Goal: Information Seeking & Learning: Understand process/instructions

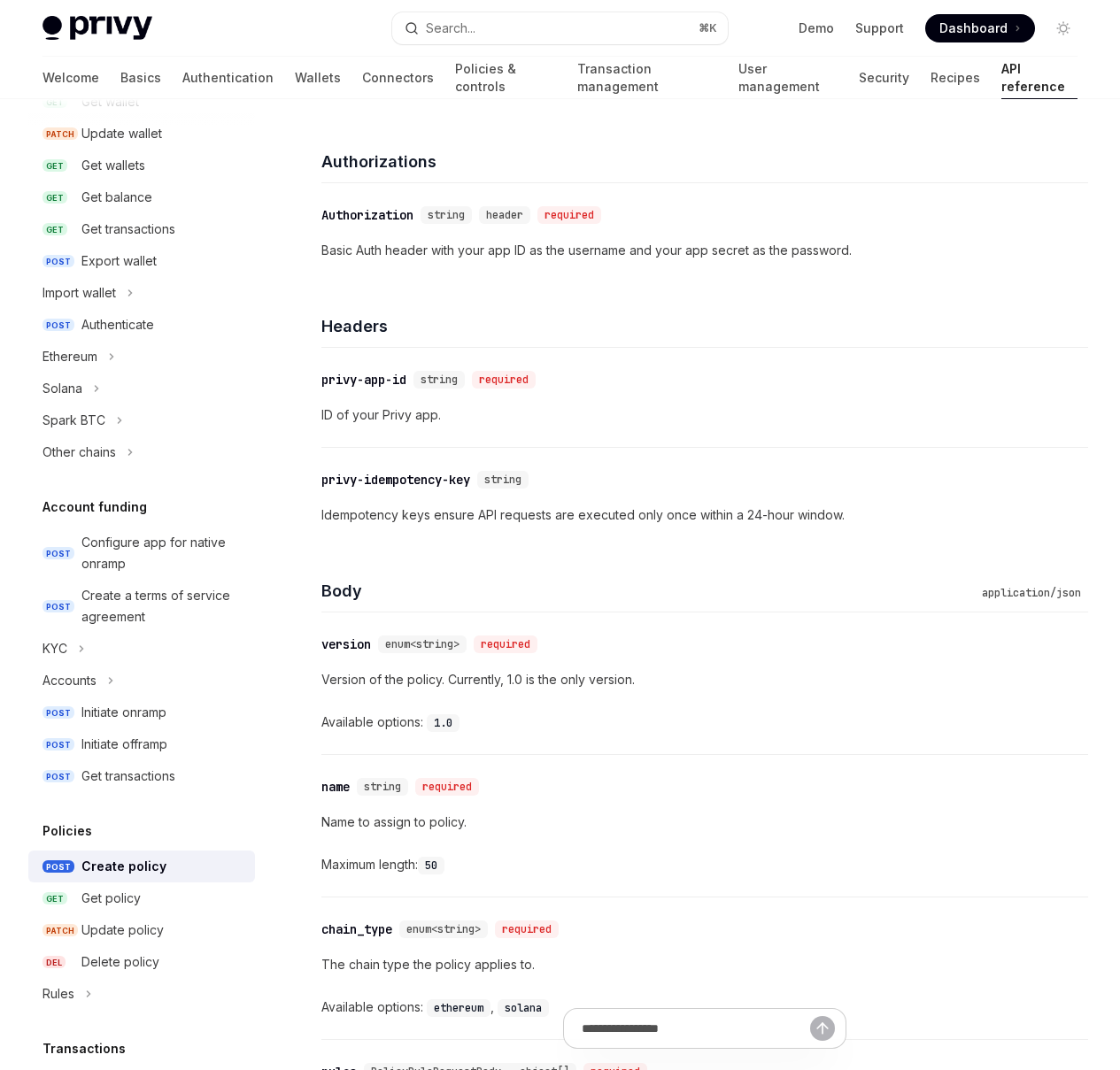
scroll to position [662, 0]
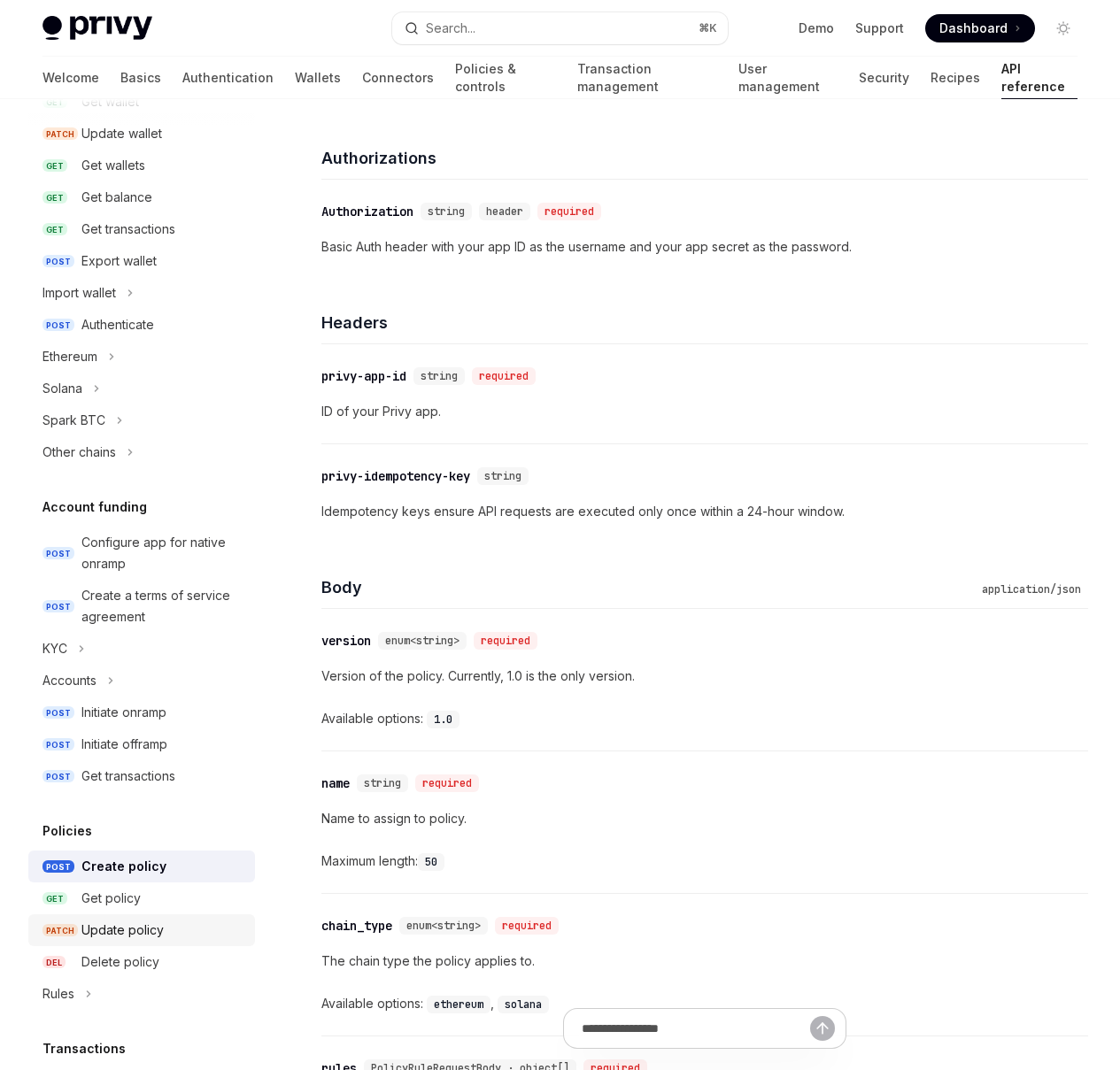
click at [138, 927] on div "Update policy" at bounding box center [122, 929] width 82 height 21
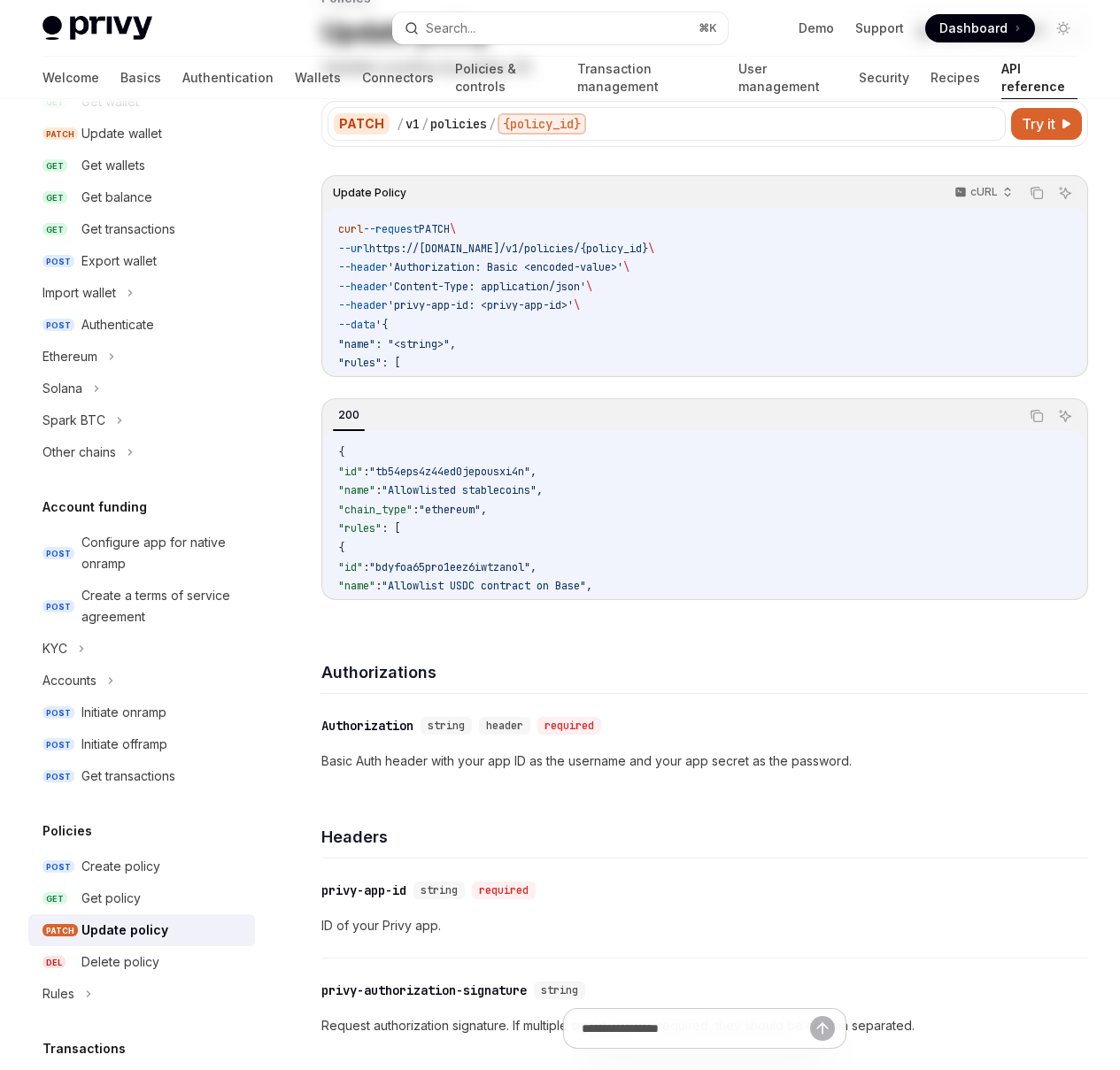
scroll to position [879, 0]
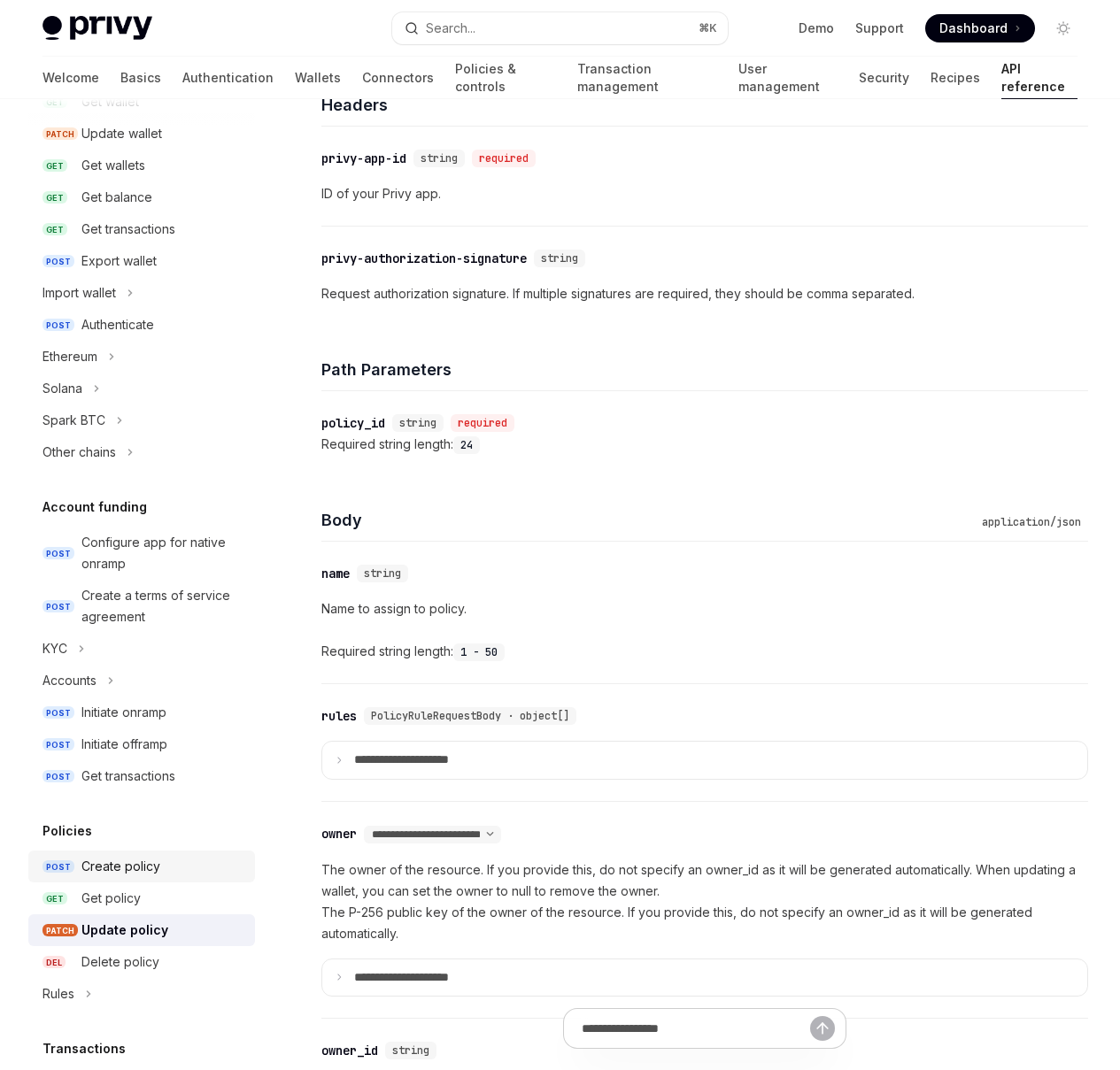
click at [143, 873] on div "Create policy" at bounding box center [121, 866] width 79 height 21
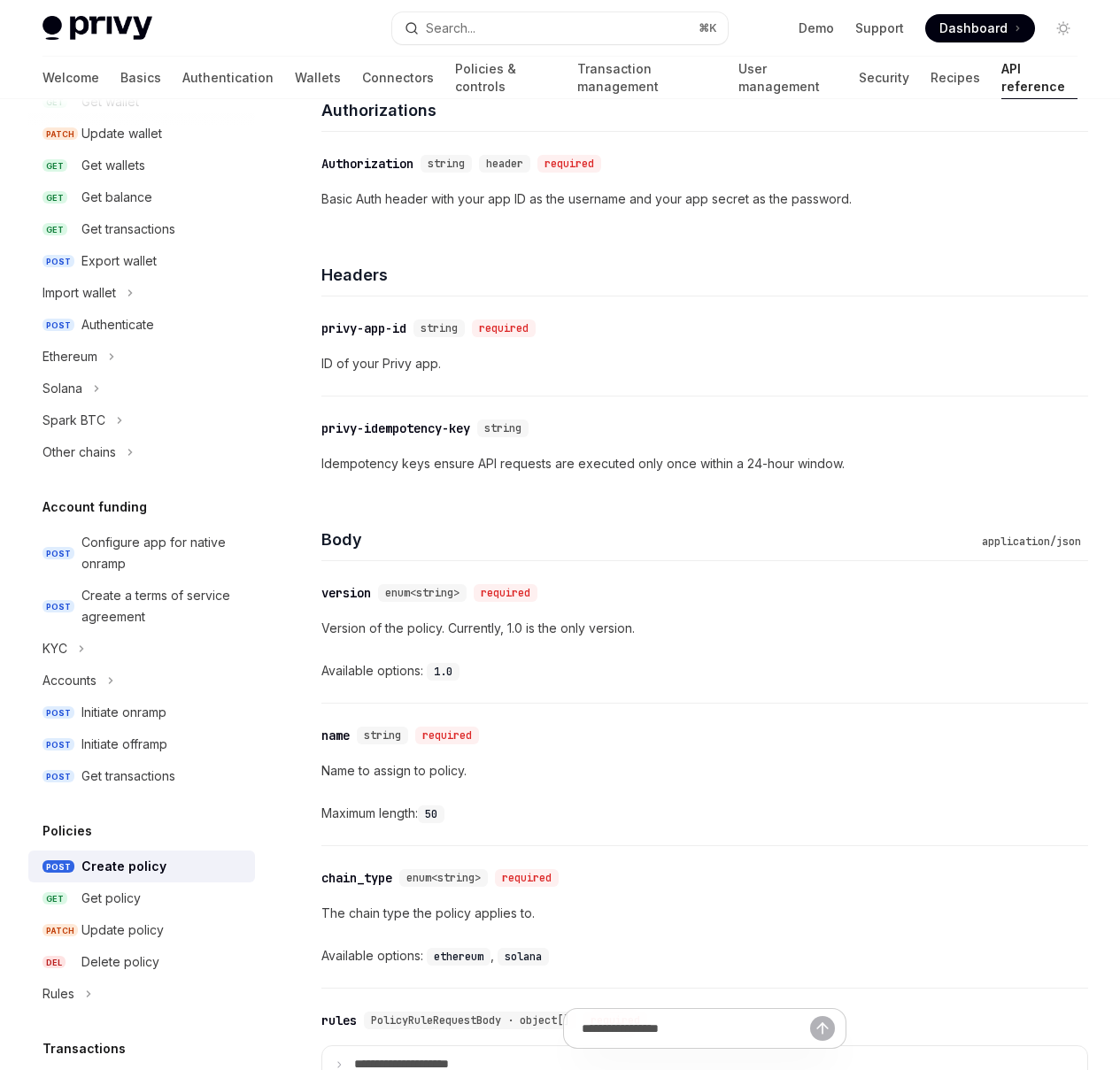
scroll to position [709, 0]
click at [159, 939] on div "Update policy" at bounding box center [122, 929] width 82 height 21
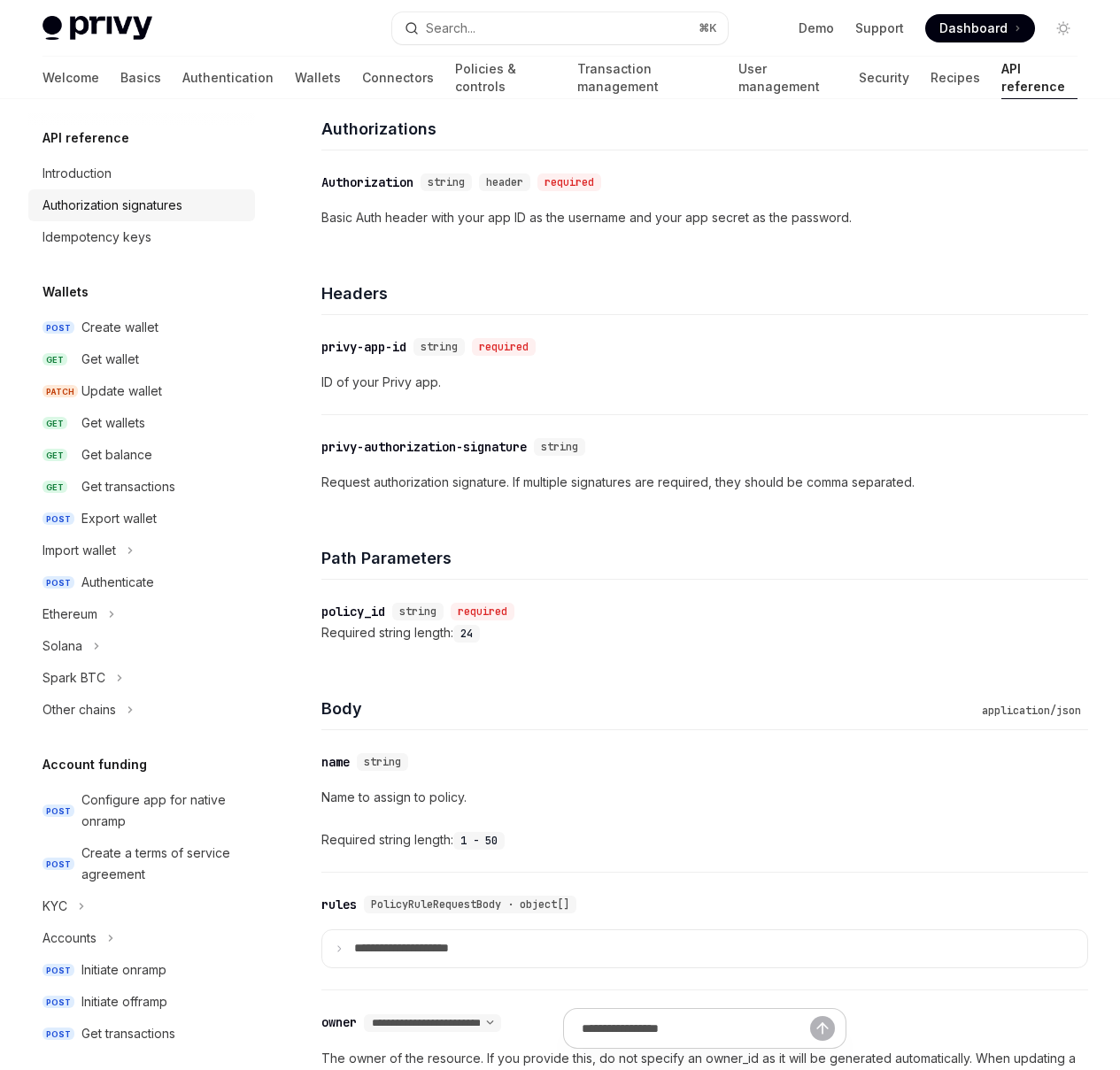
click at [157, 211] on div "Authorization signatures" at bounding box center [112, 205] width 140 height 21
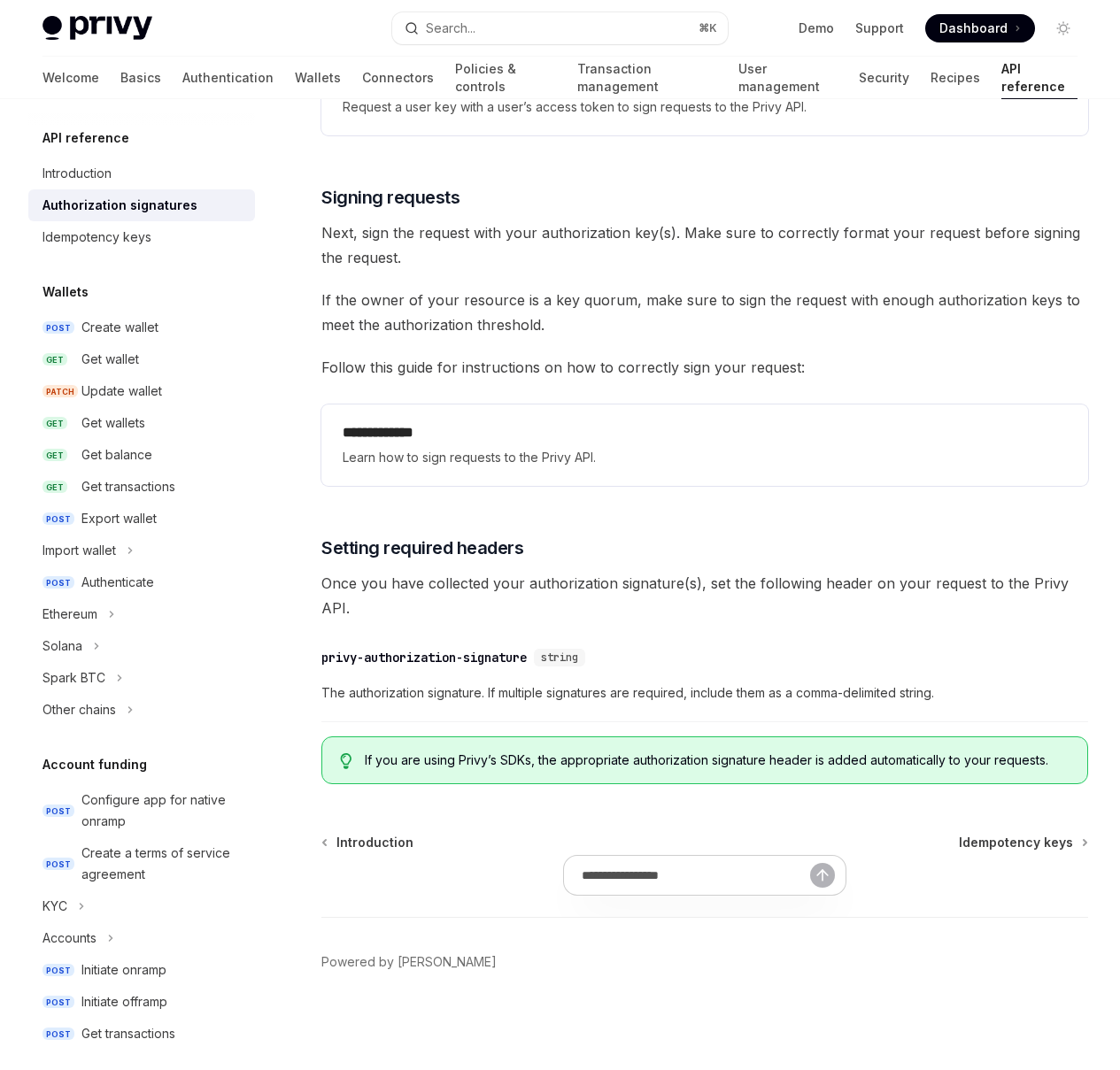
scroll to position [3099, 0]
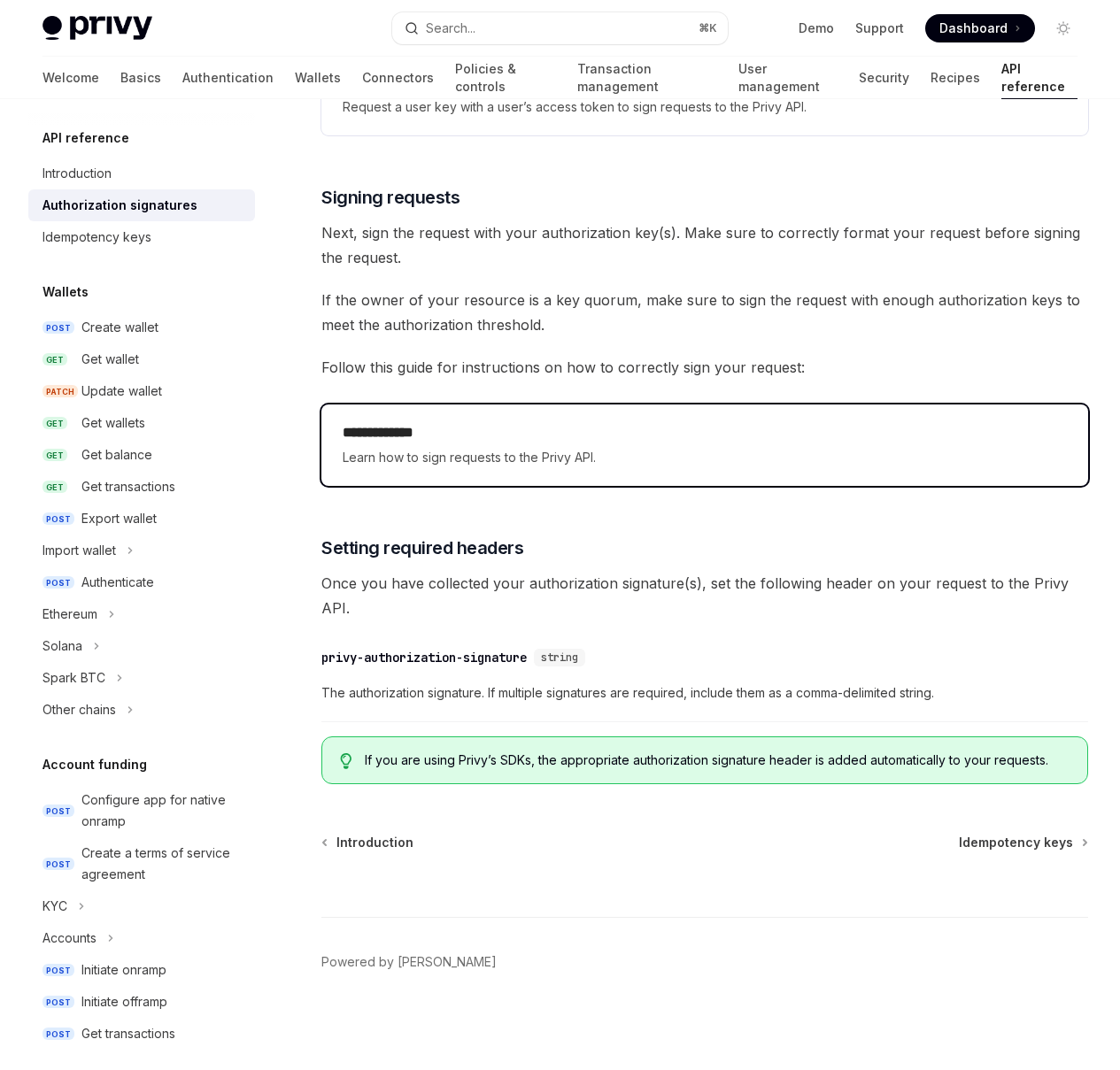
click at [733, 447] on span "Learn how to sign requests to the Privy API." at bounding box center [704, 457] width 724 height 21
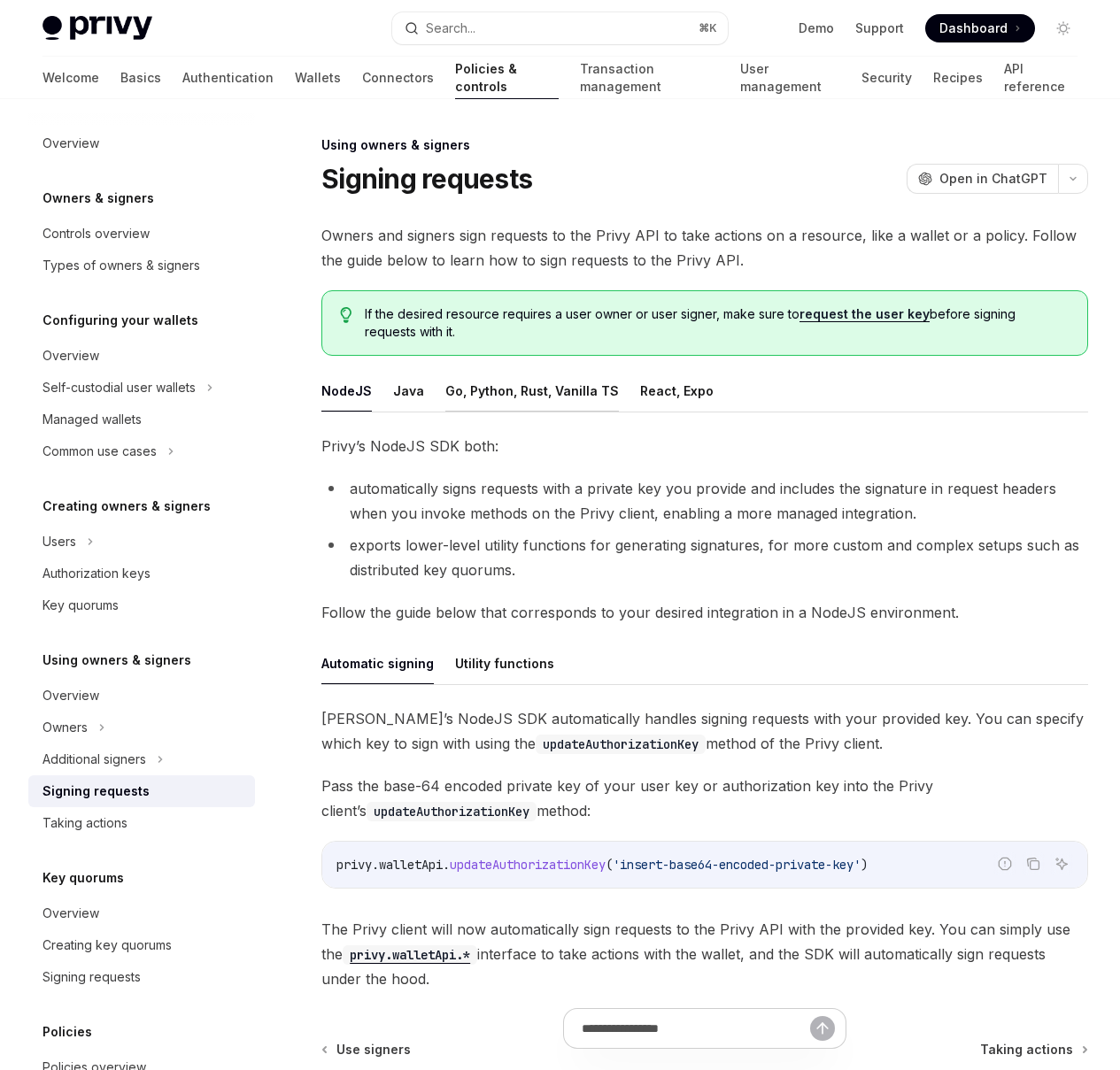
click at [504, 411] on button "Go, Python, Rust, Vanilla TS" at bounding box center [532, 390] width 174 height 41
type textarea "*"
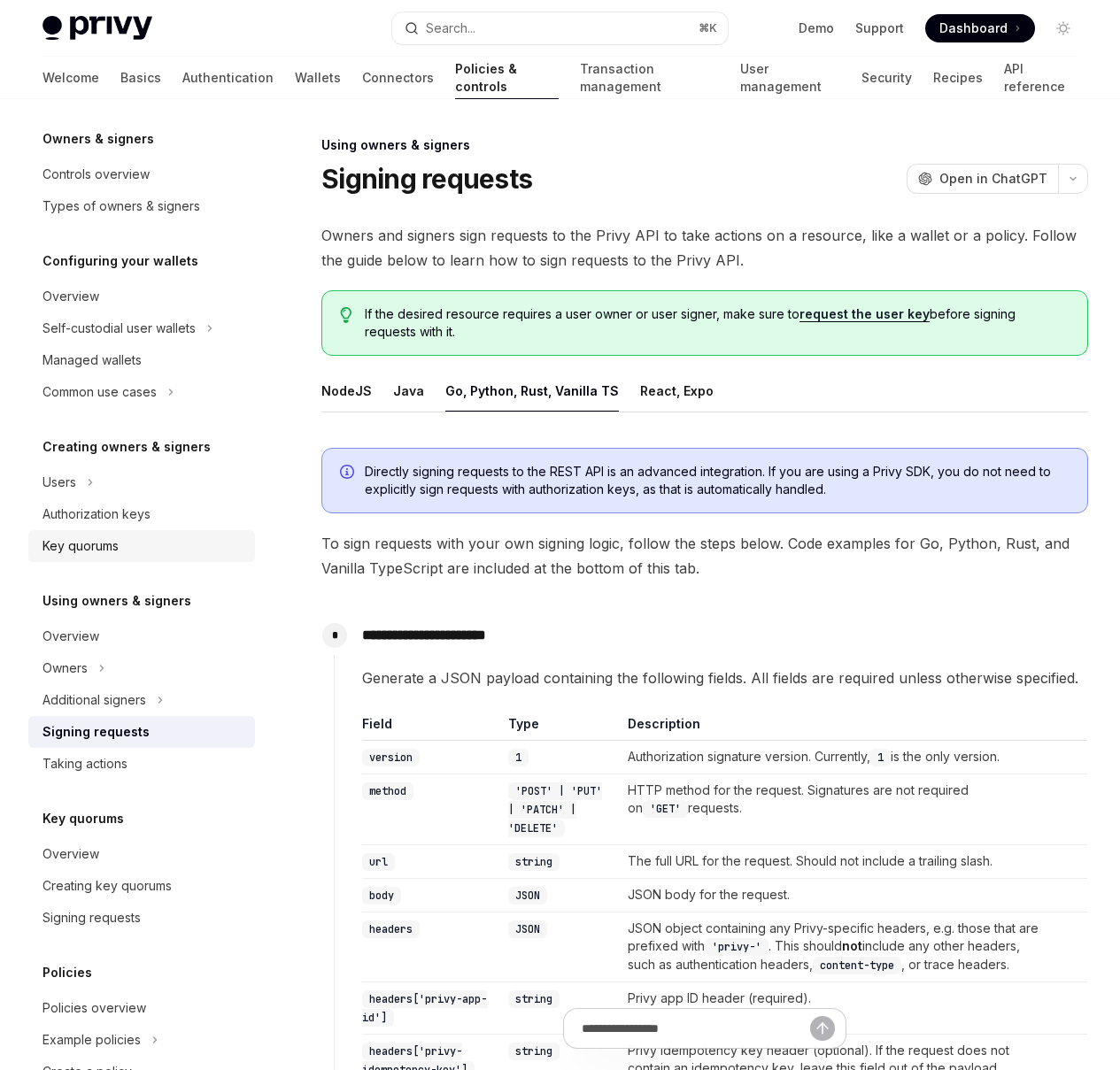
scroll to position [176, 0]
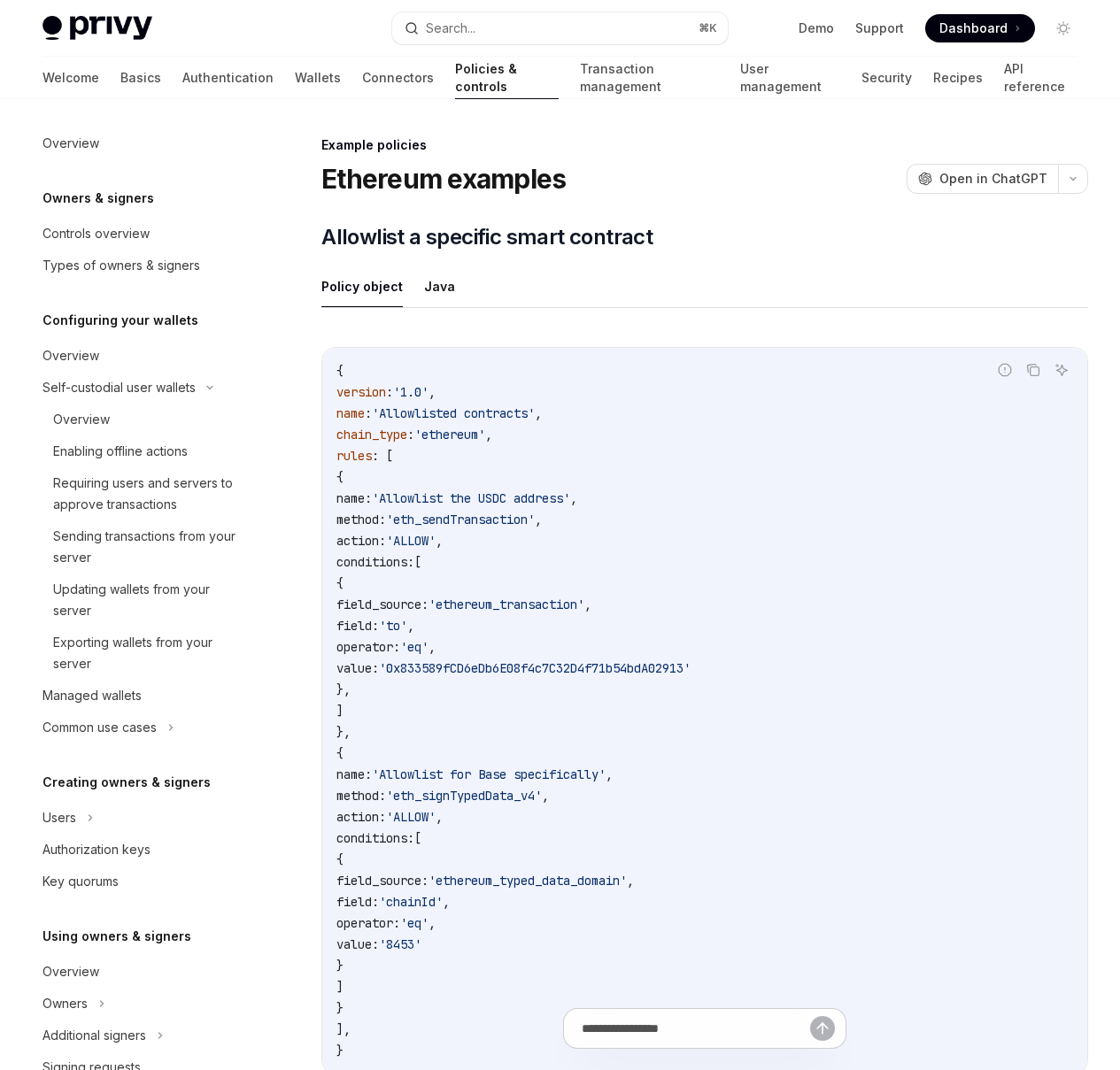
scroll to position [2736, 0]
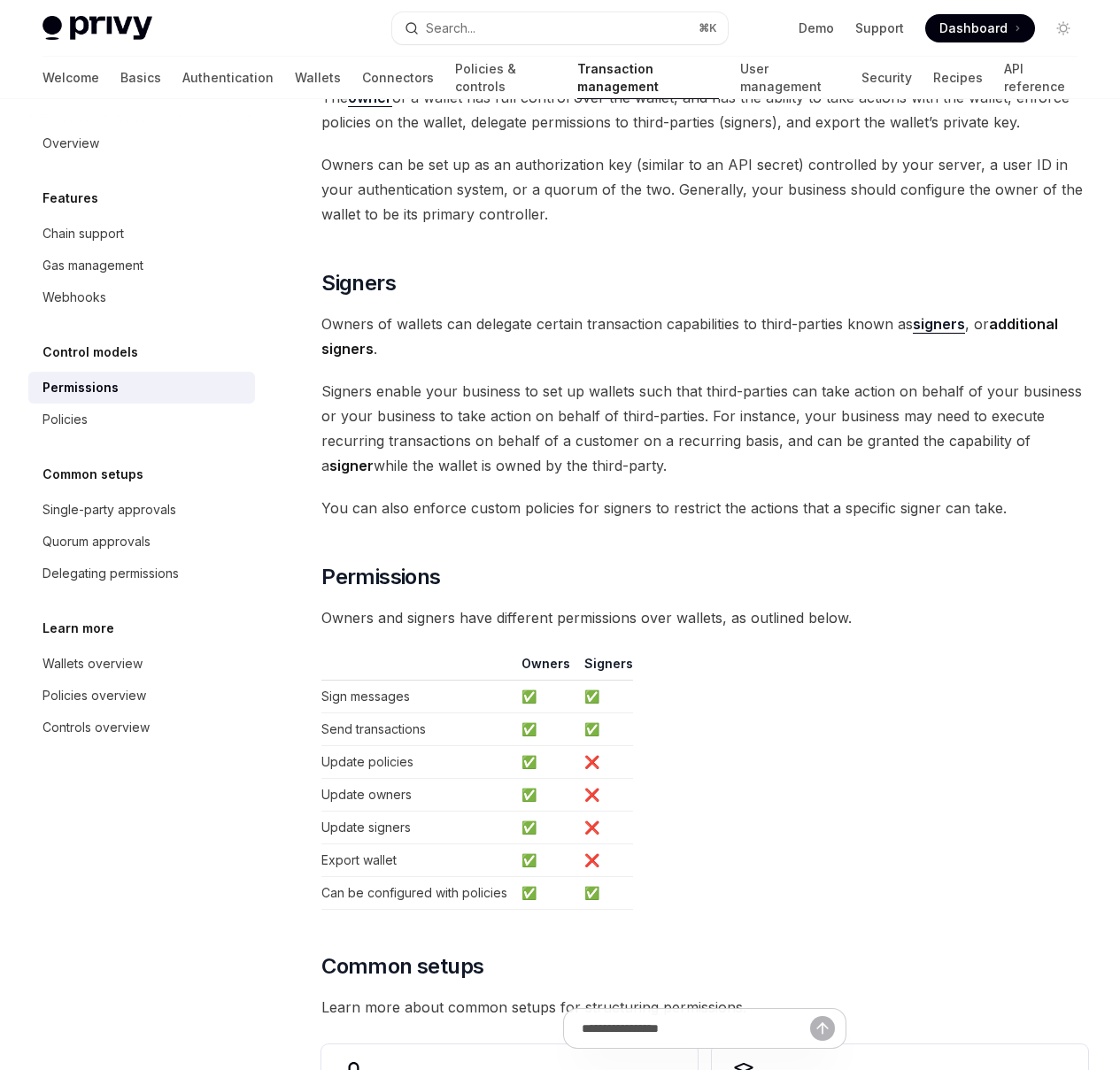
scroll to position [485, 0]
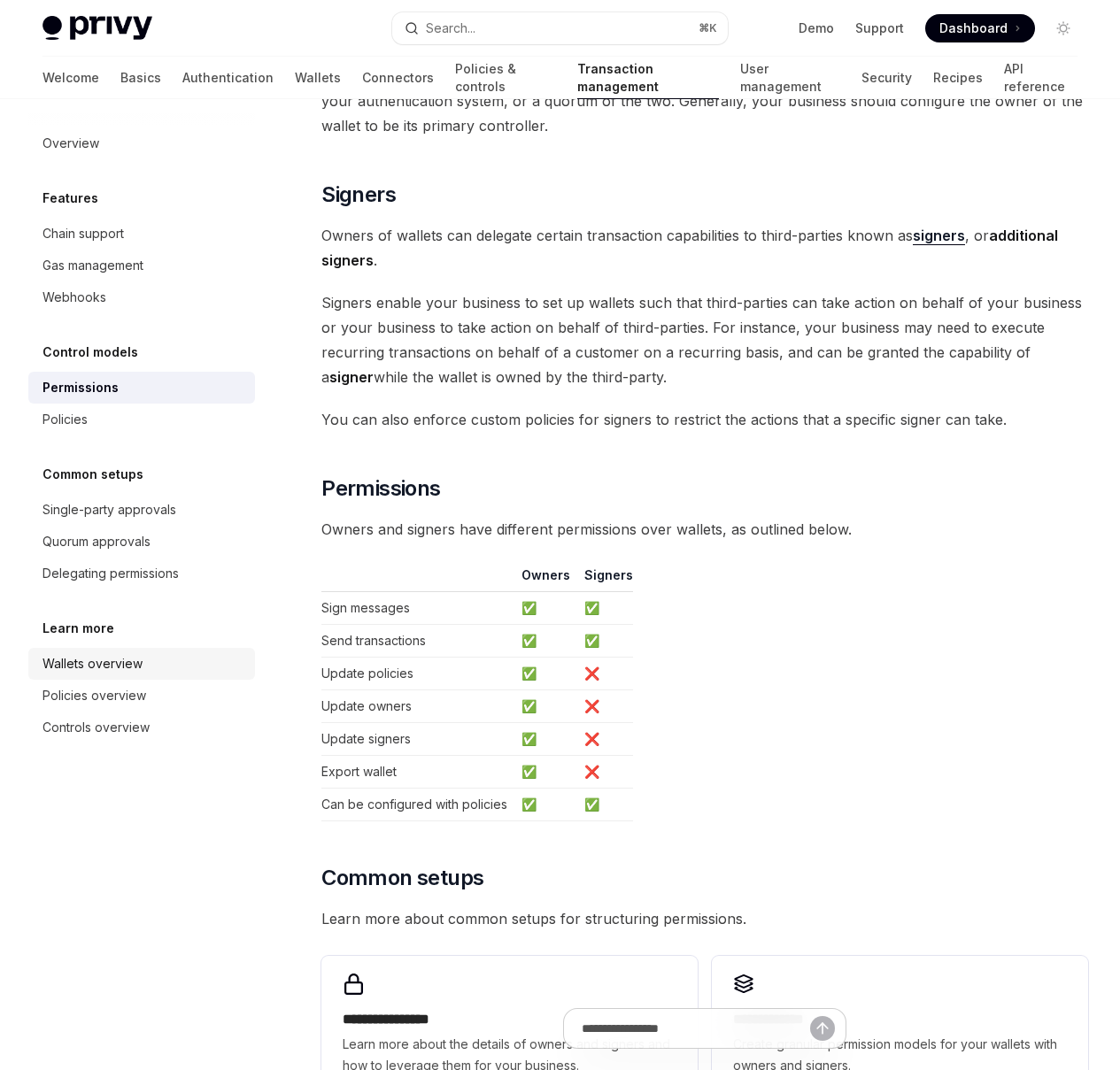
click at [135, 658] on div "Wallets overview" at bounding box center [92, 663] width 100 height 21
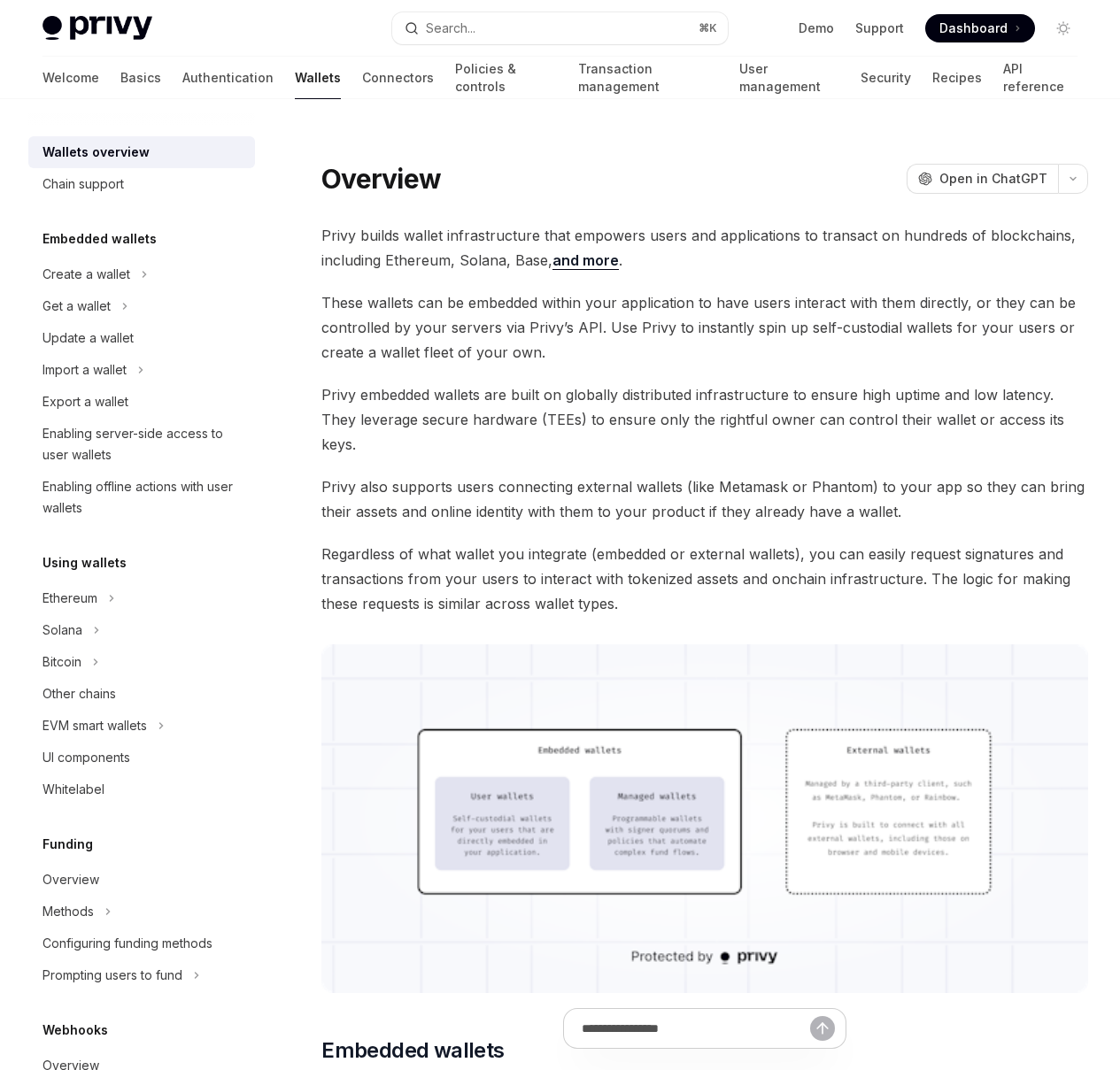
scroll to position [451, 0]
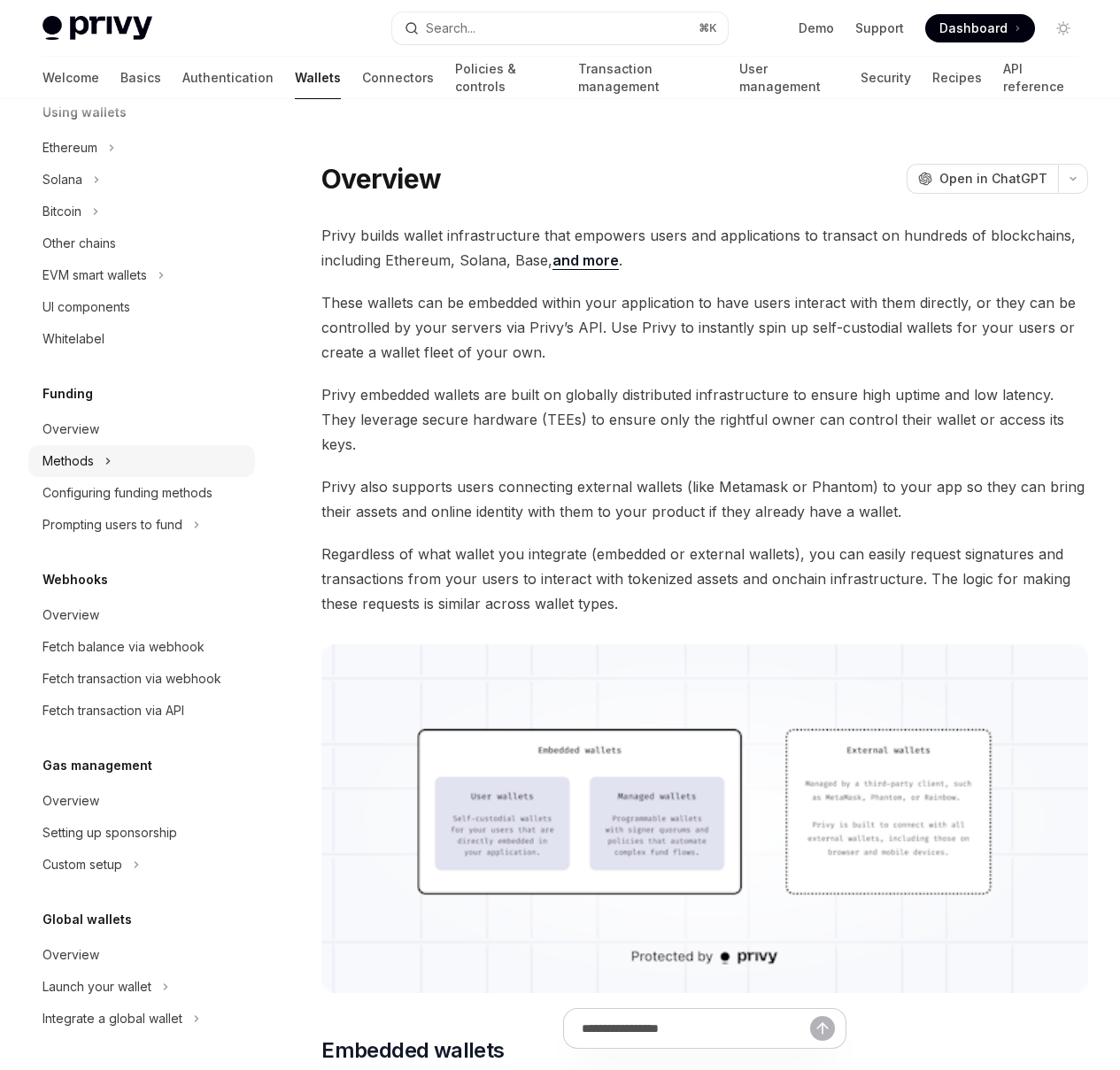
click at [145, 457] on div "Methods" at bounding box center [142, 461] width 226 height 32
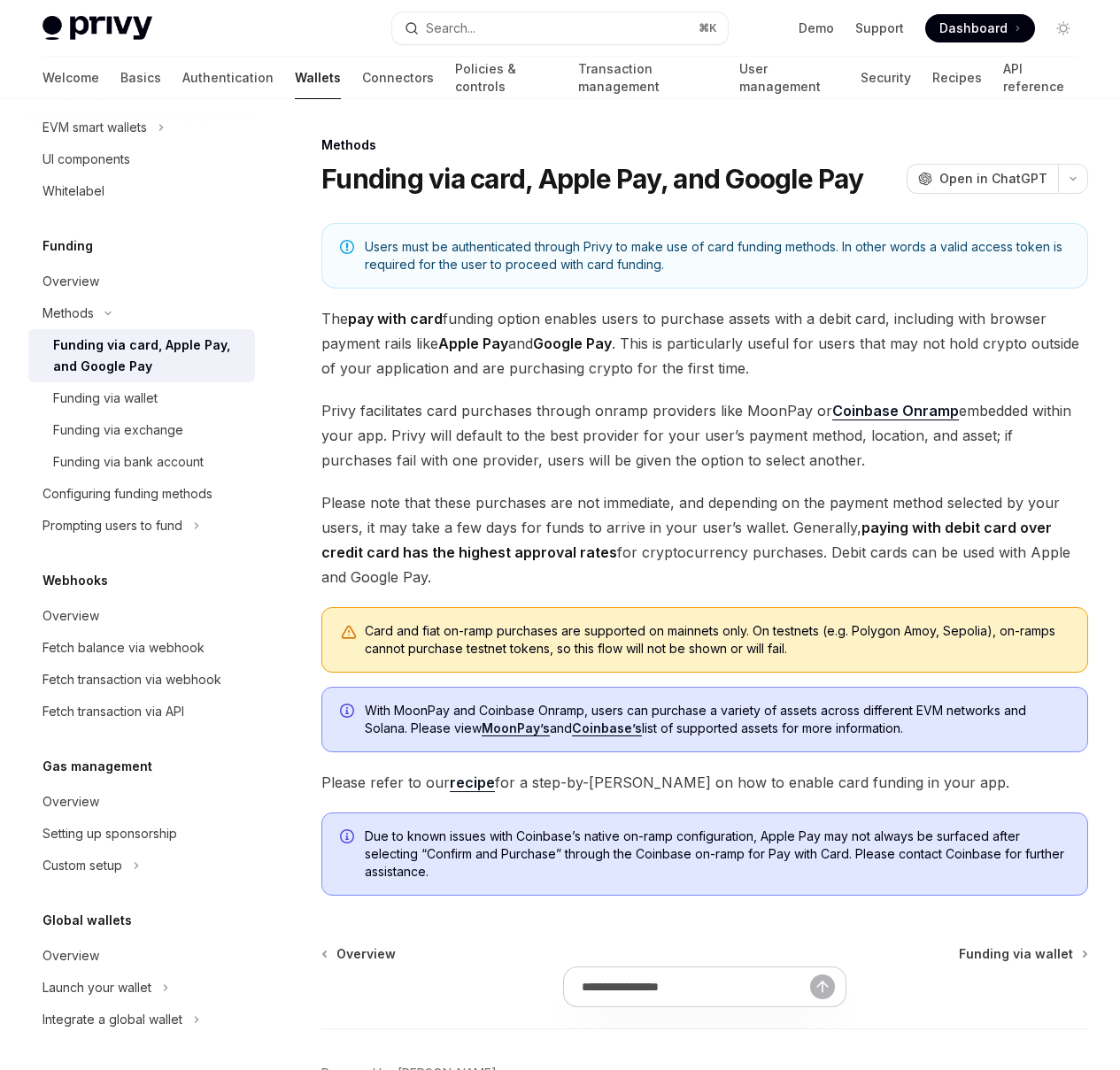
scroll to position [599, 0]
click at [117, 962] on div "Overview" at bounding box center [143, 954] width 202 height 21
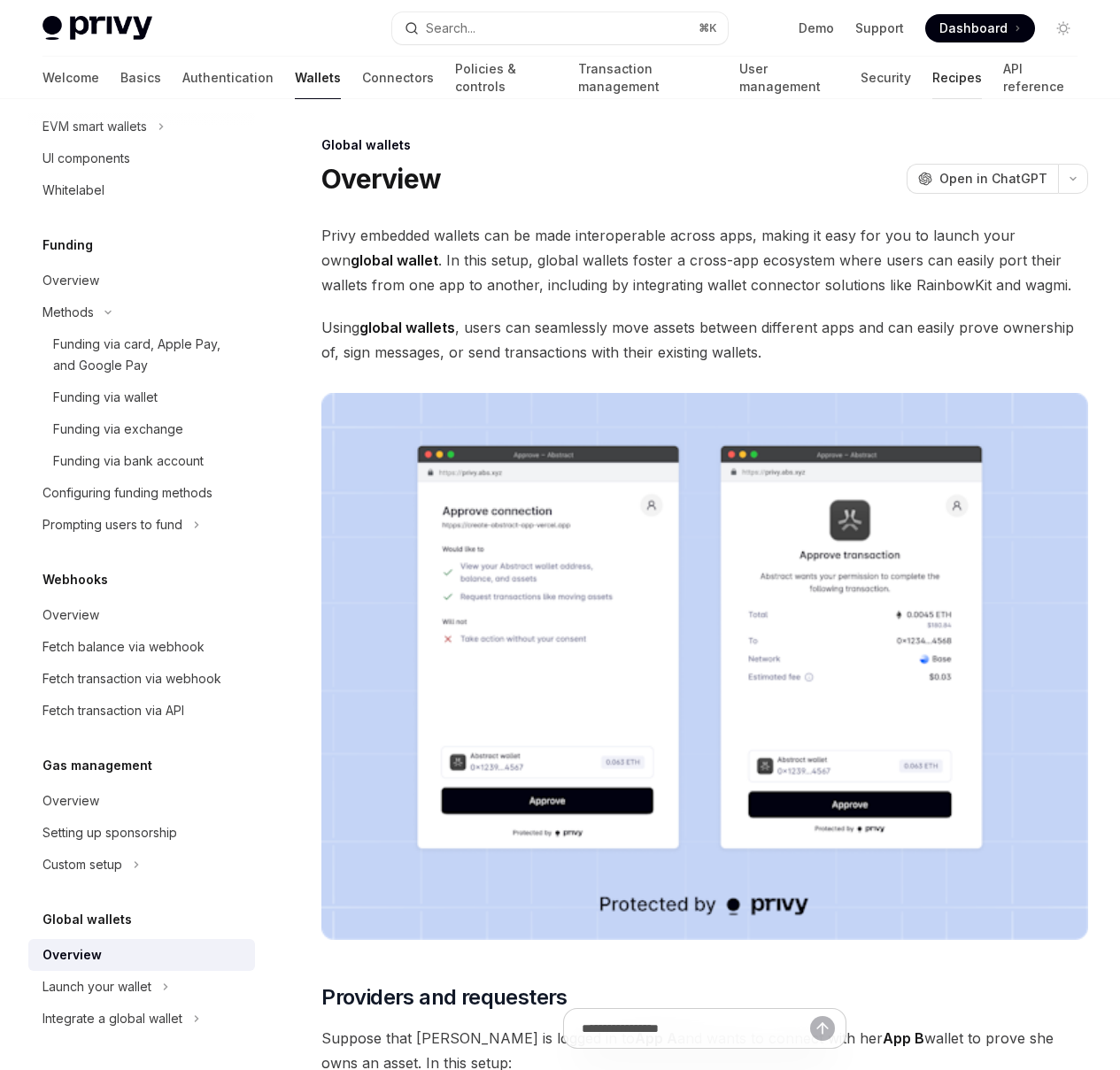
click at [932, 75] on link "Recipes" at bounding box center [957, 78] width 50 height 42
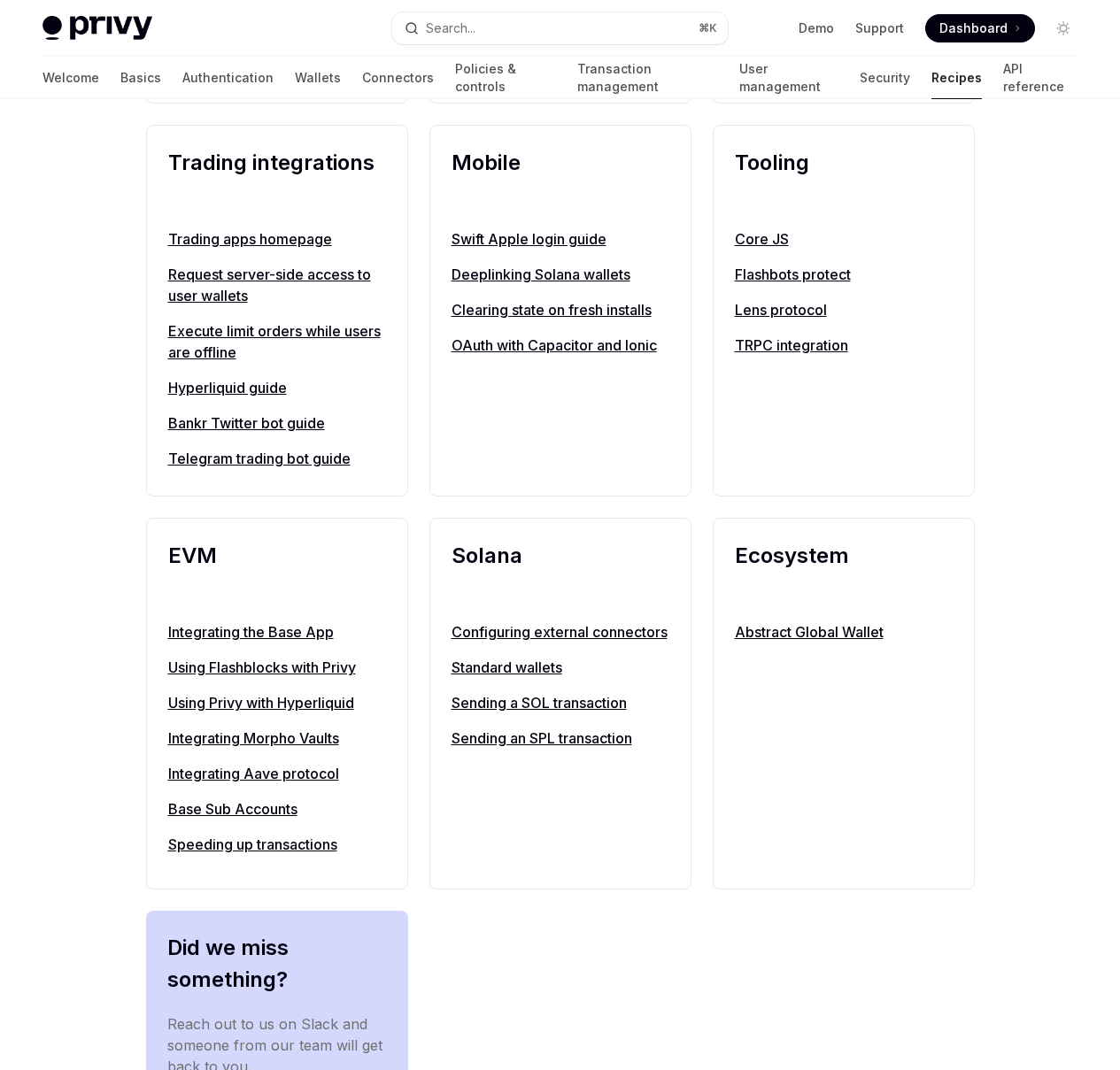
scroll to position [1460, 0]
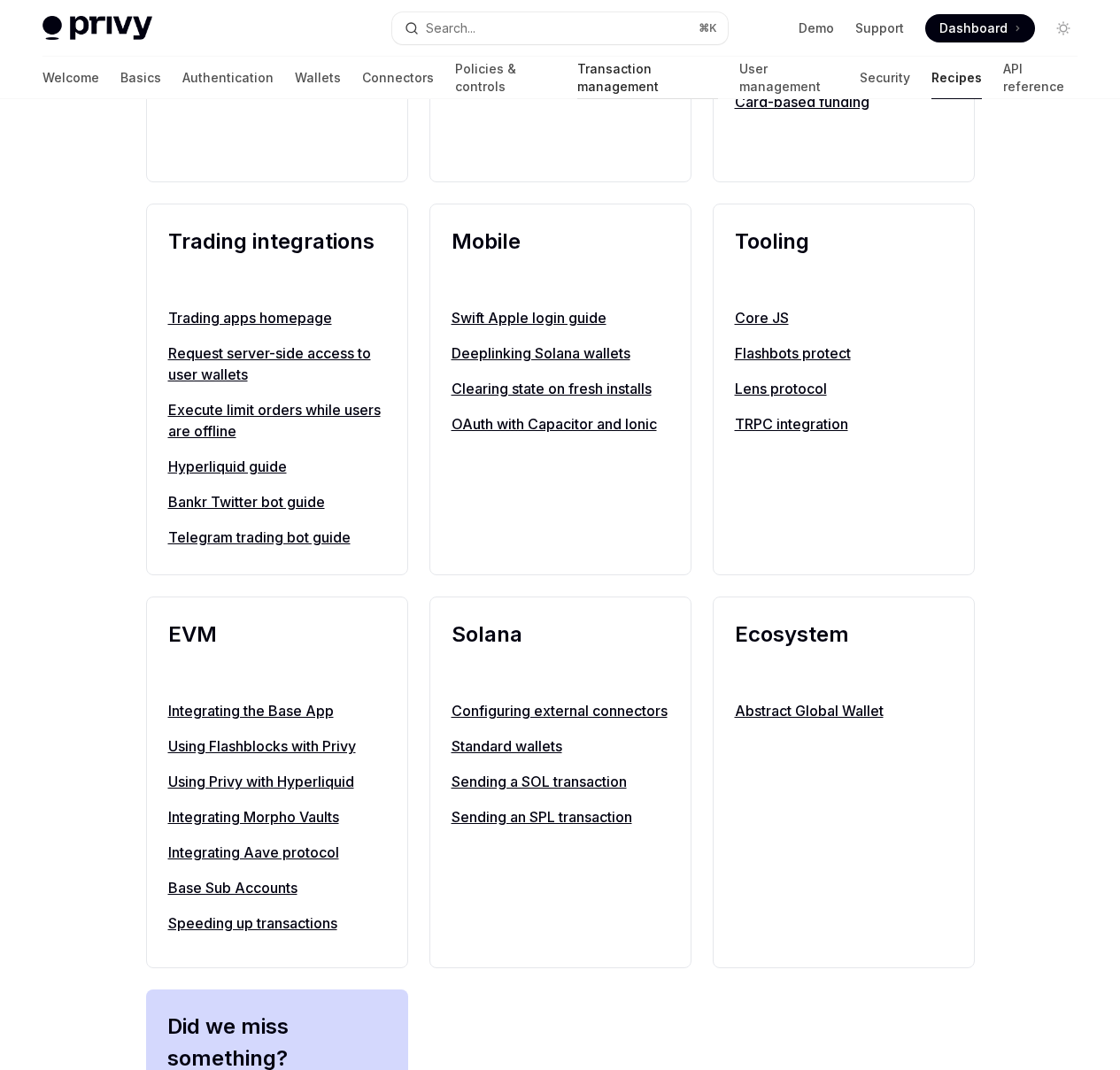
click at [588, 79] on link "Transaction management" at bounding box center [647, 78] width 140 height 42
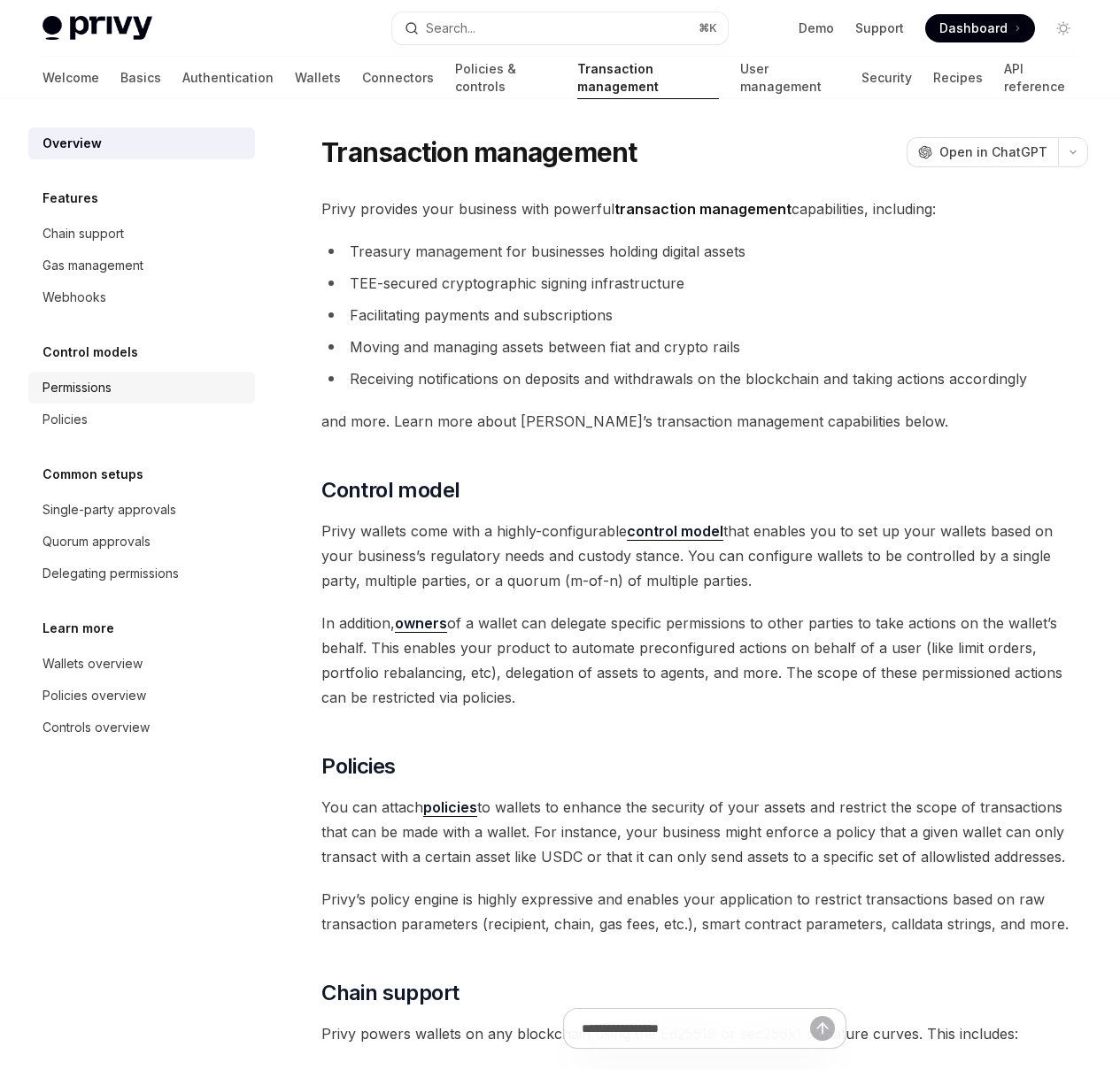
click at [156, 392] on div "Permissions" at bounding box center [143, 387] width 202 height 21
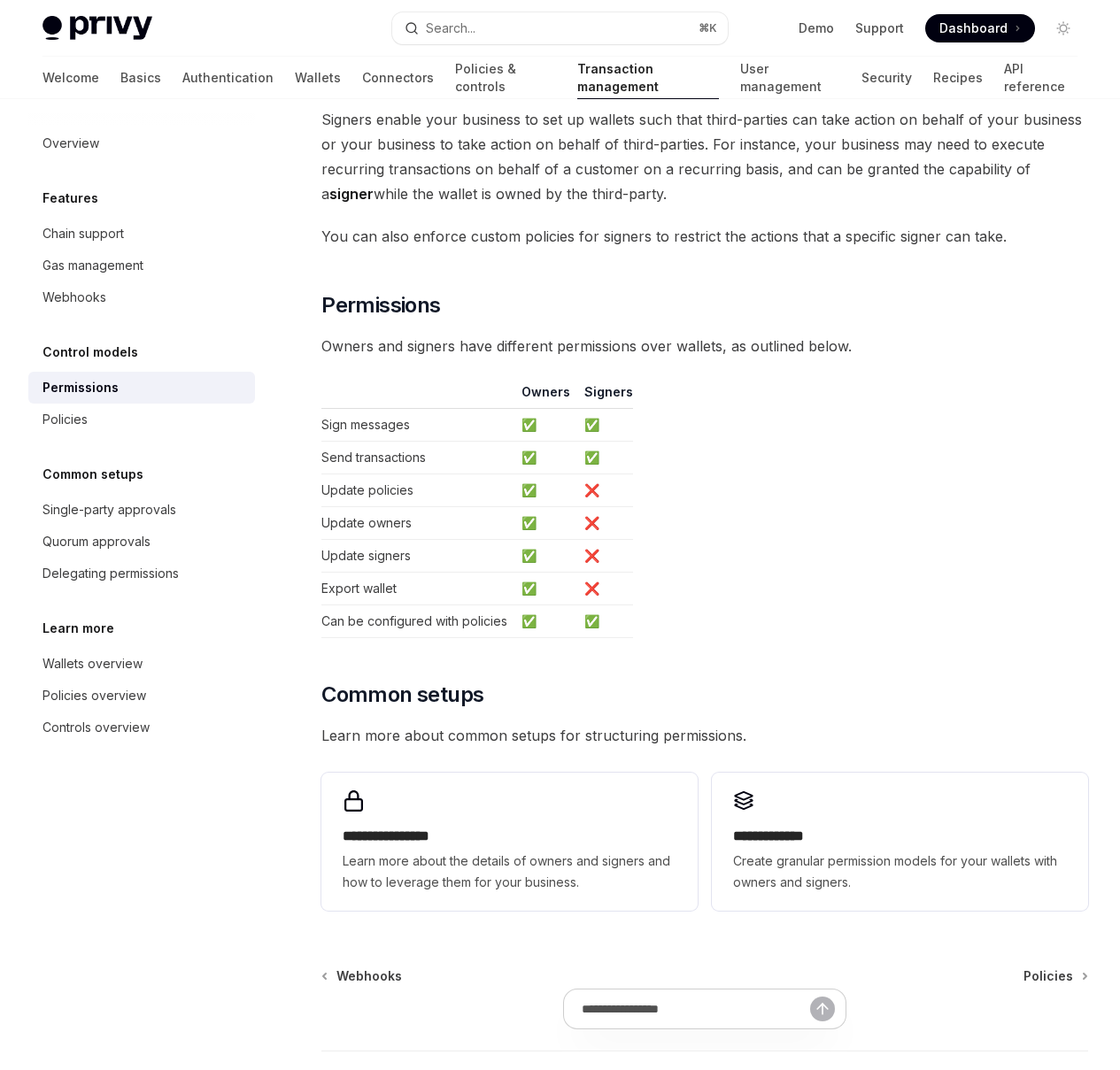
scroll to position [1092, 0]
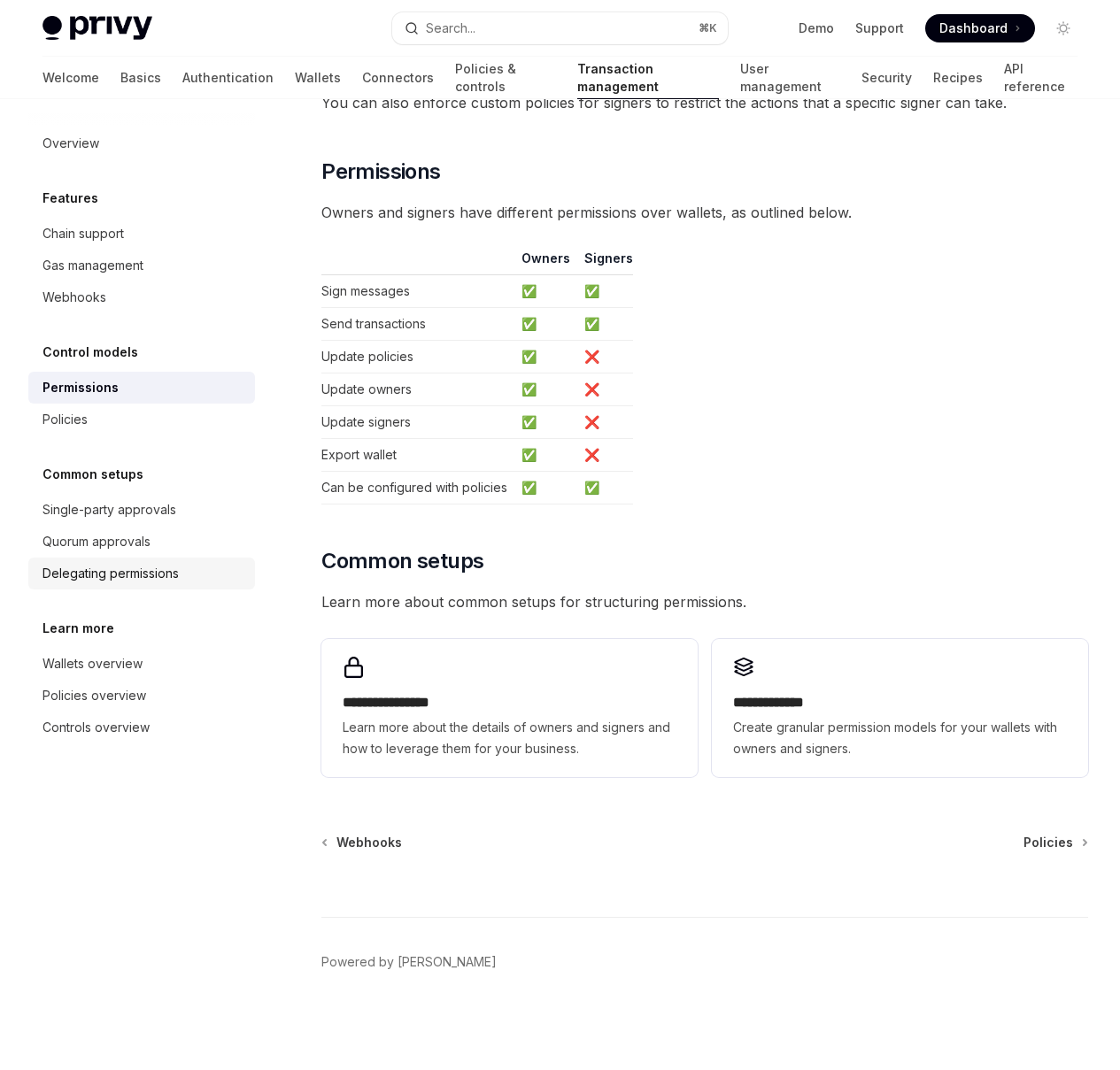
click at [128, 584] on link "Delegating permissions" at bounding box center [142, 573] width 226 height 32
type textarea "*"
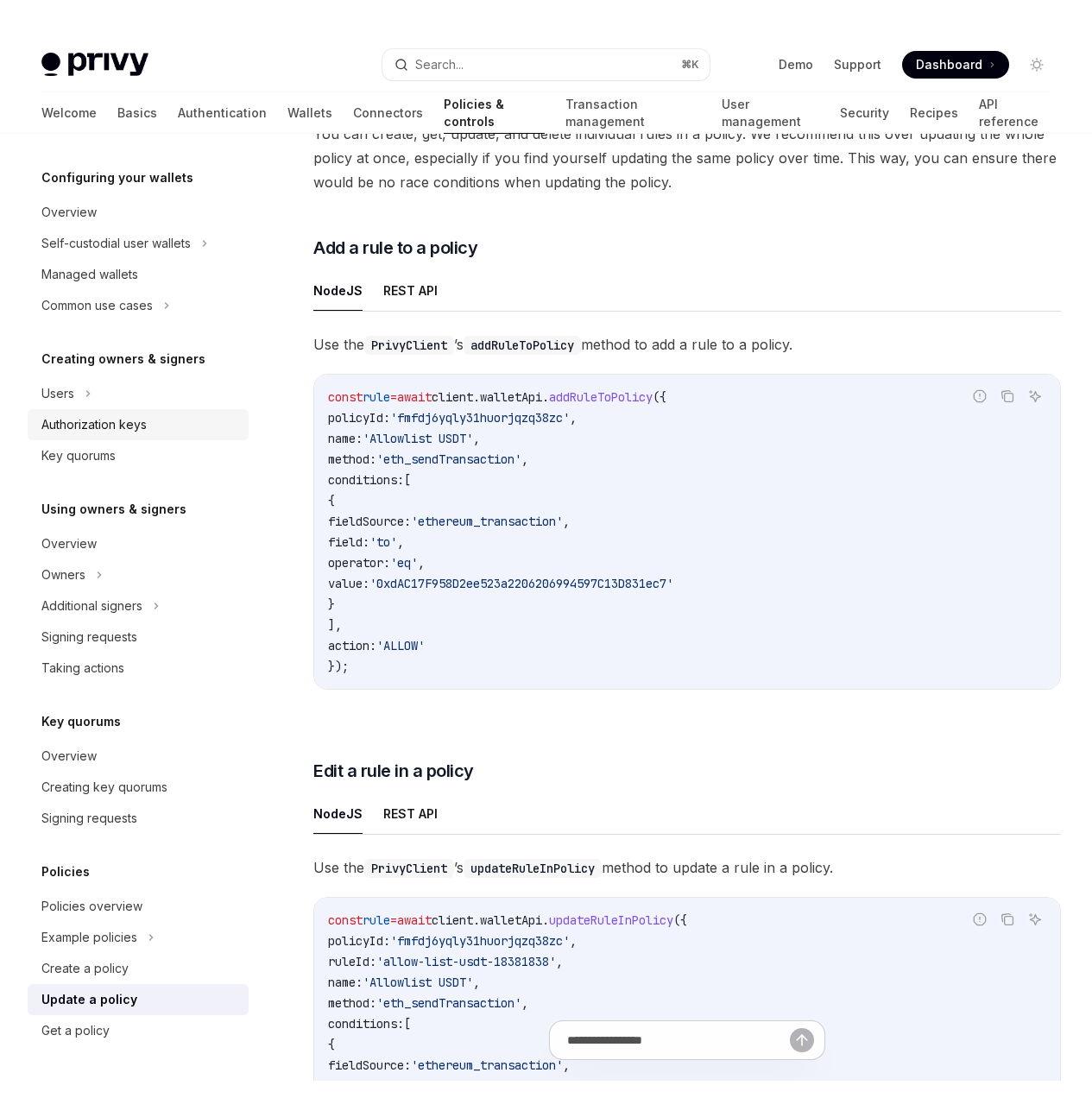
scroll to position [825, 0]
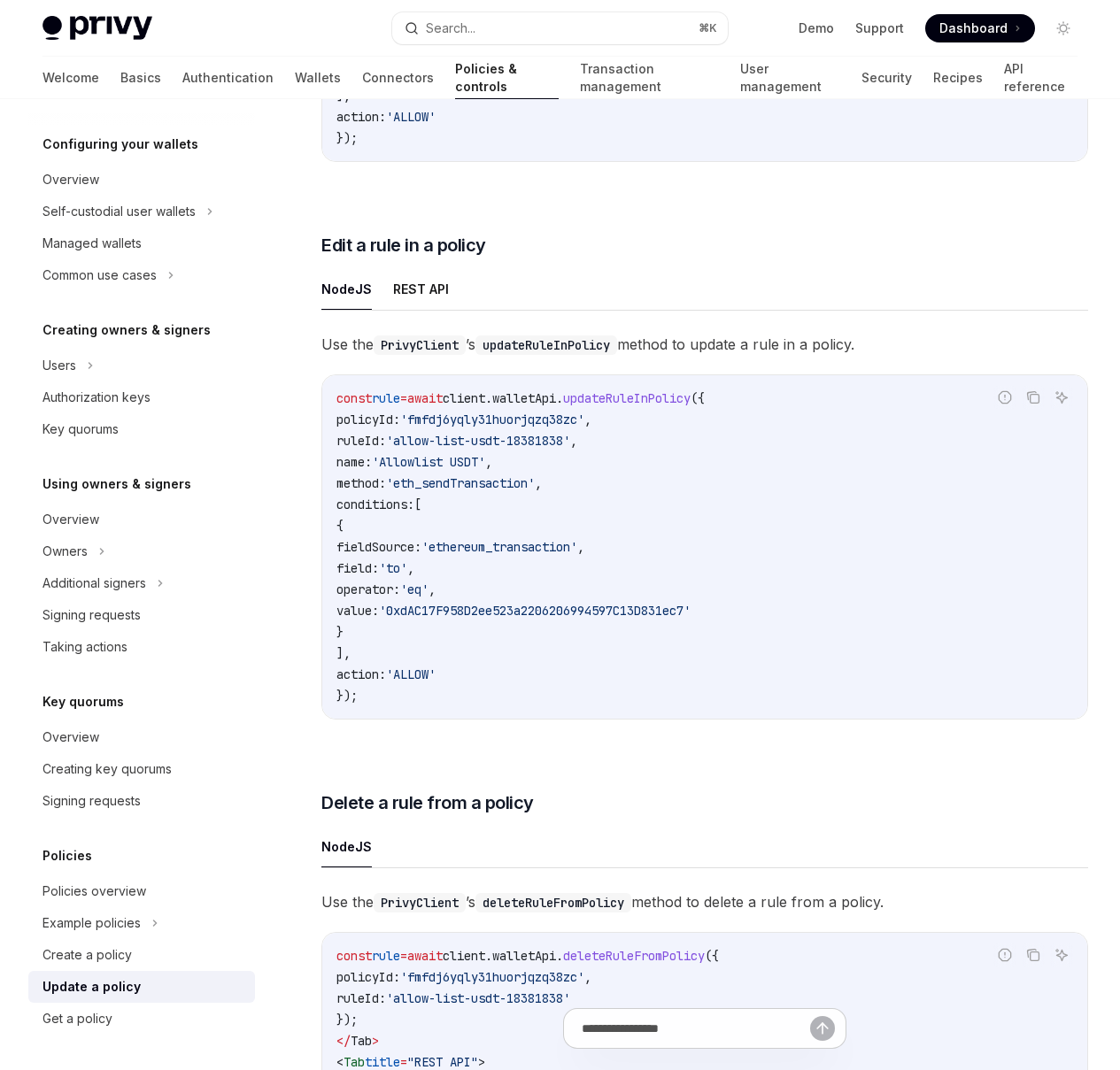
type textarea "*"
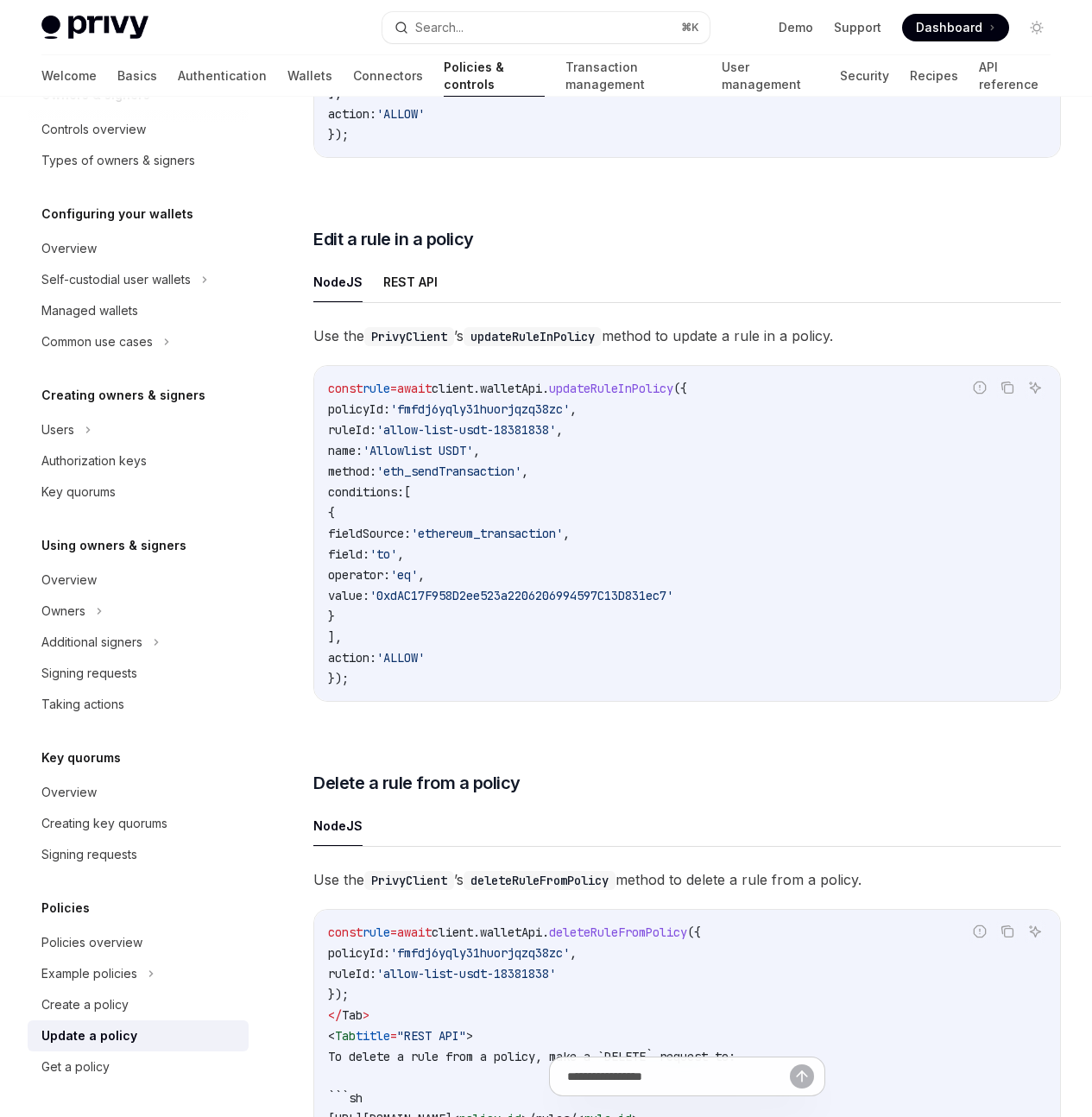
scroll to position [0, 0]
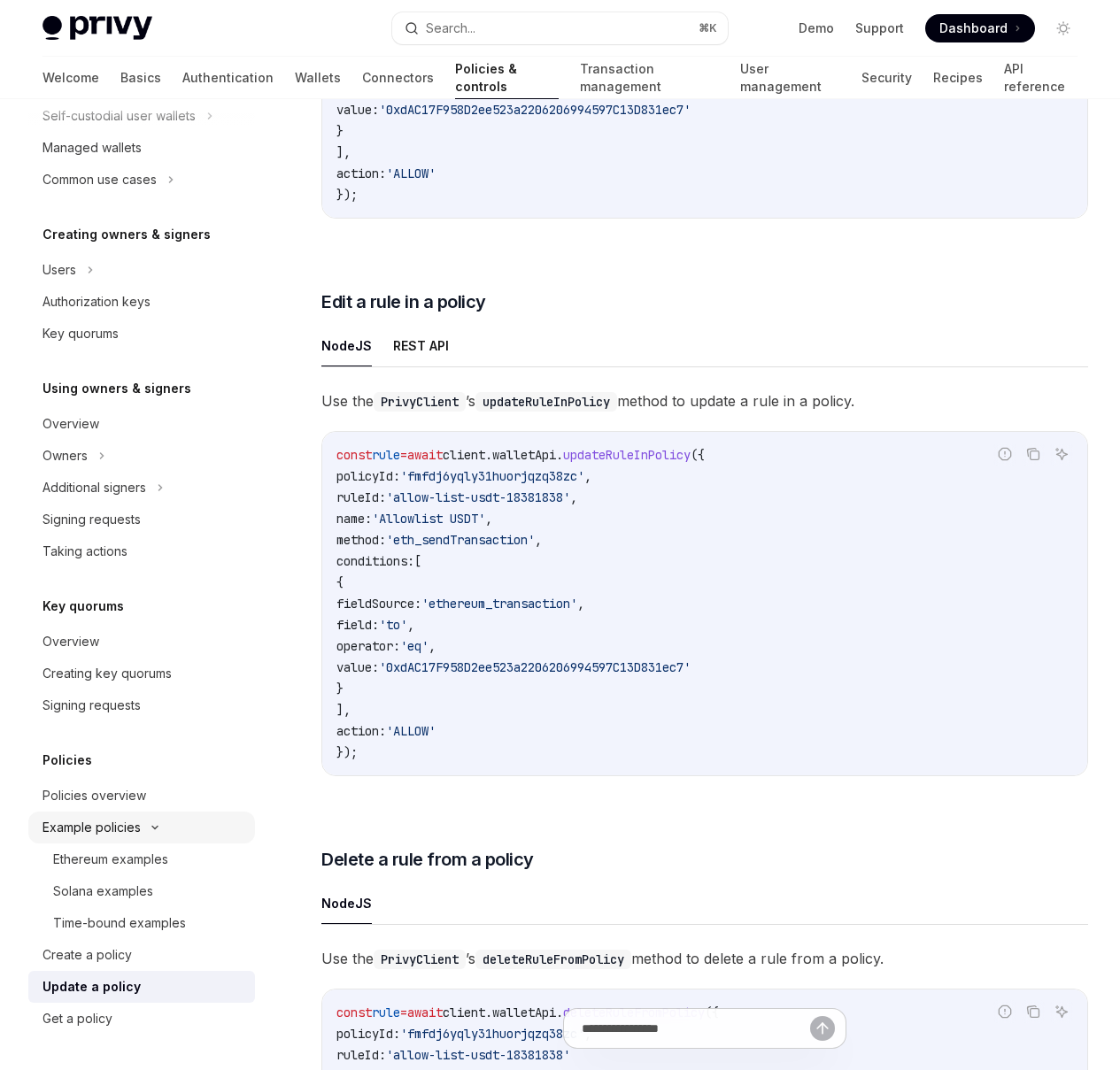
scroll to position [790, 0]
click at [0, 0] on div "On this page Updating policy rules individually Add a rule to a policy Edit a r…" at bounding box center [0, 0] width 0 height 0
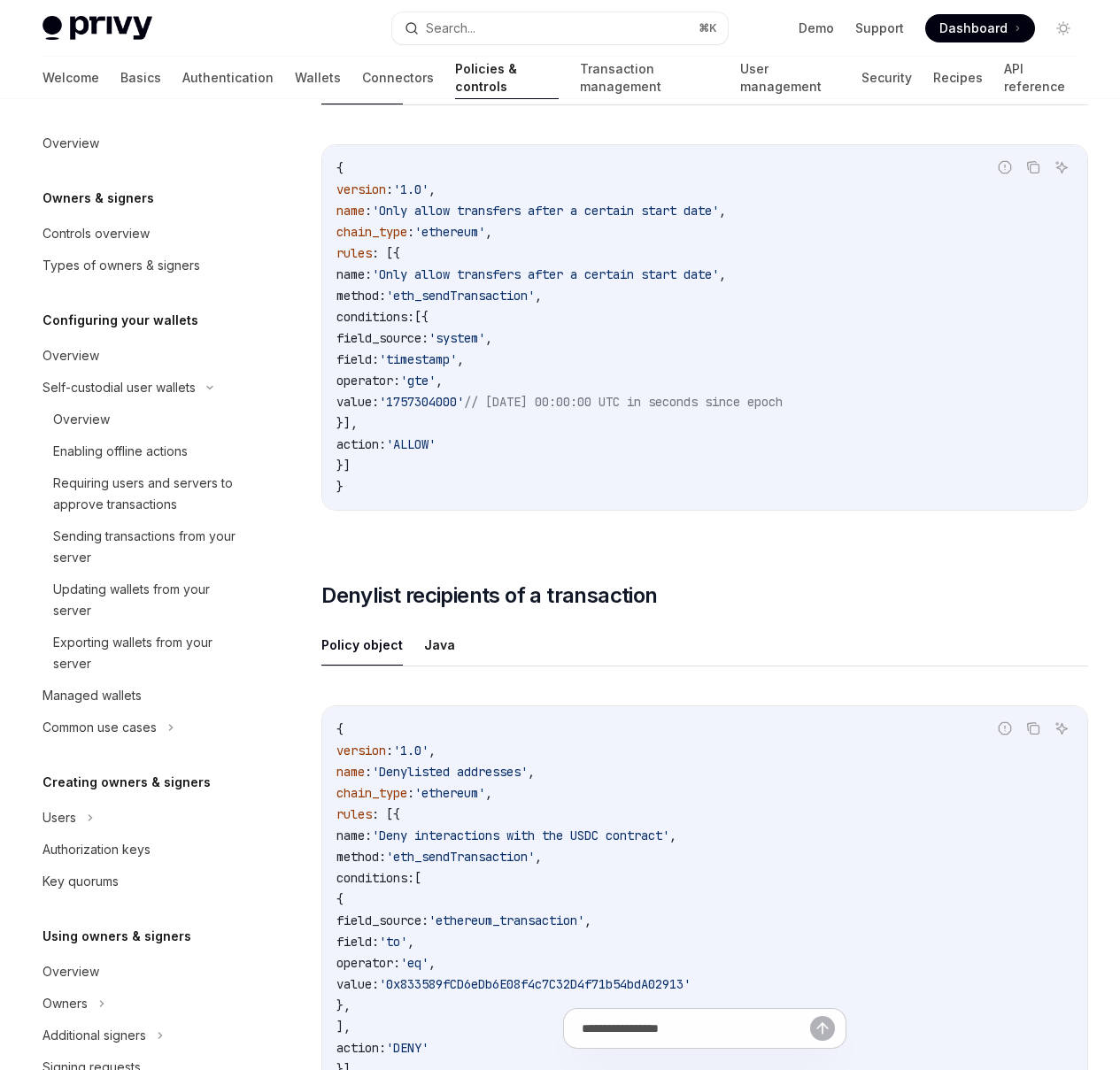
scroll to position [547, 0]
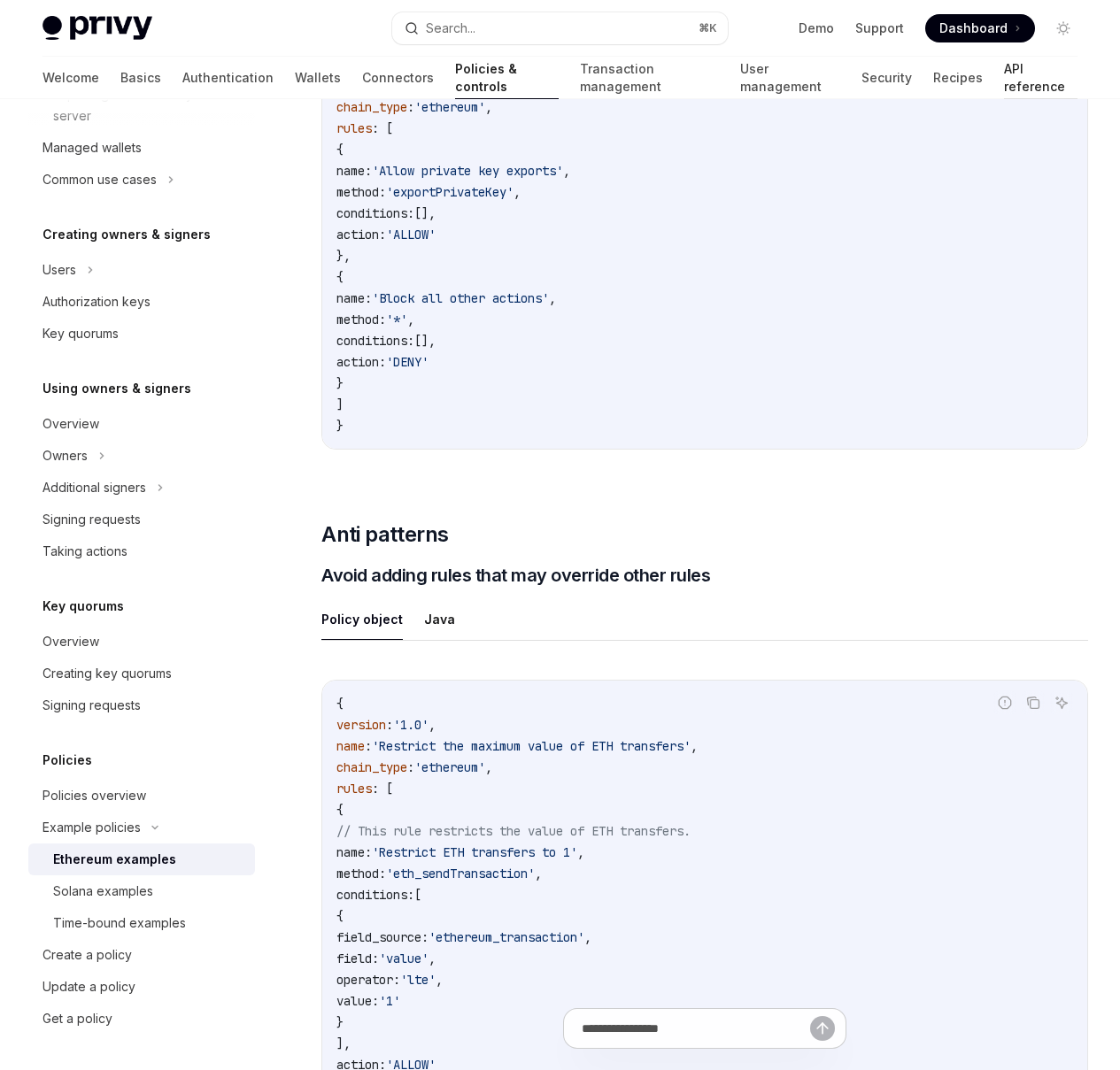
scroll to position [25, 0]
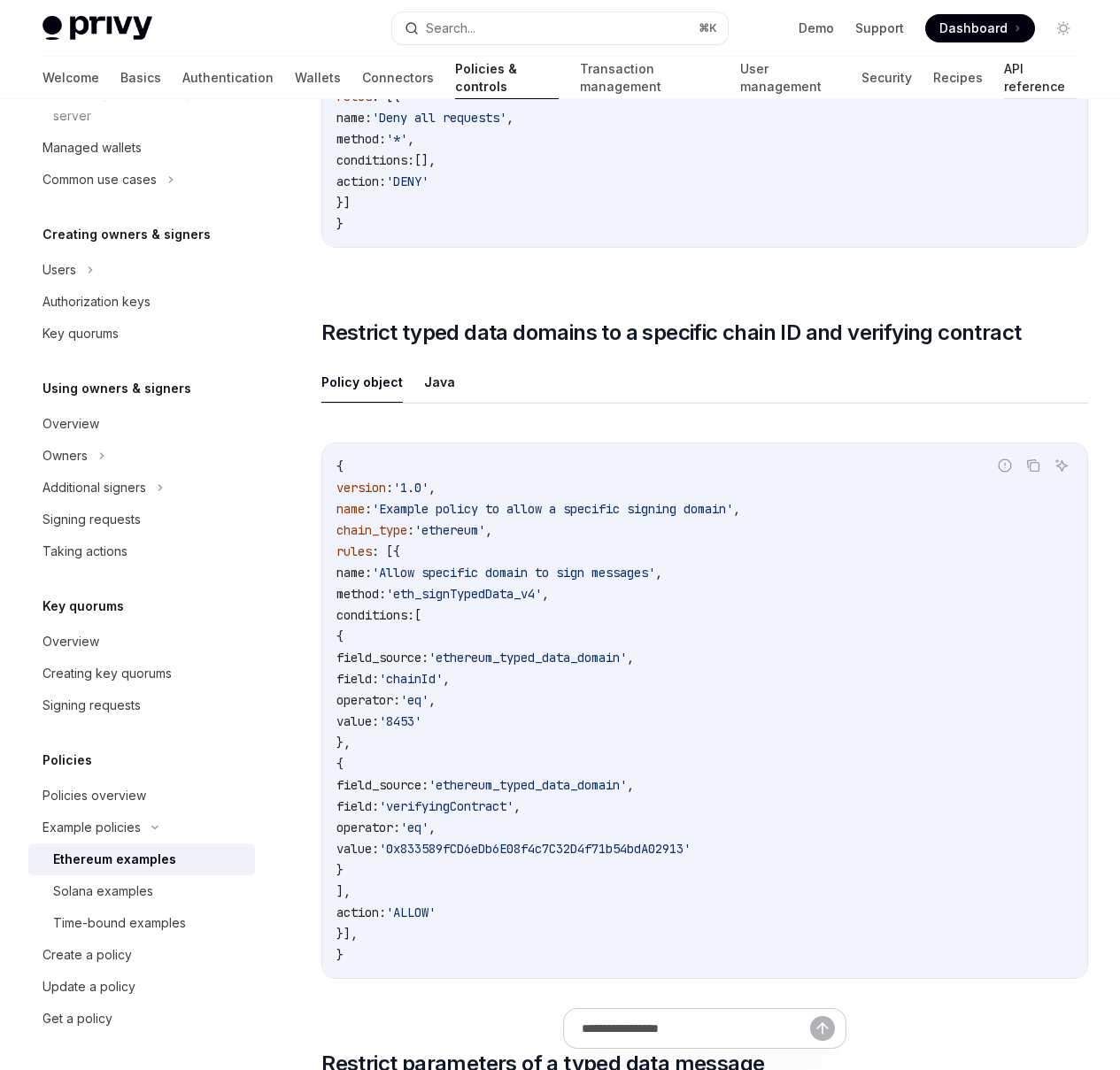
click at [1004, 76] on link "API reference" at bounding box center [1041, 78] width 74 height 42
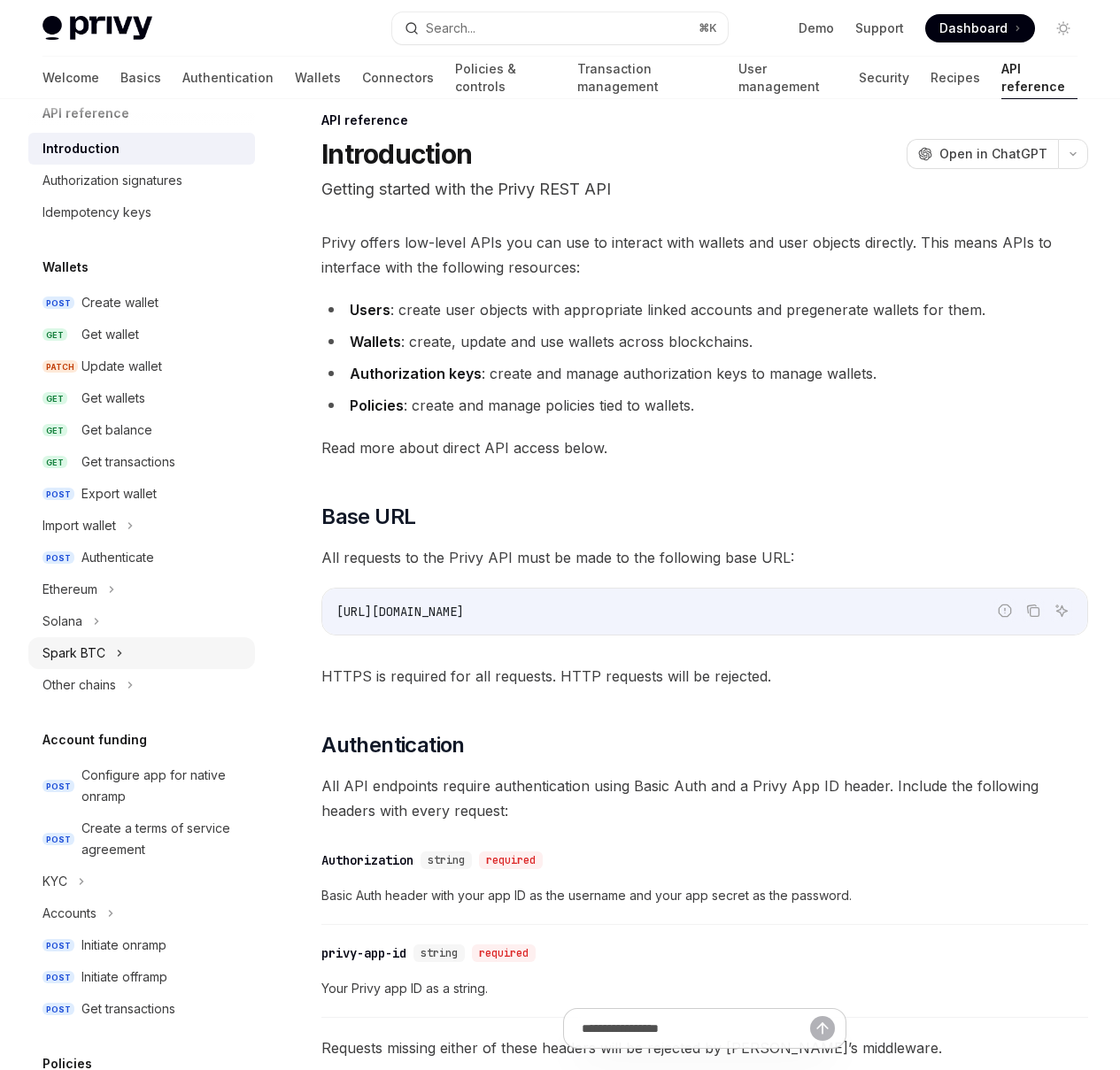
scroll to position [28, 0]
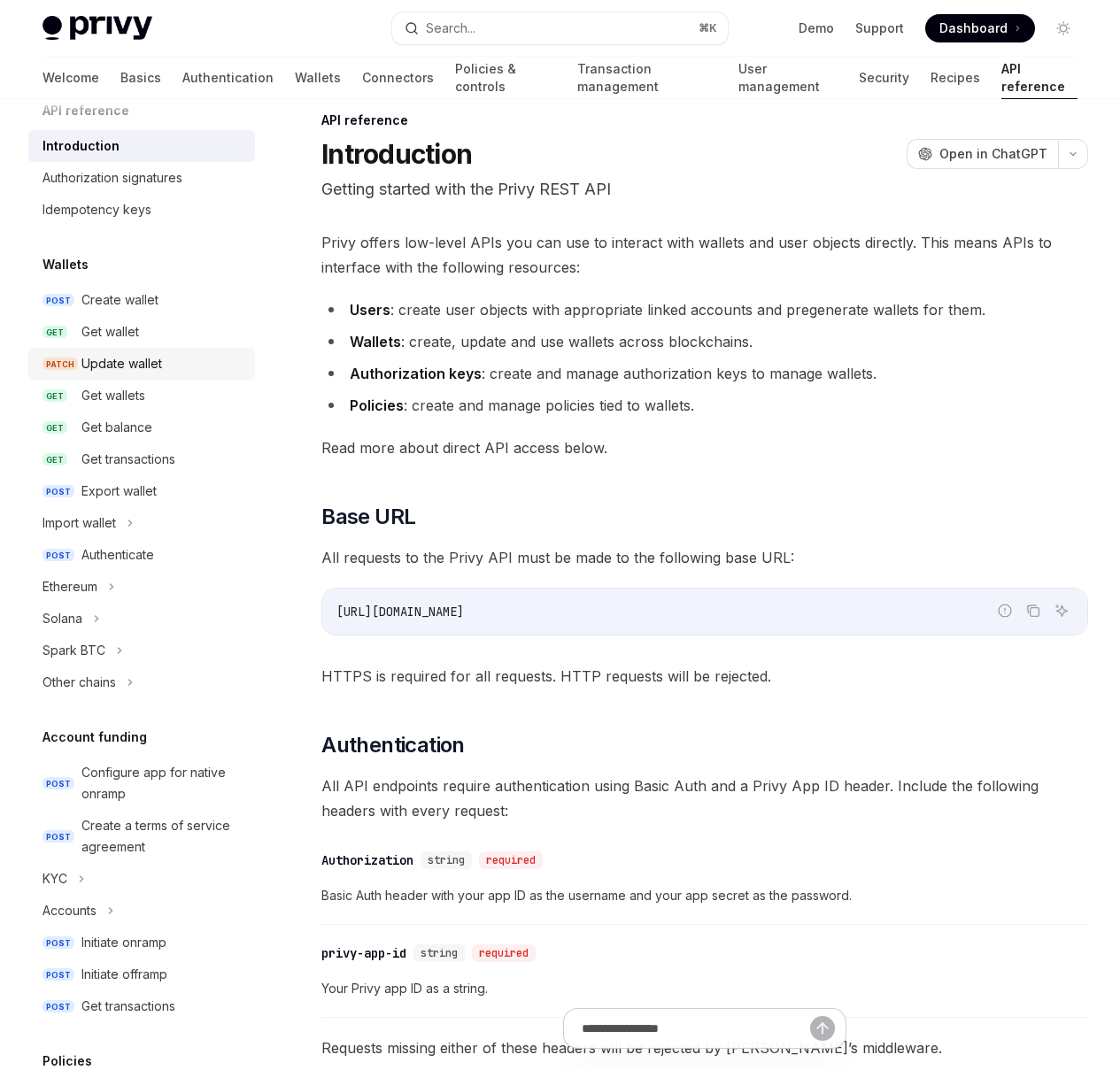
click at [154, 363] on div "Update wallet" at bounding box center [122, 363] width 81 height 21
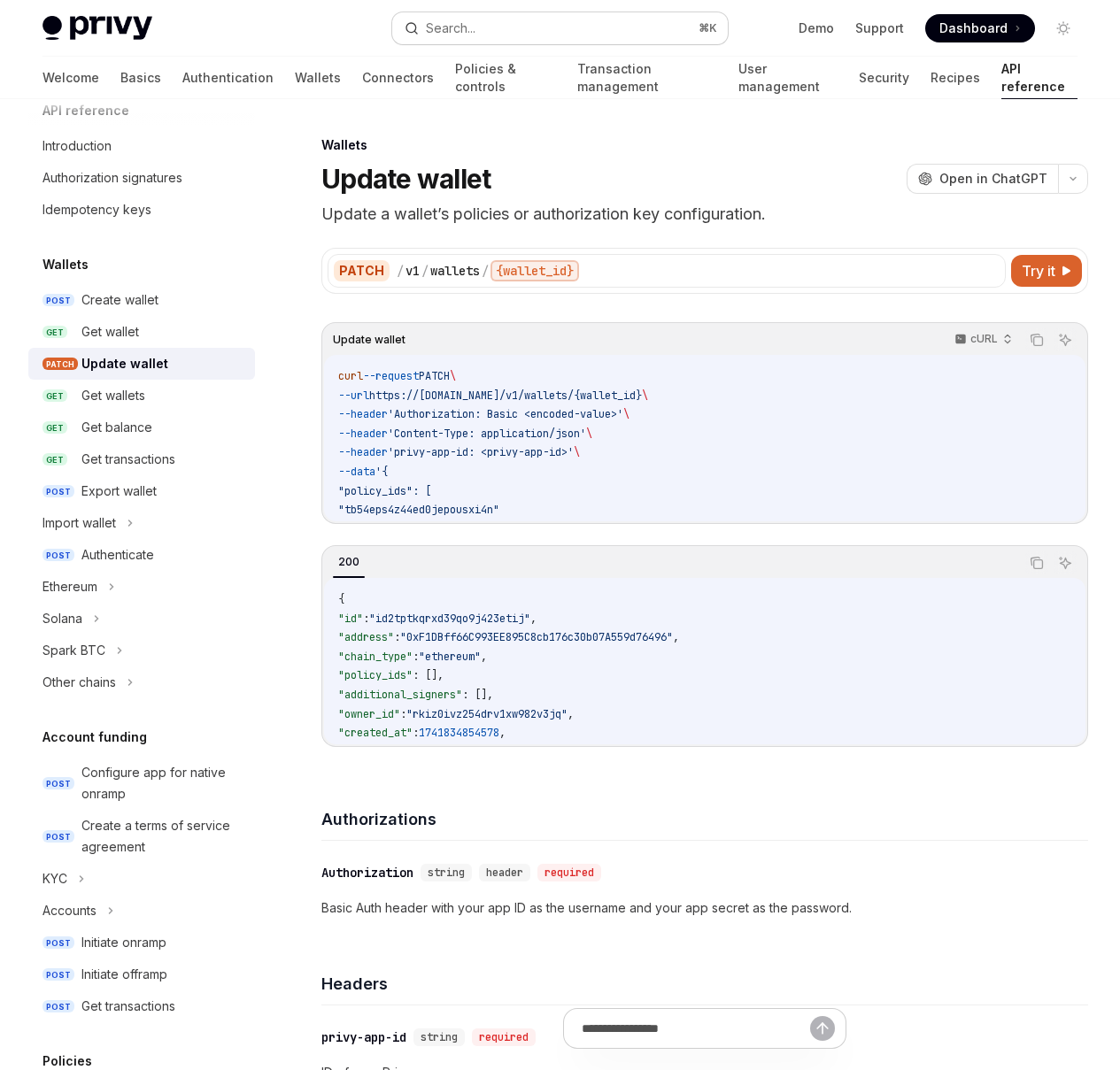
type textarea "*"
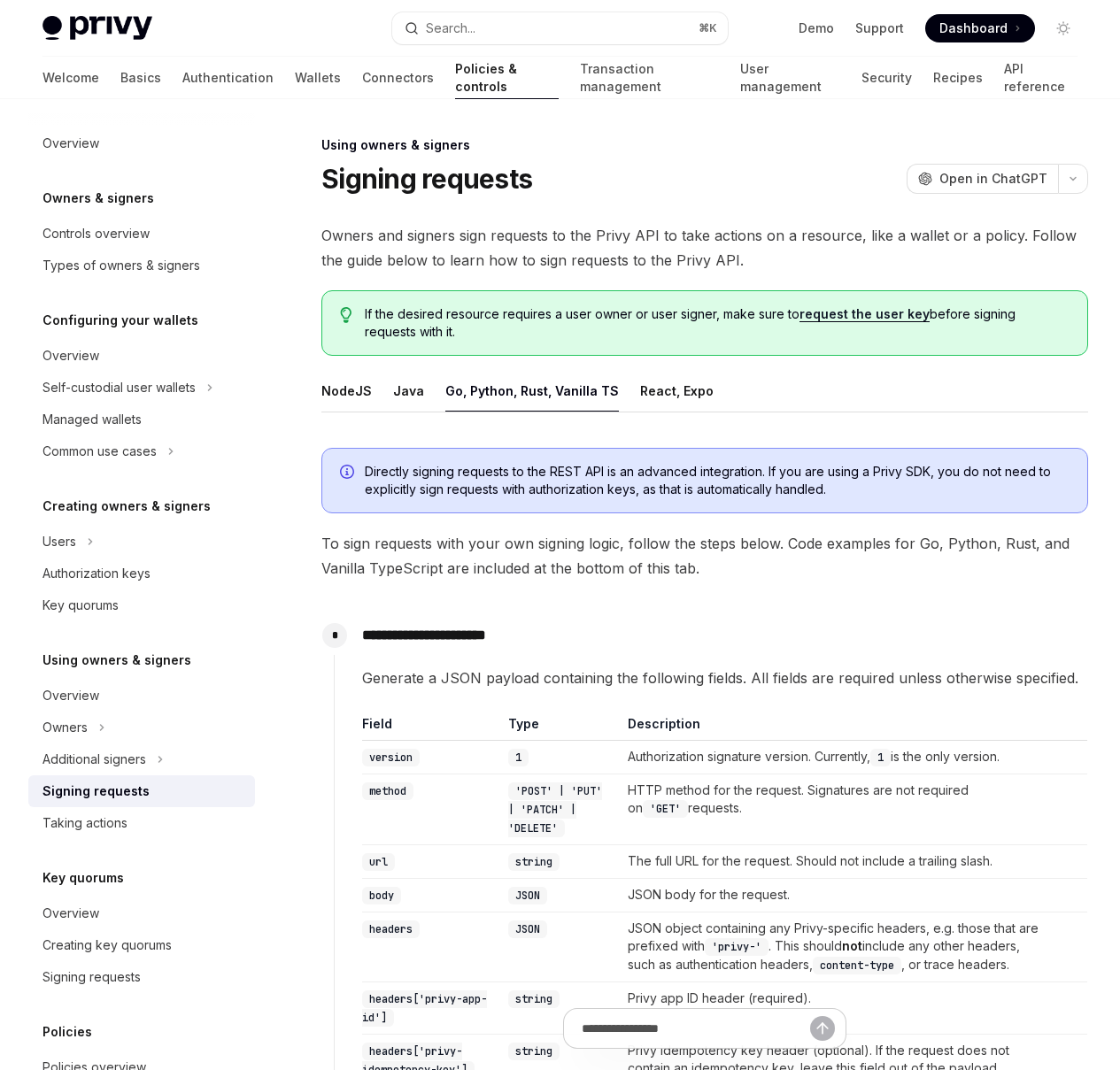
type textarea "*"
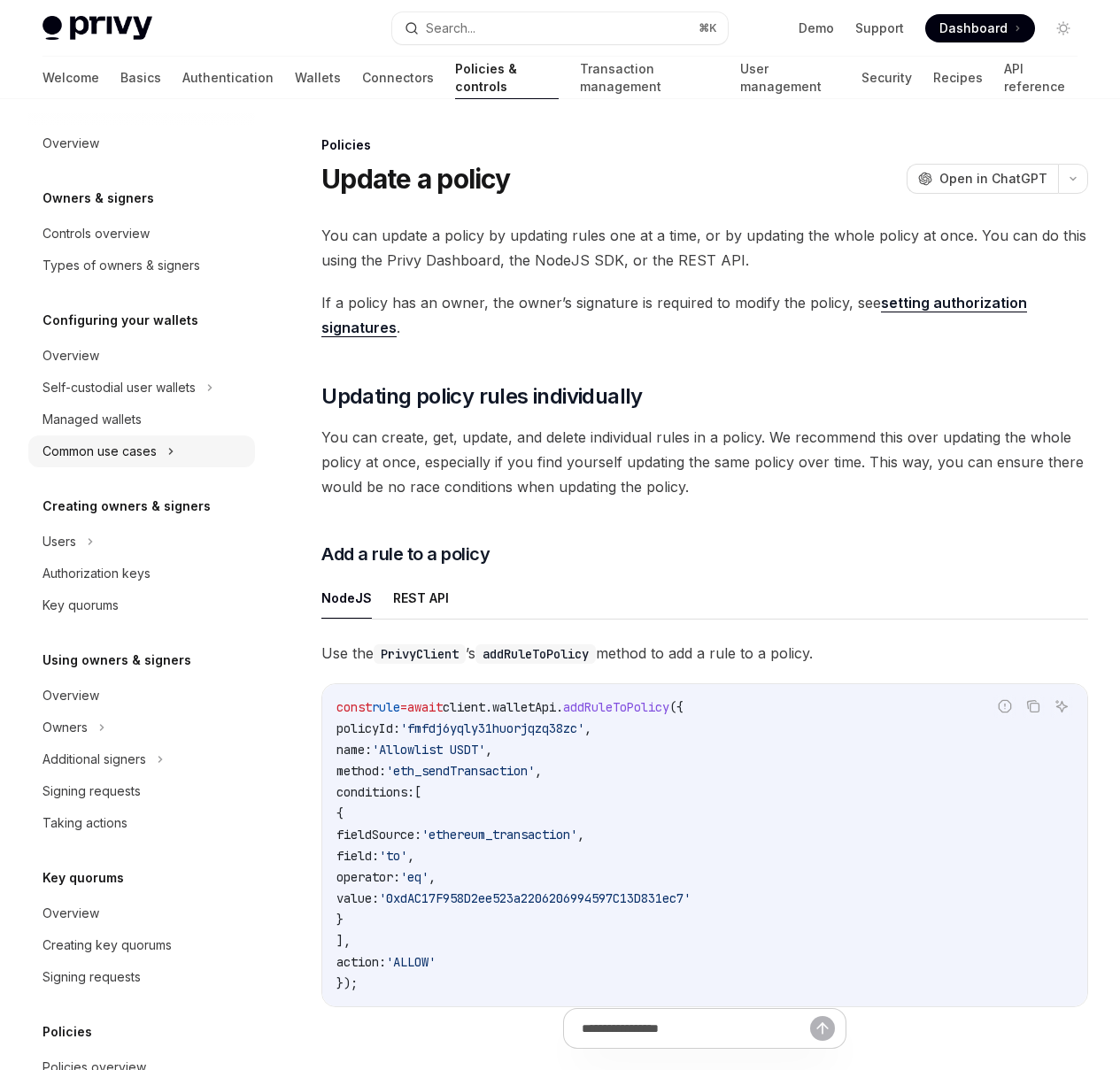
click at [209, 453] on div "Common use cases" at bounding box center [142, 451] width 226 height 32
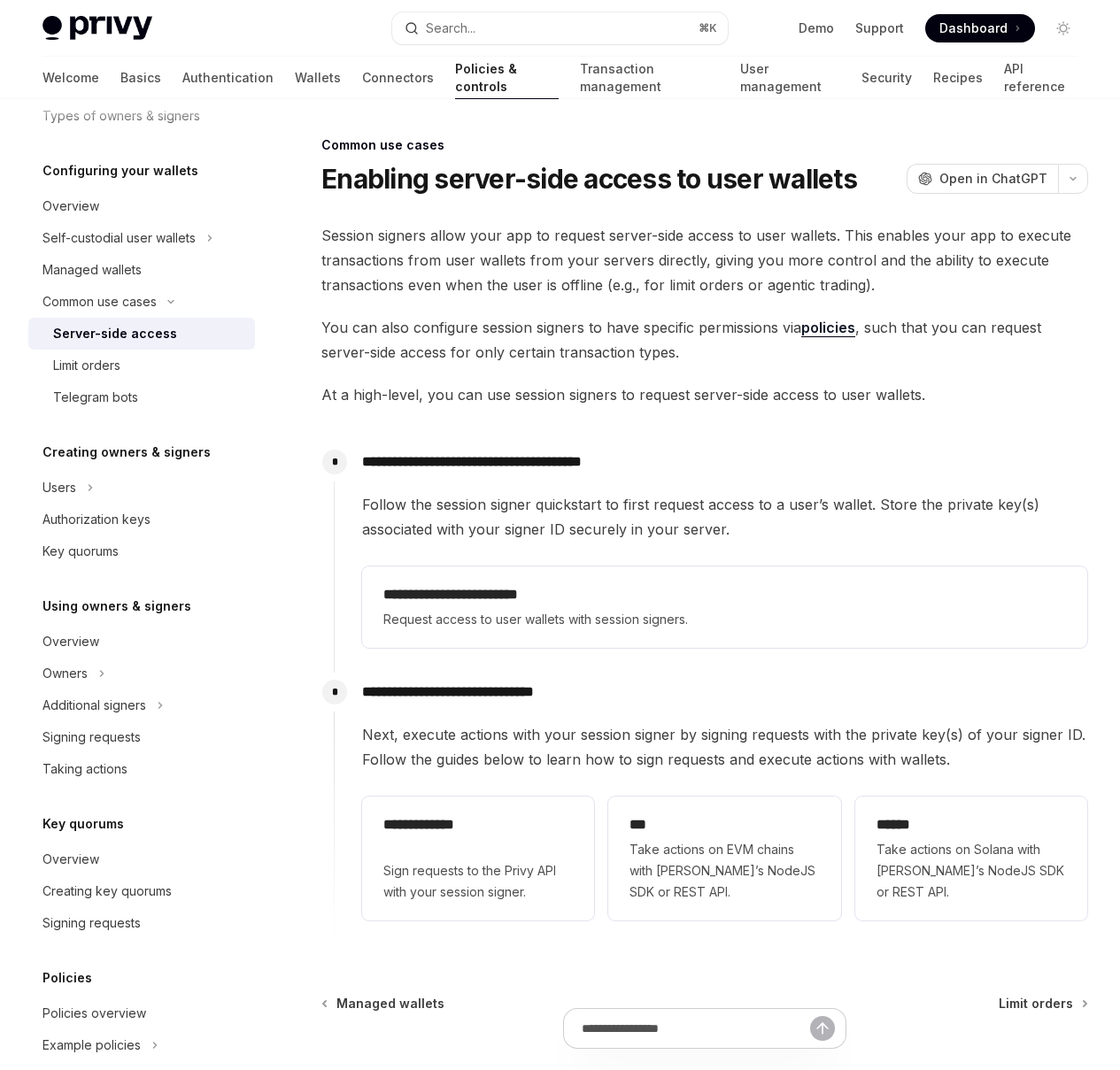
scroll to position [271, 0]
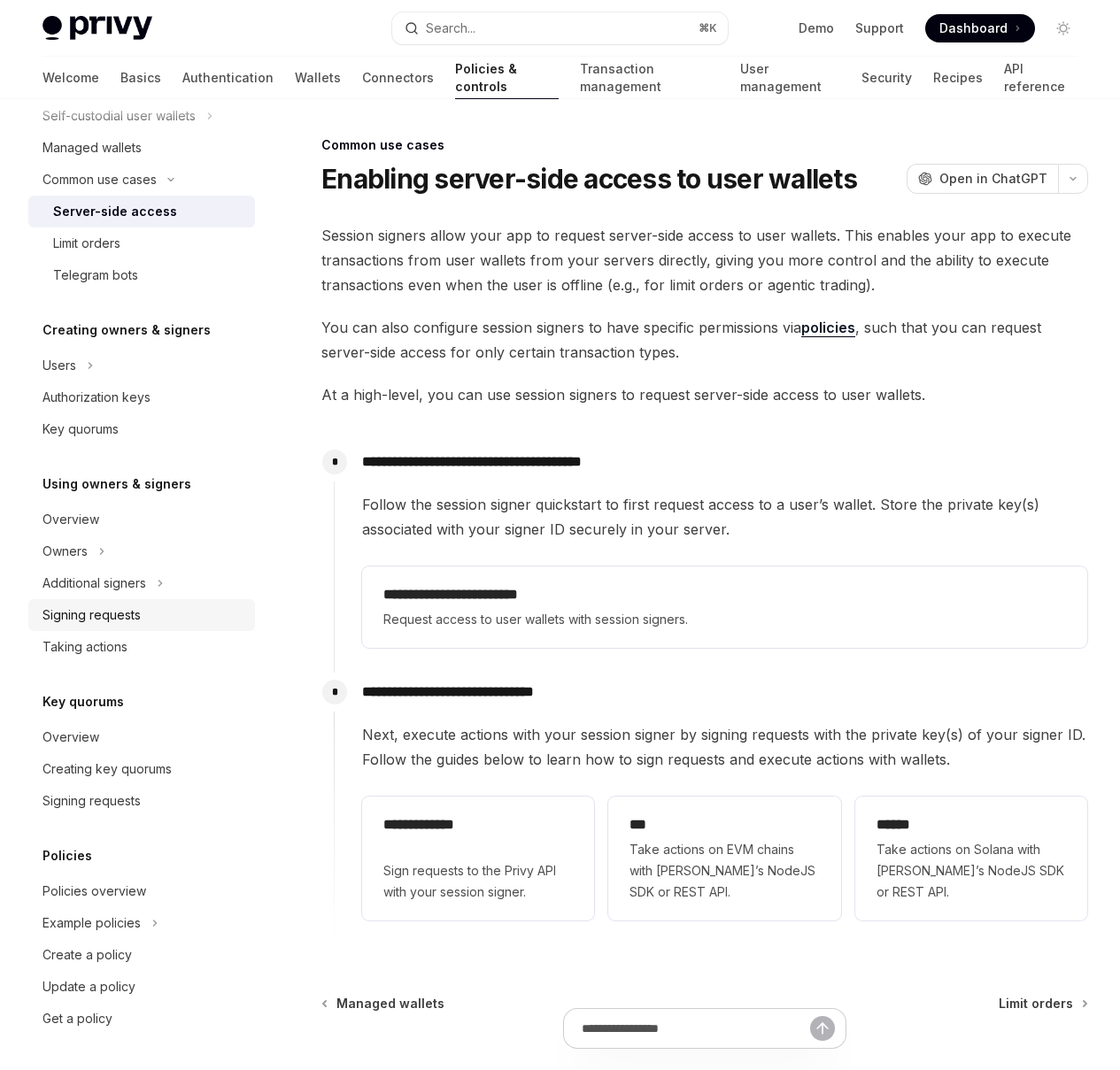
click at [185, 618] on div "Signing requests" at bounding box center [143, 615] width 202 height 21
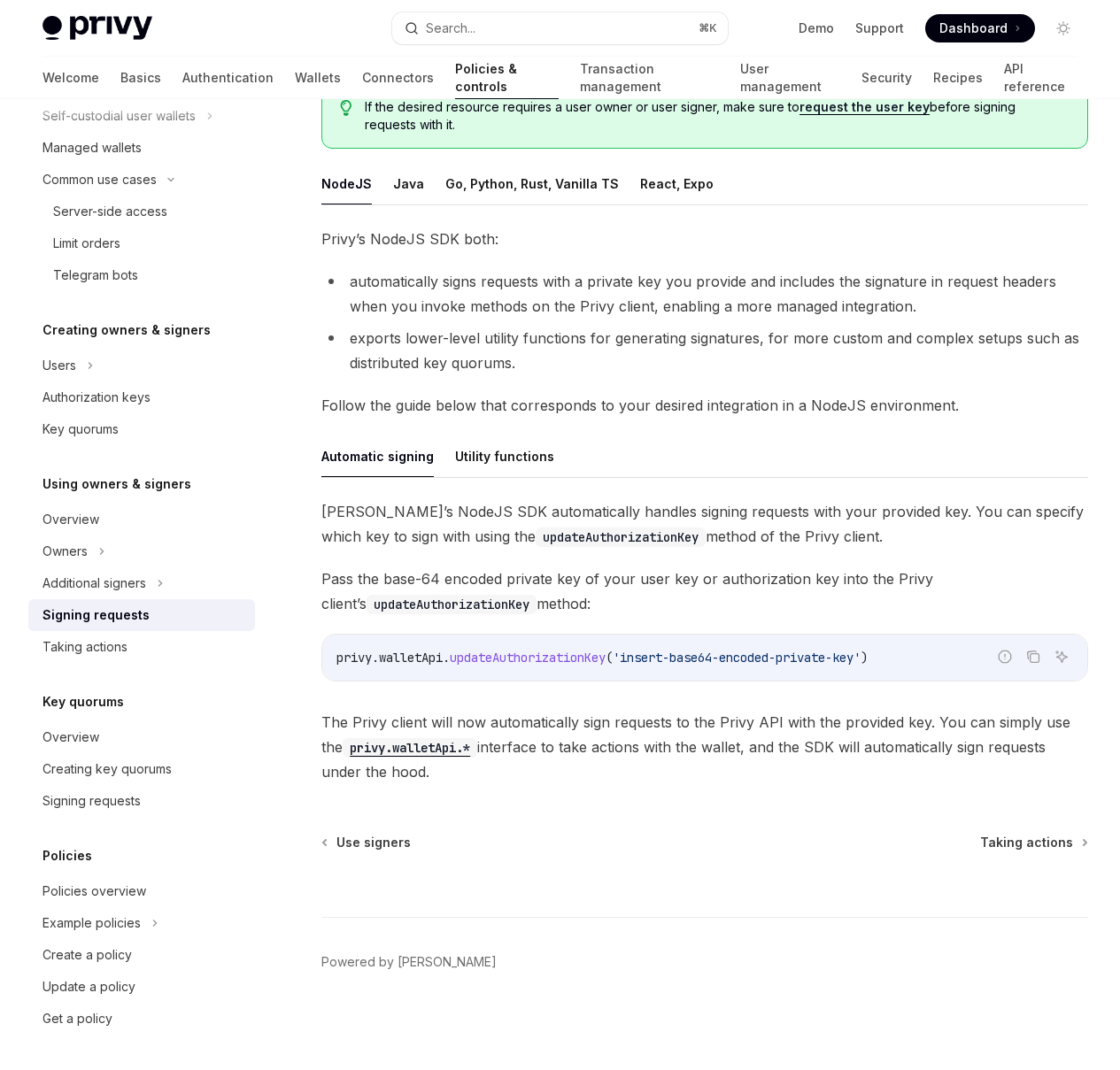
scroll to position [412, 0]
click at [185, 882] on div "Policies overview" at bounding box center [143, 891] width 202 height 21
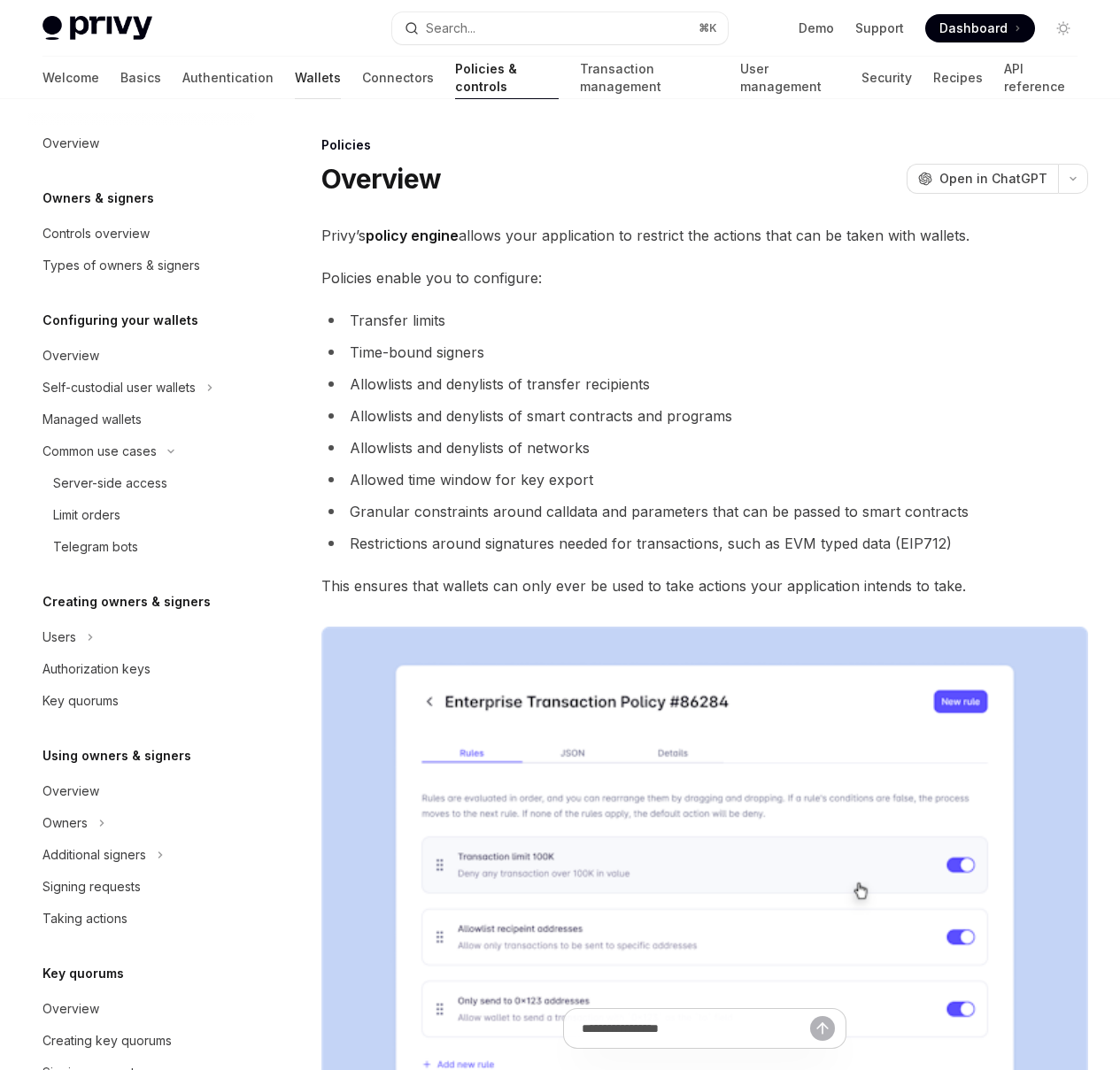
click at [294, 82] on link "Wallets" at bounding box center [318, 78] width 46 height 42
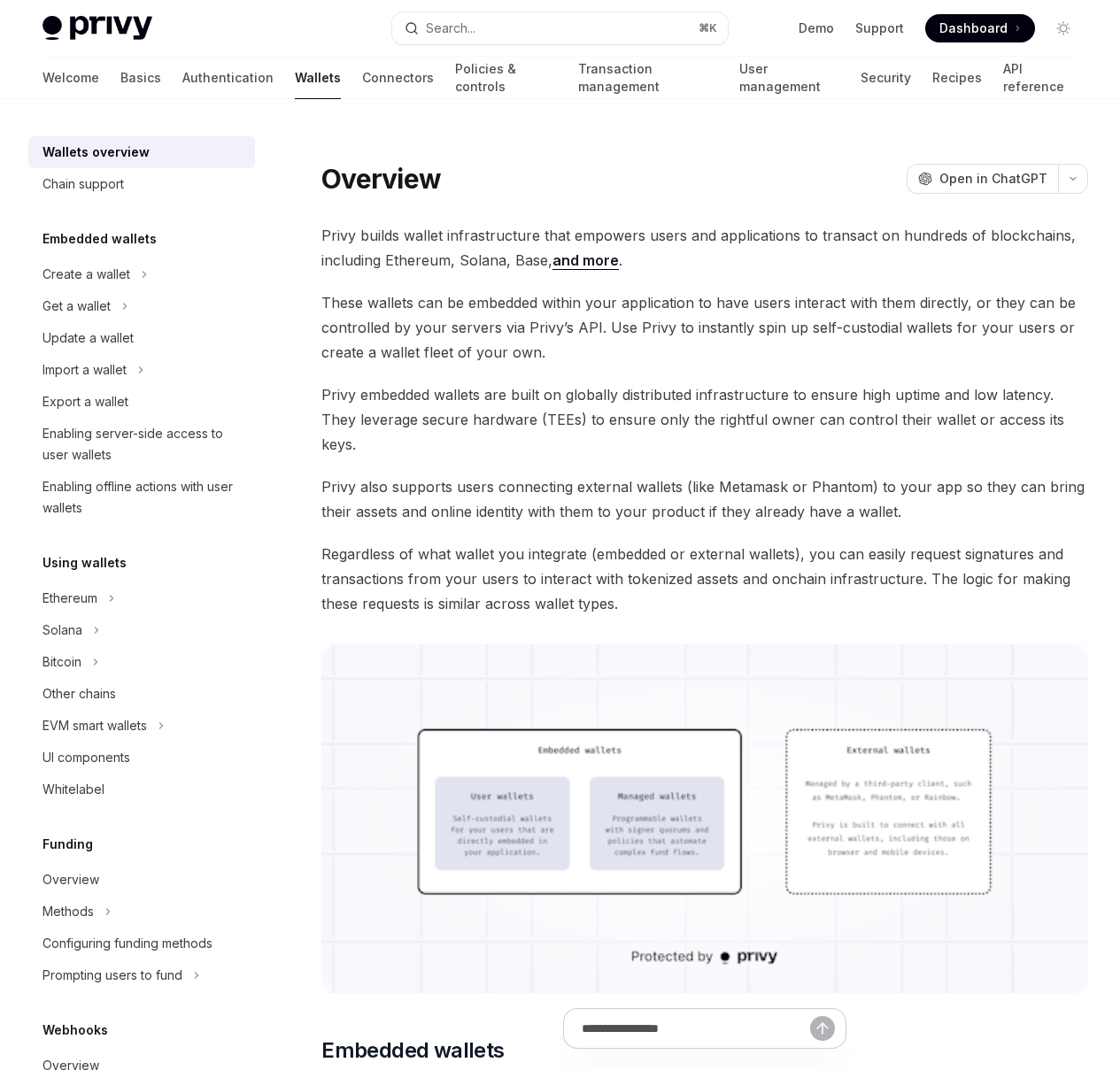
type textarea "*"
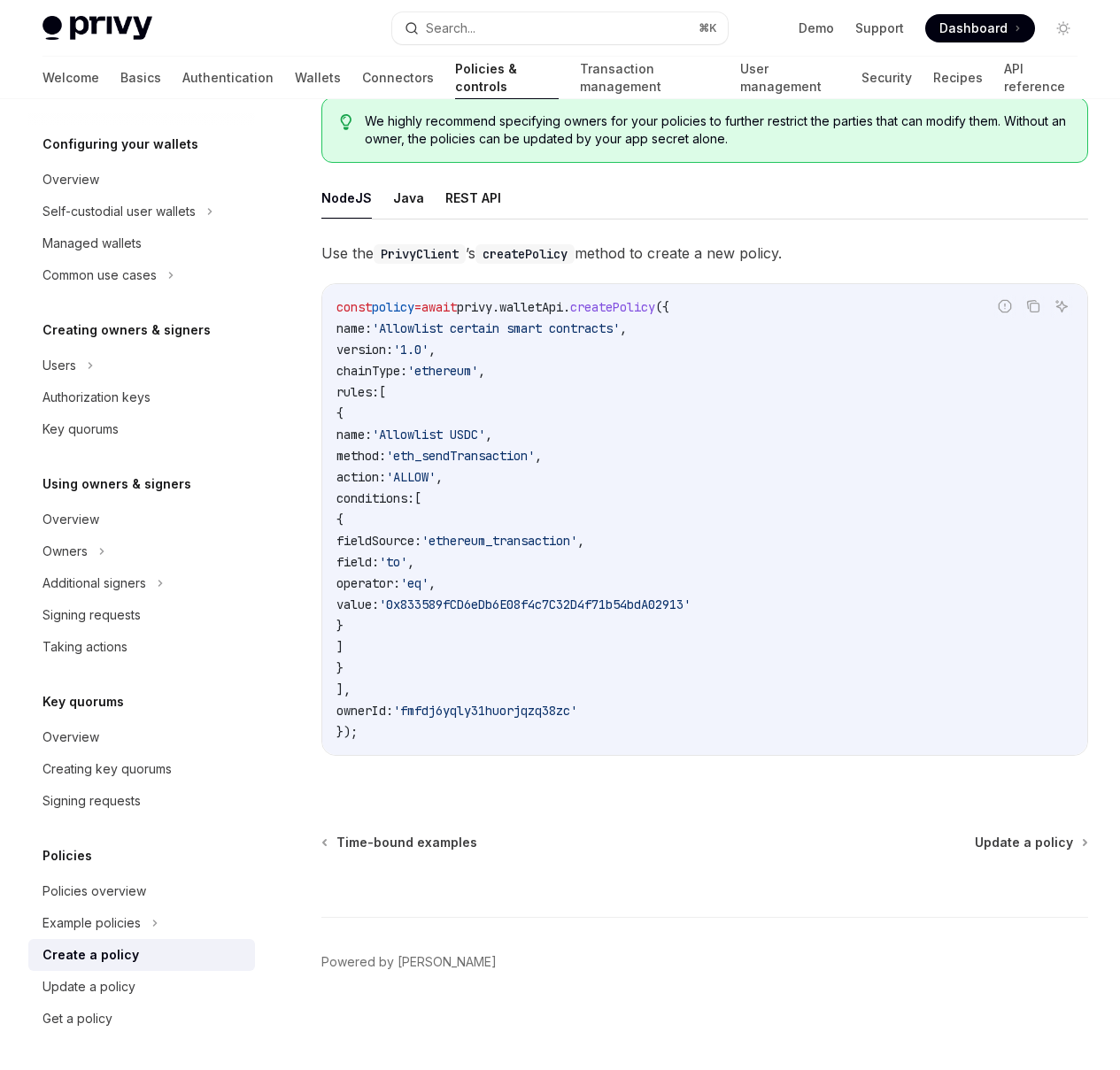
scroll to position [335, 0]
type textarea "*"
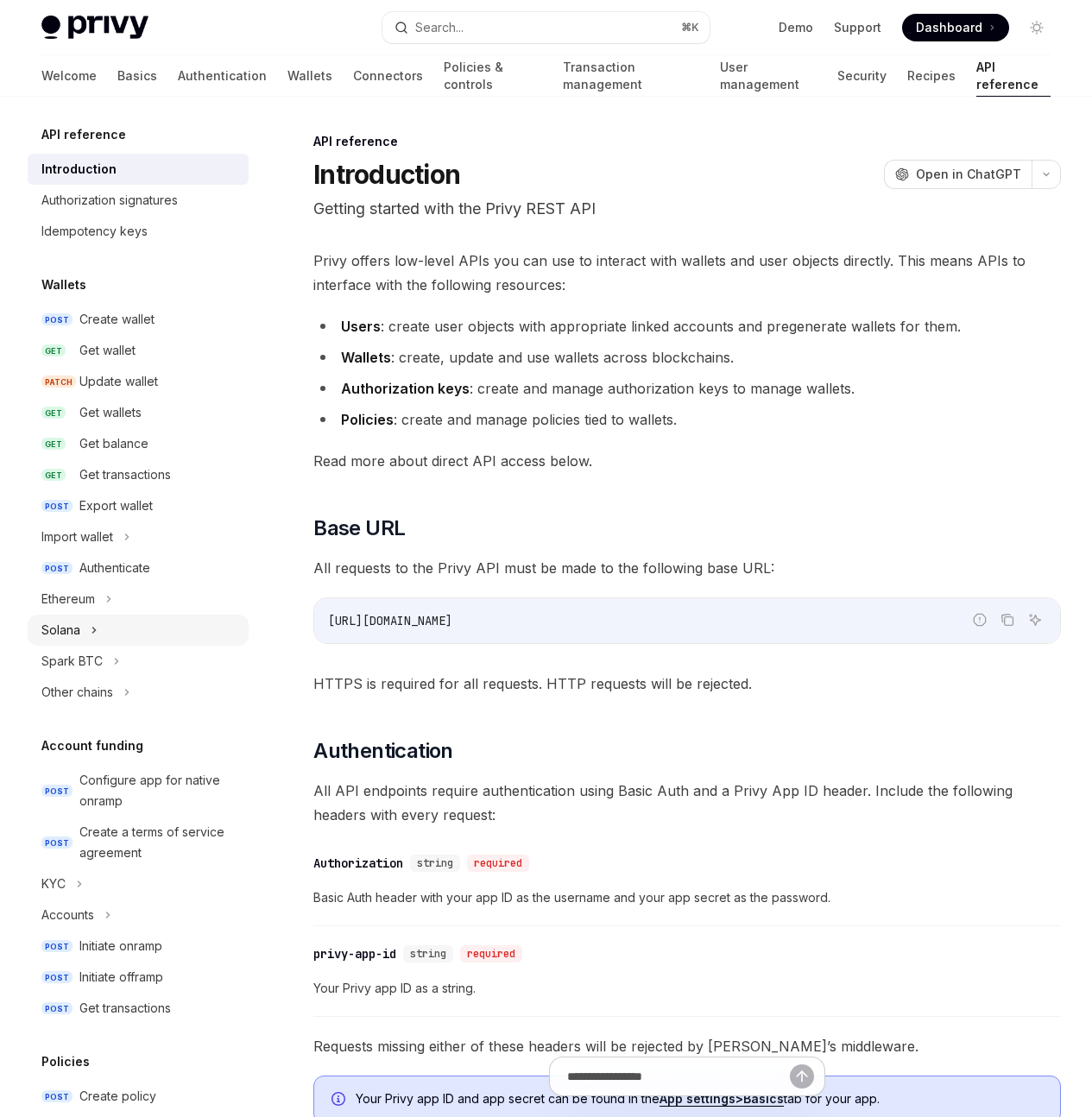
click at [100, 619] on div "Solana" at bounding box center [138, 630] width 221 height 31
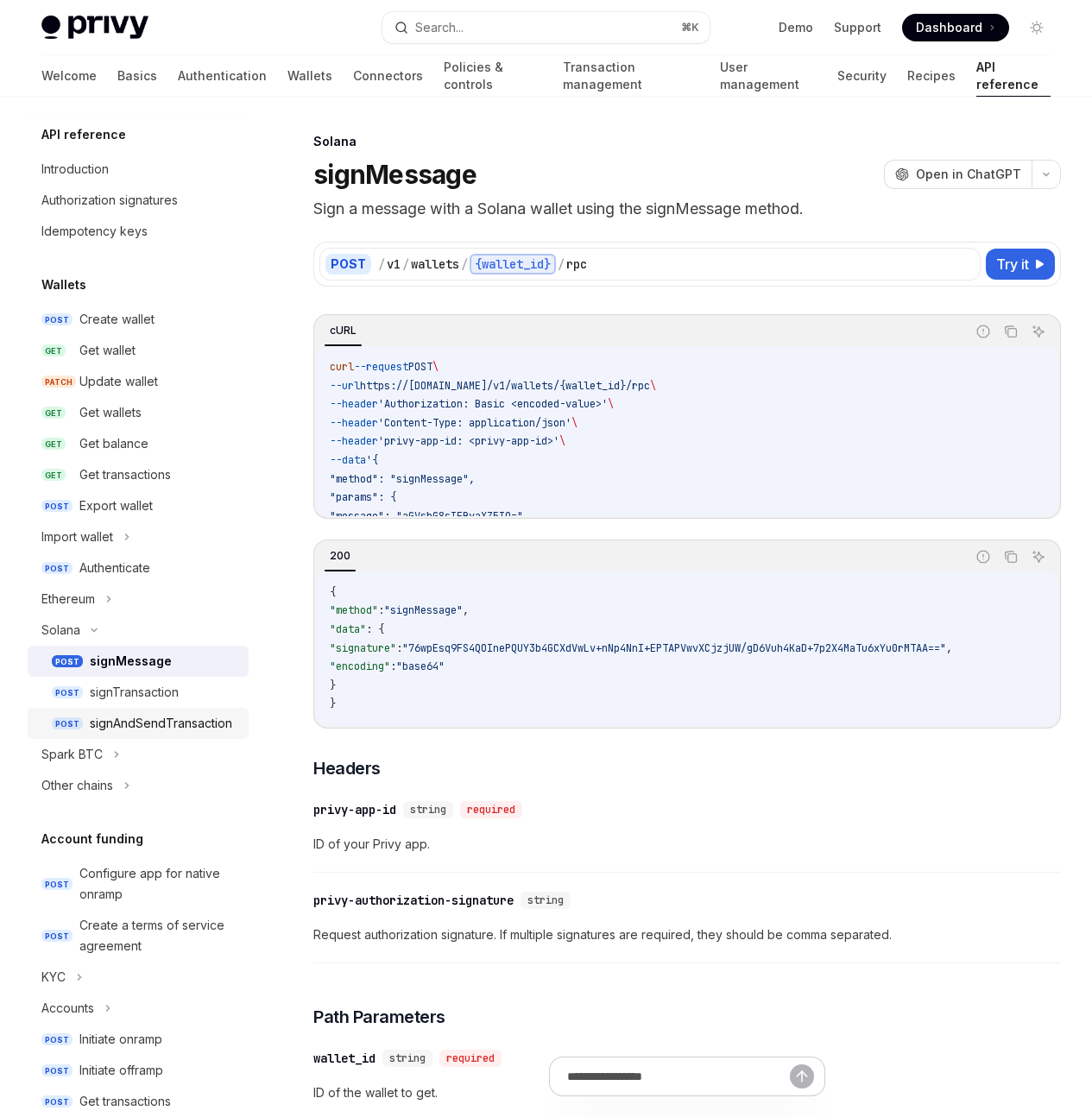
click at [137, 724] on div "signAndSendTransaction" at bounding box center [161, 723] width 143 height 21
type textarea "*"
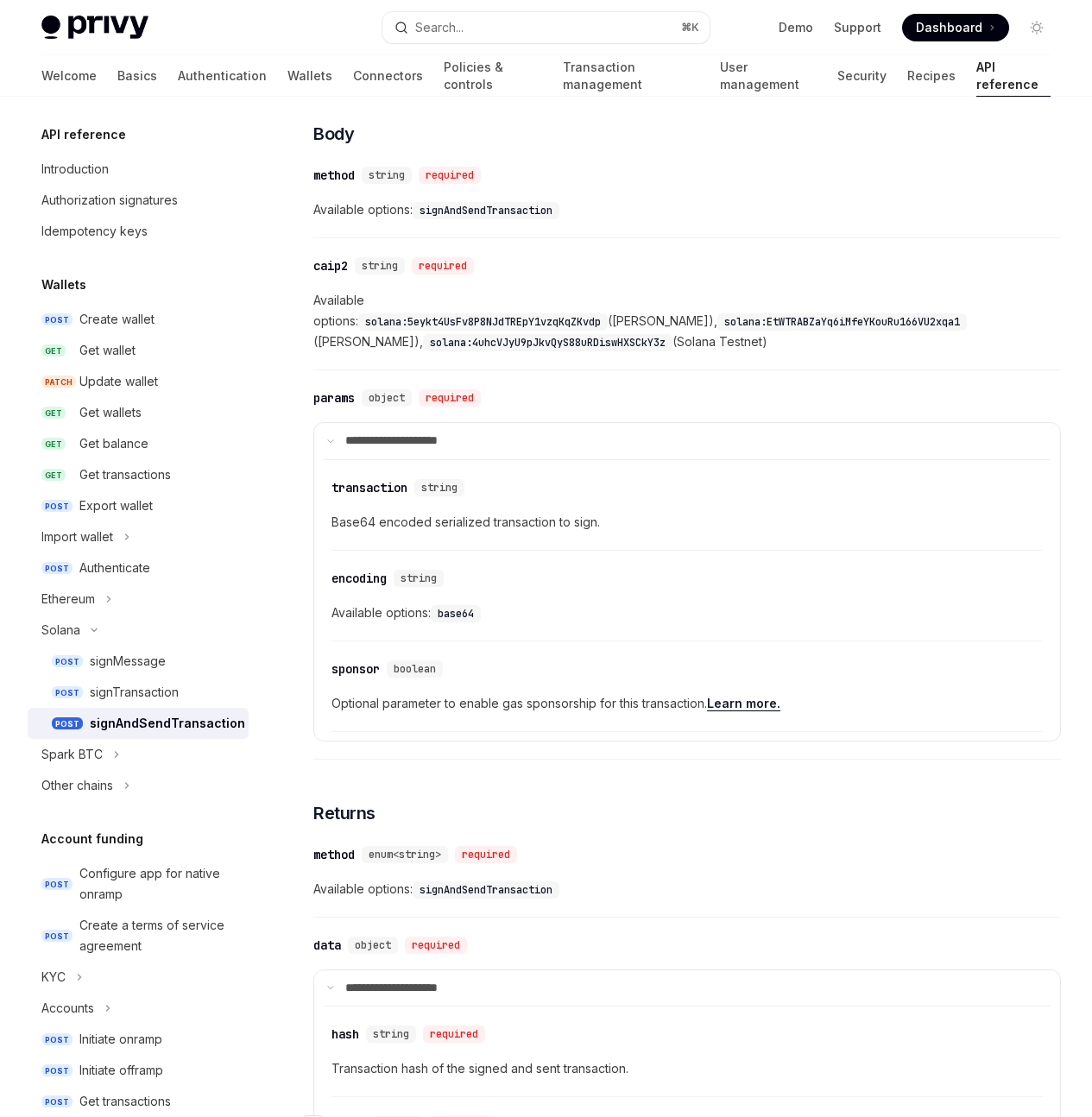
scroll to position [1260, 0]
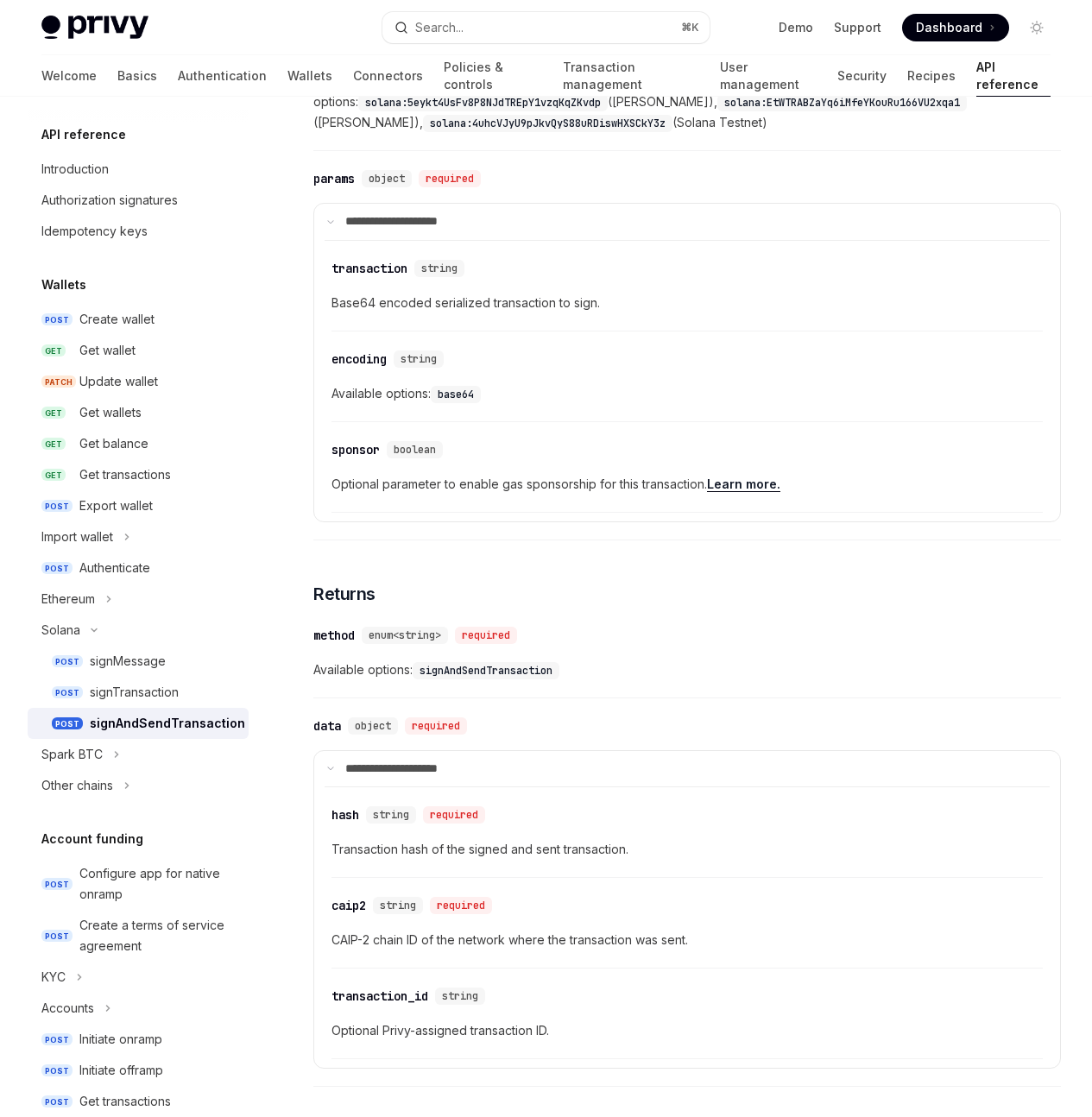
click at [587, 659] on span "Available options: signAndSendTransaction" at bounding box center [686, 669] width 747 height 21
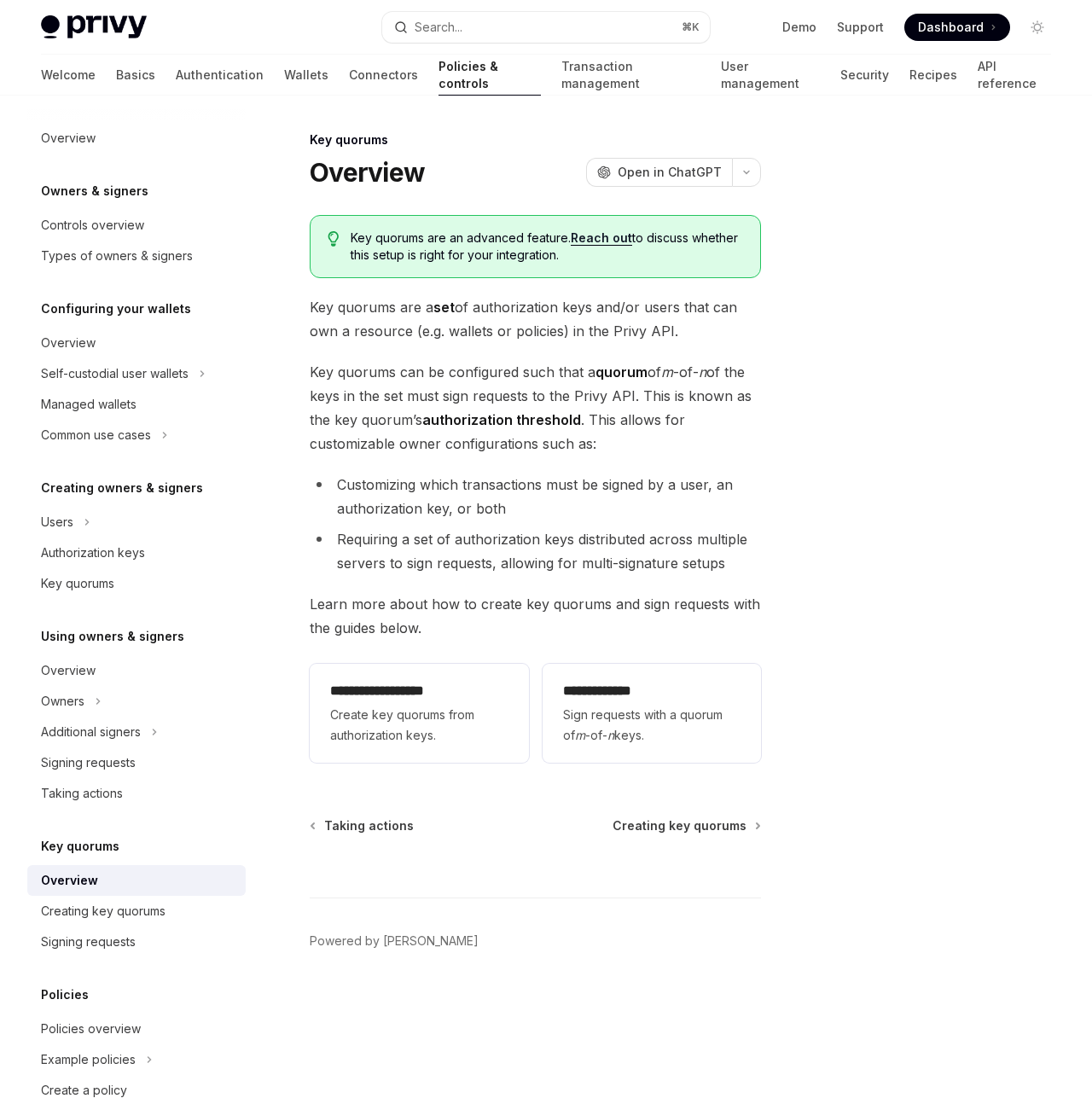
click at [597, 237] on link "Reach out" at bounding box center [601, 238] width 61 height 15
click at [642, 715] on span "Sign requests with a quorum of m -of- n keys." at bounding box center [652, 725] width 177 height 41
type textarea "*"
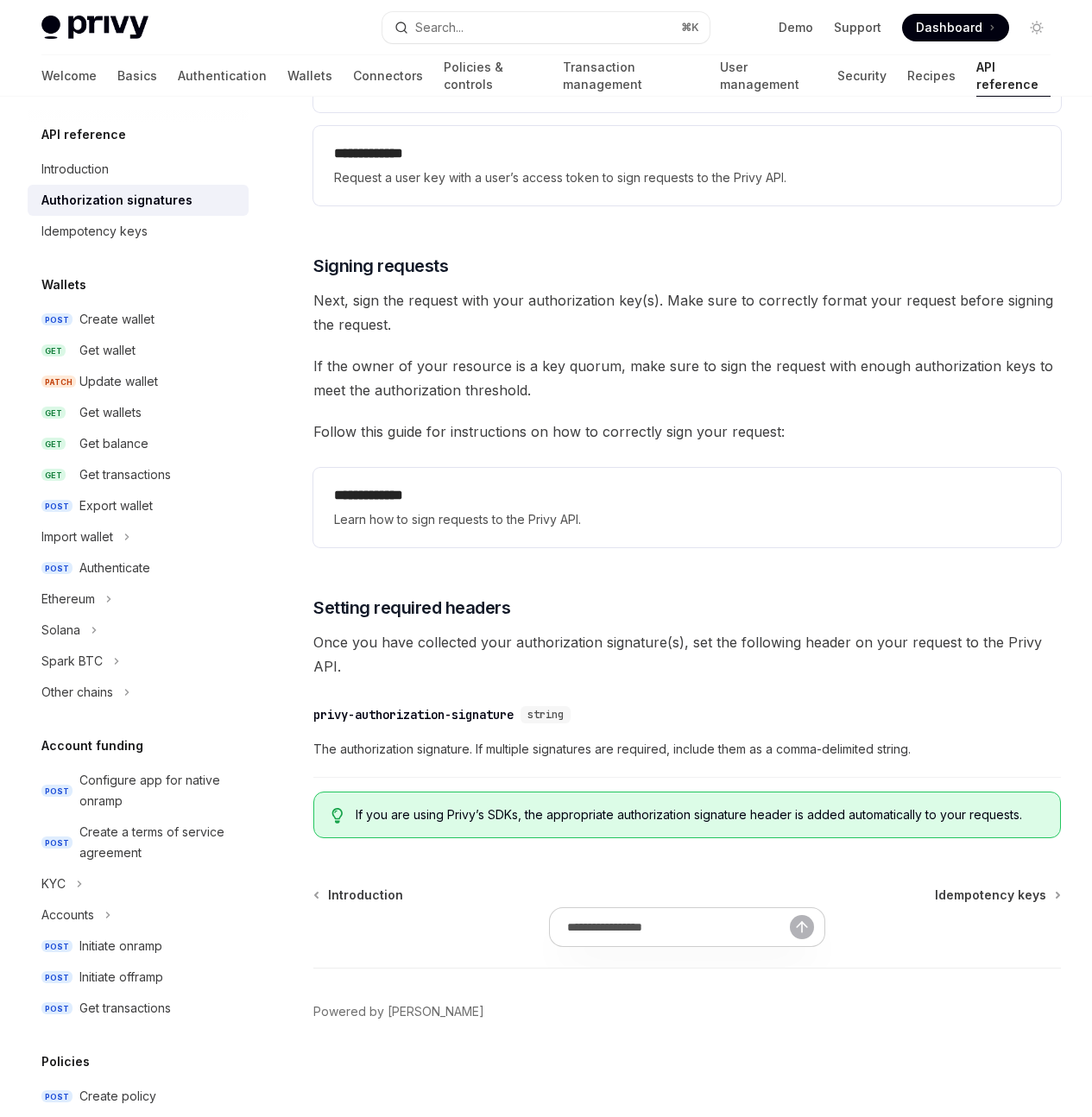
scroll to position [2948, 0]
click at [153, 321] on div "Create wallet" at bounding box center [118, 319] width 75 height 21
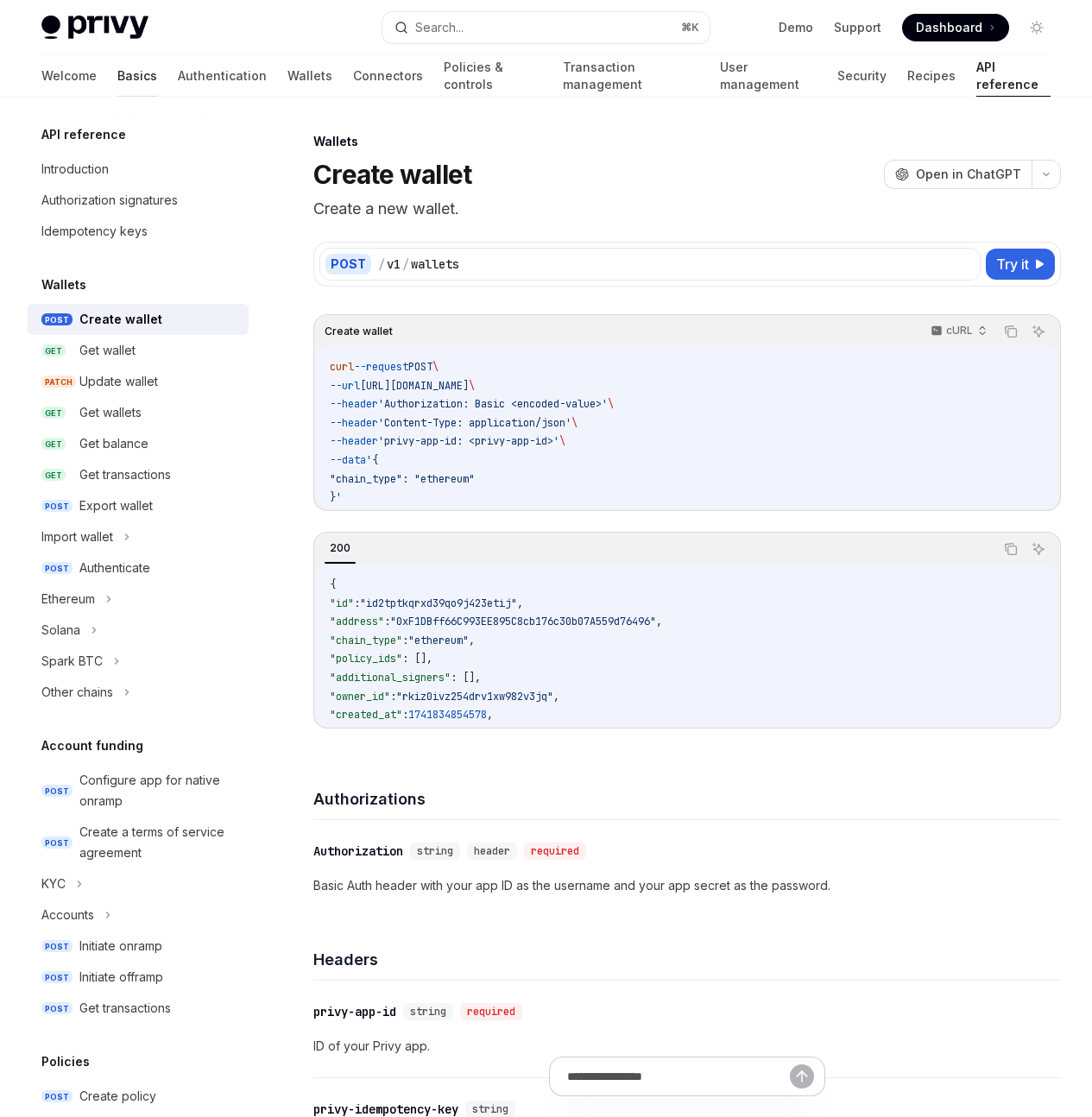
click at [118, 78] on link "Basics" at bounding box center [137, 76] width 39 height 41
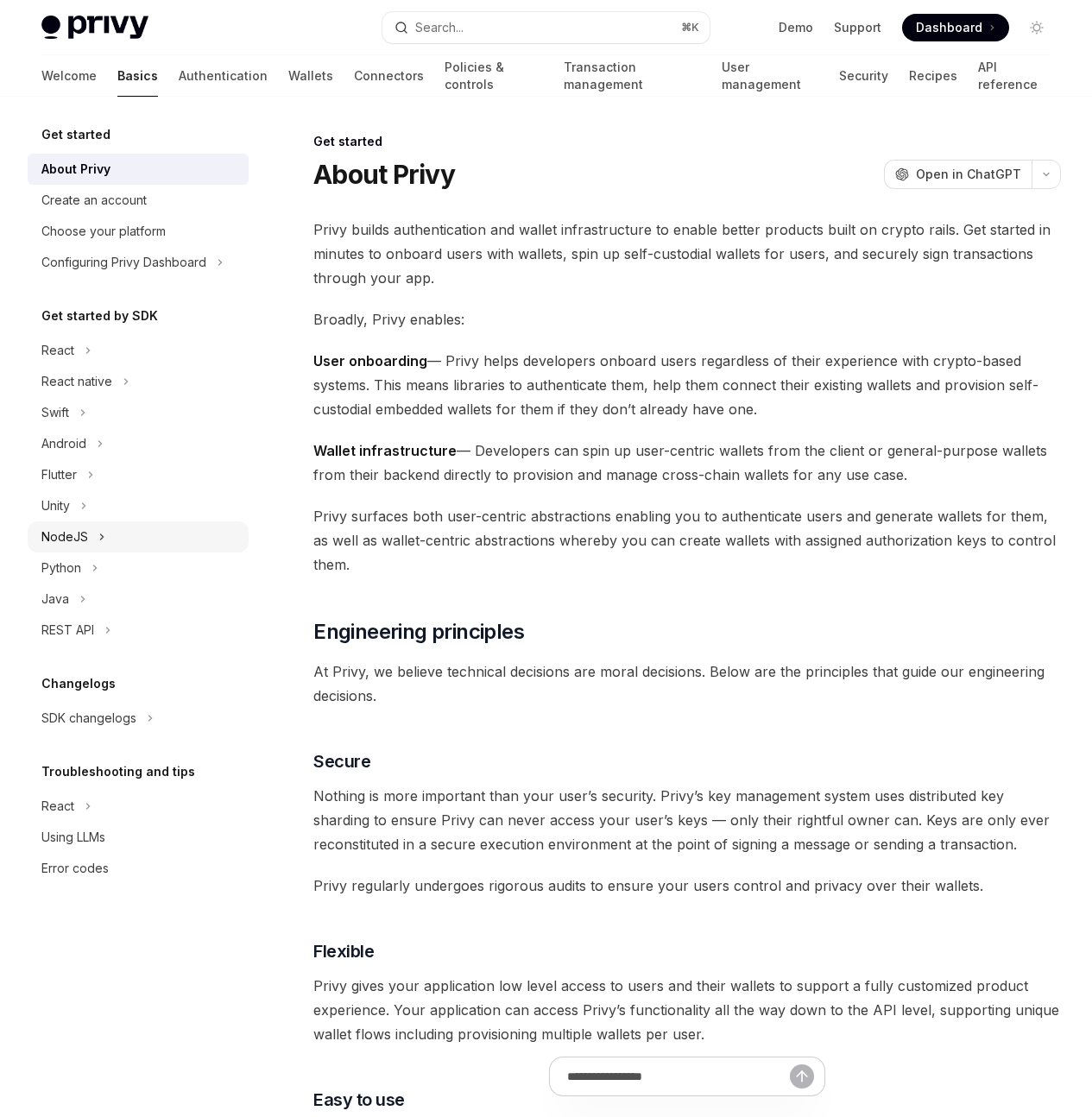
click at [131, 533] on div "NodeJS" at bounding box center [138, 537] width 221 height 31
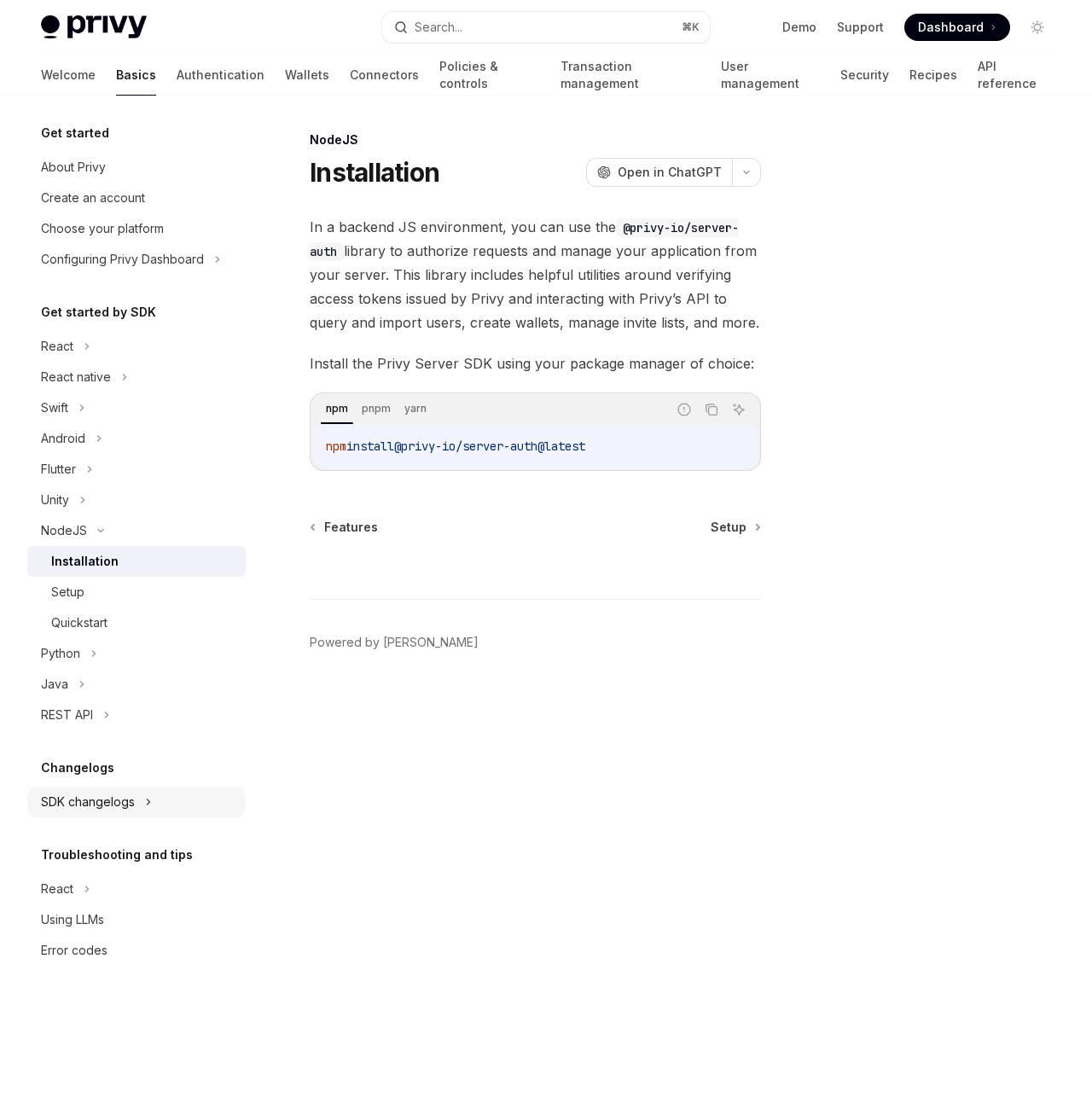
click at [153, 791] on div "SDK changelogs" at bounding box center [137, 802] width 218 height 31
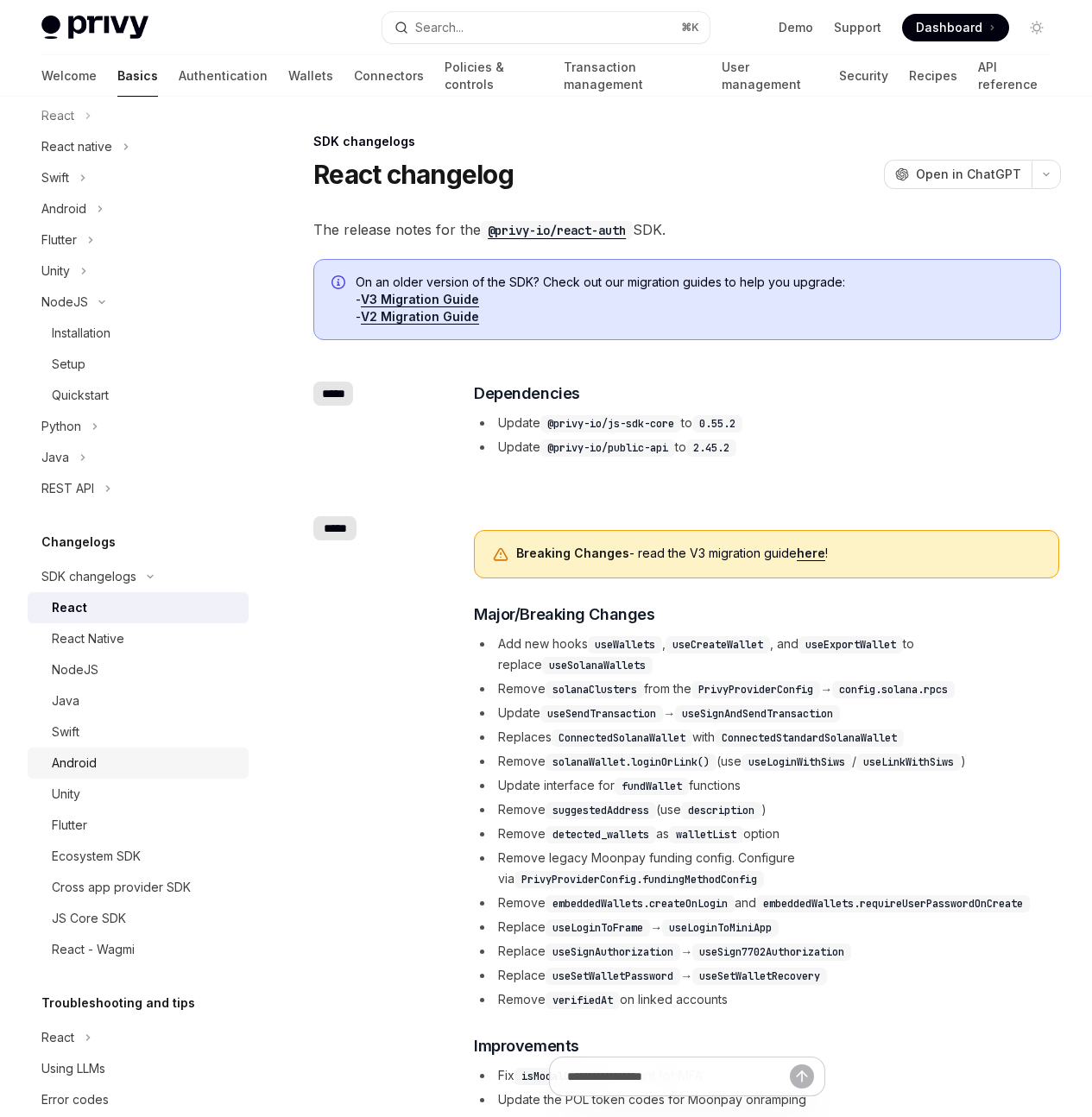
scroll to position [267, 0]
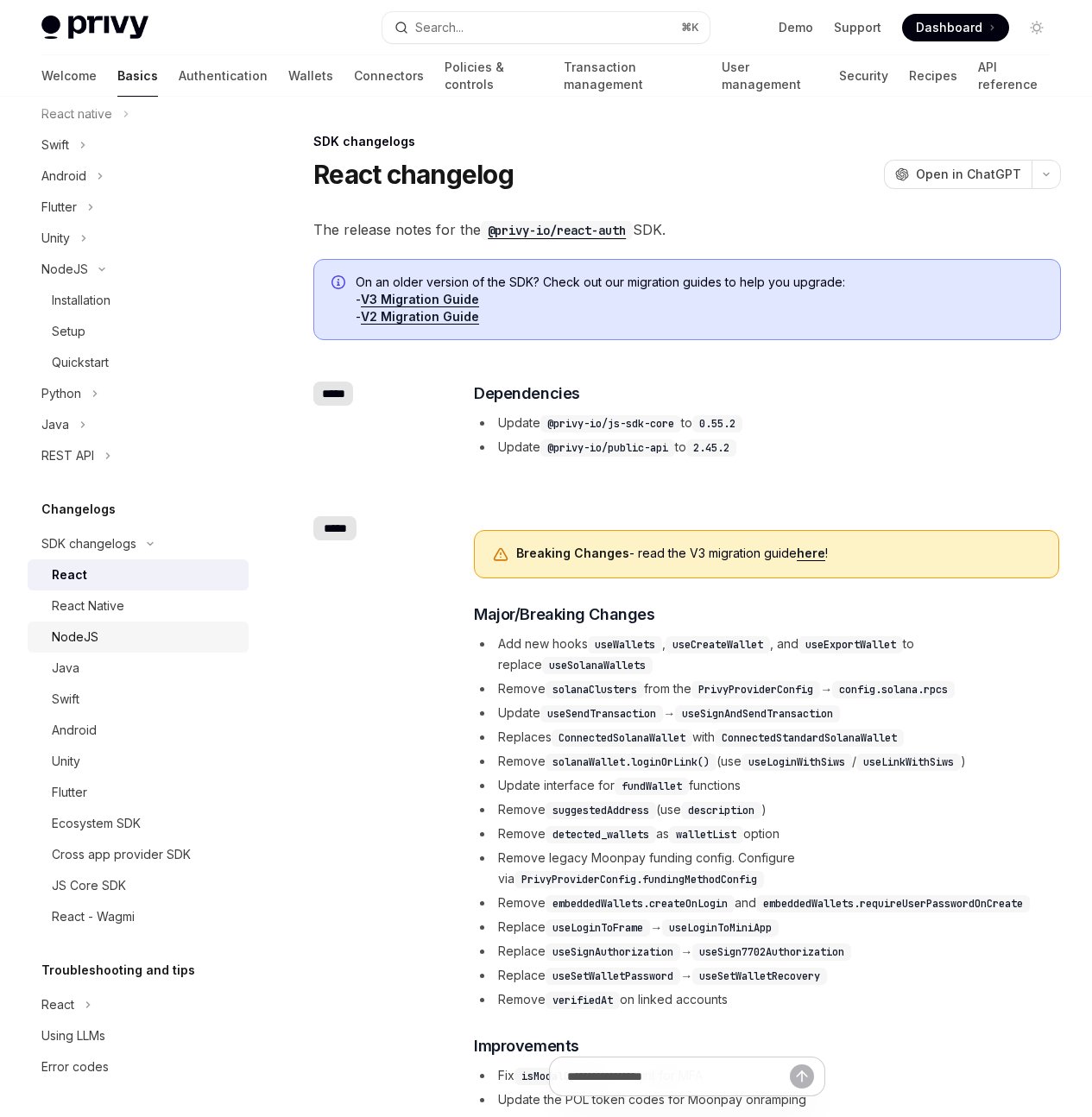
click at [131, 641] on div "NodeJS" at bounding box center [145, 636] width 187 height 21
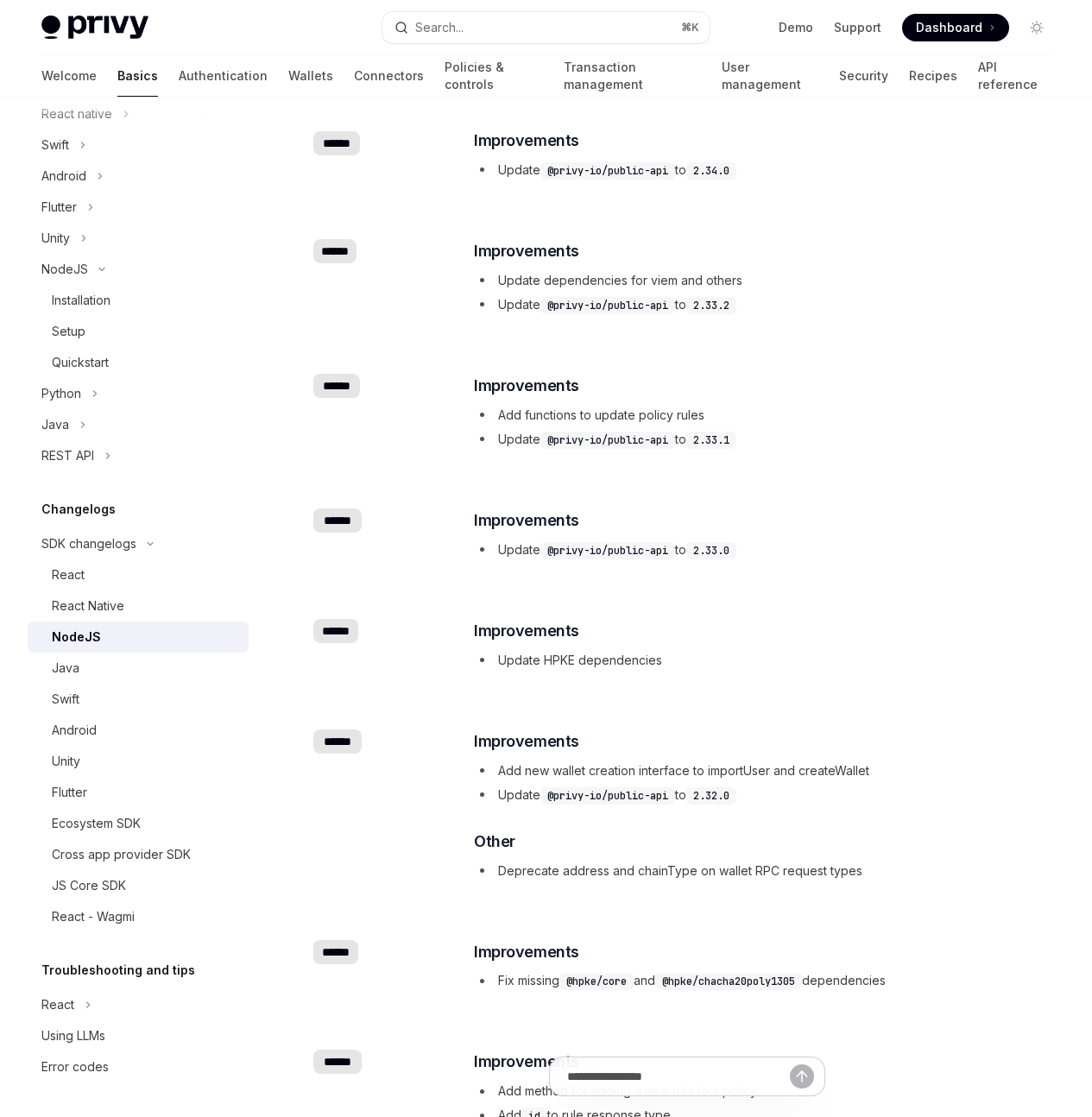
scroll to position [2986, 0]
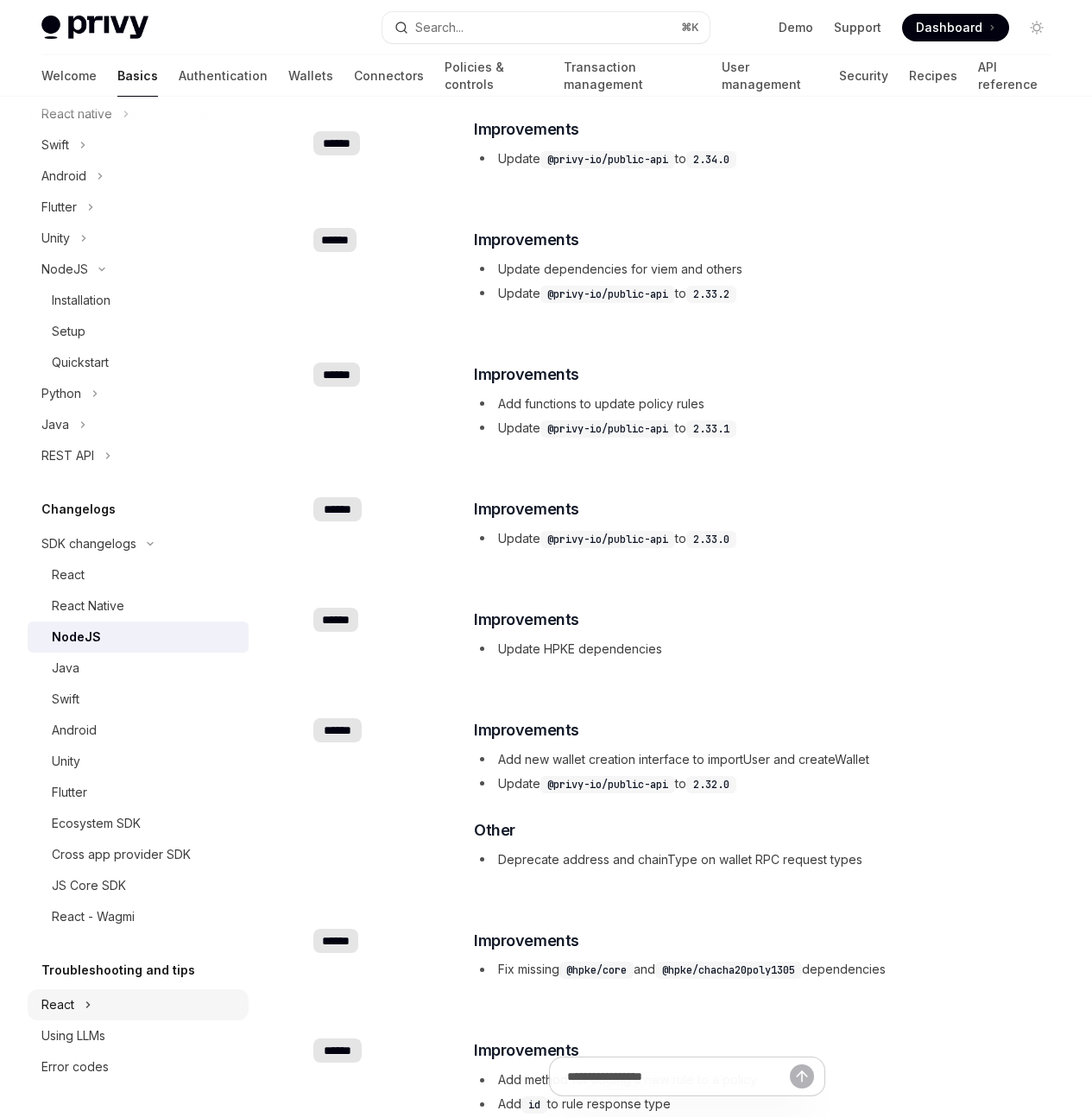
click at [146, 1007] on div "React" at bounding box center [138, 1004] width 221 height 31
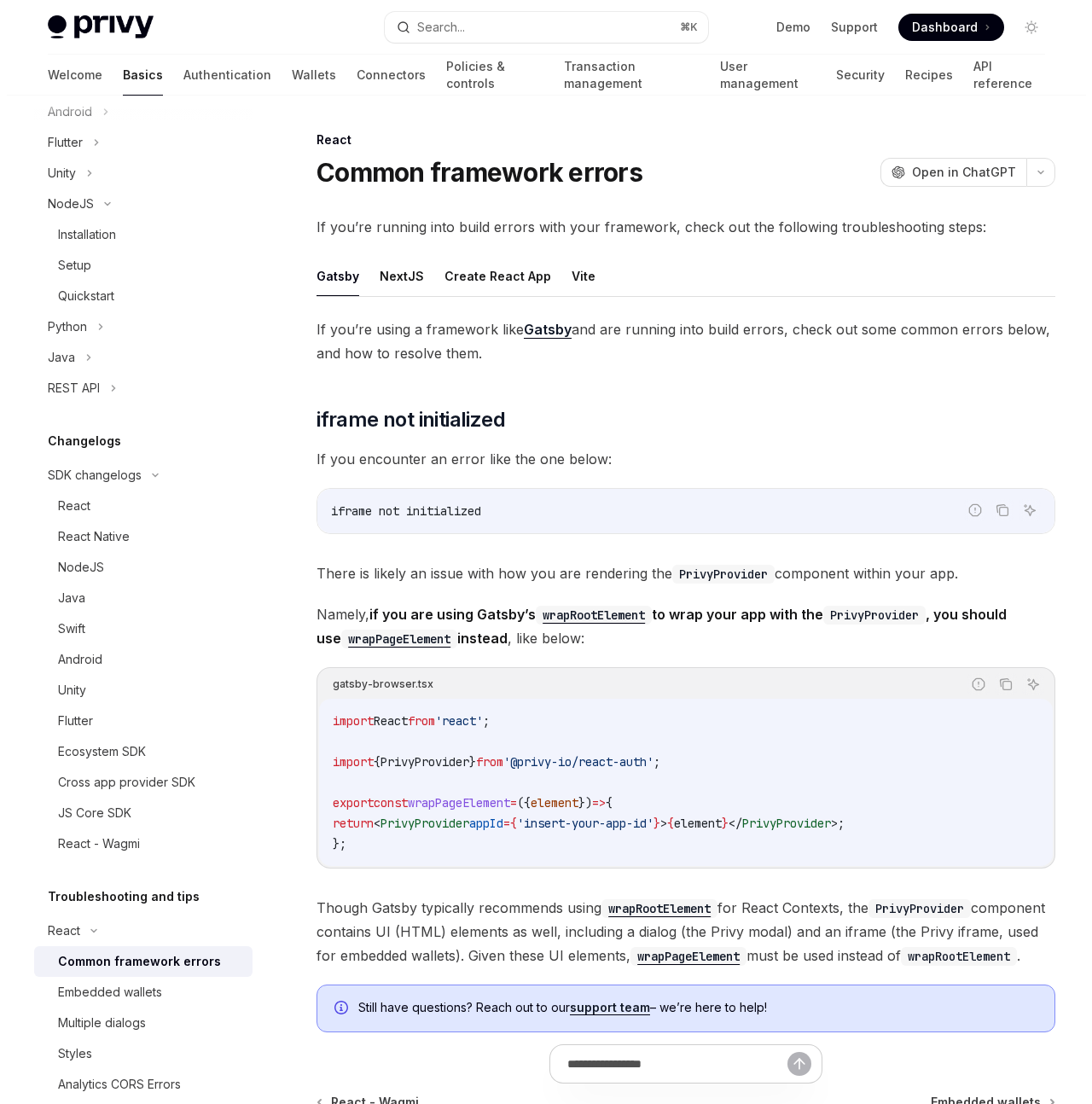
scroll to position [418, 0]
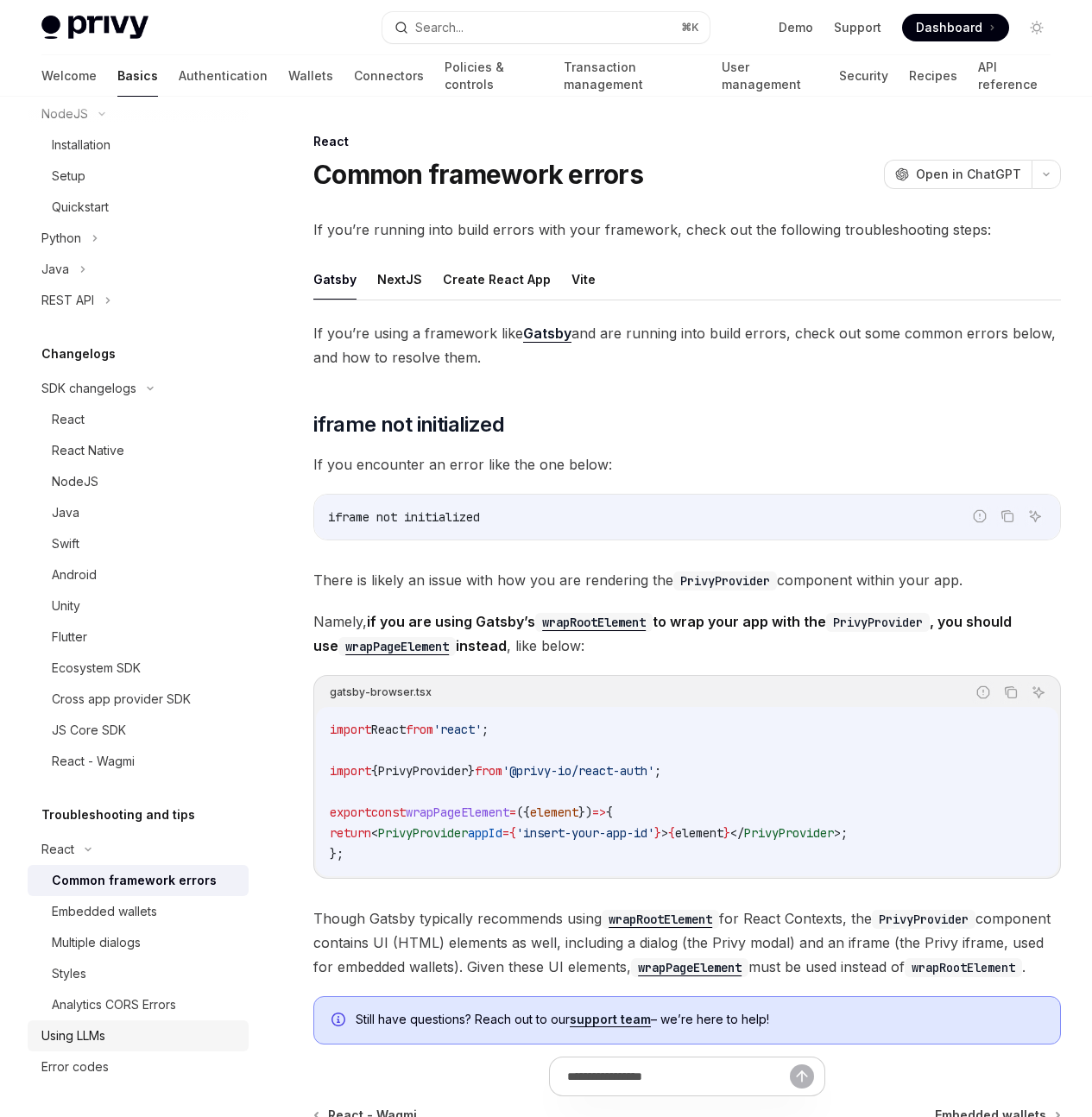
click at [142, 1038] on div "Using LLMs" at bounding box center [139, 1035] width 197 height 21
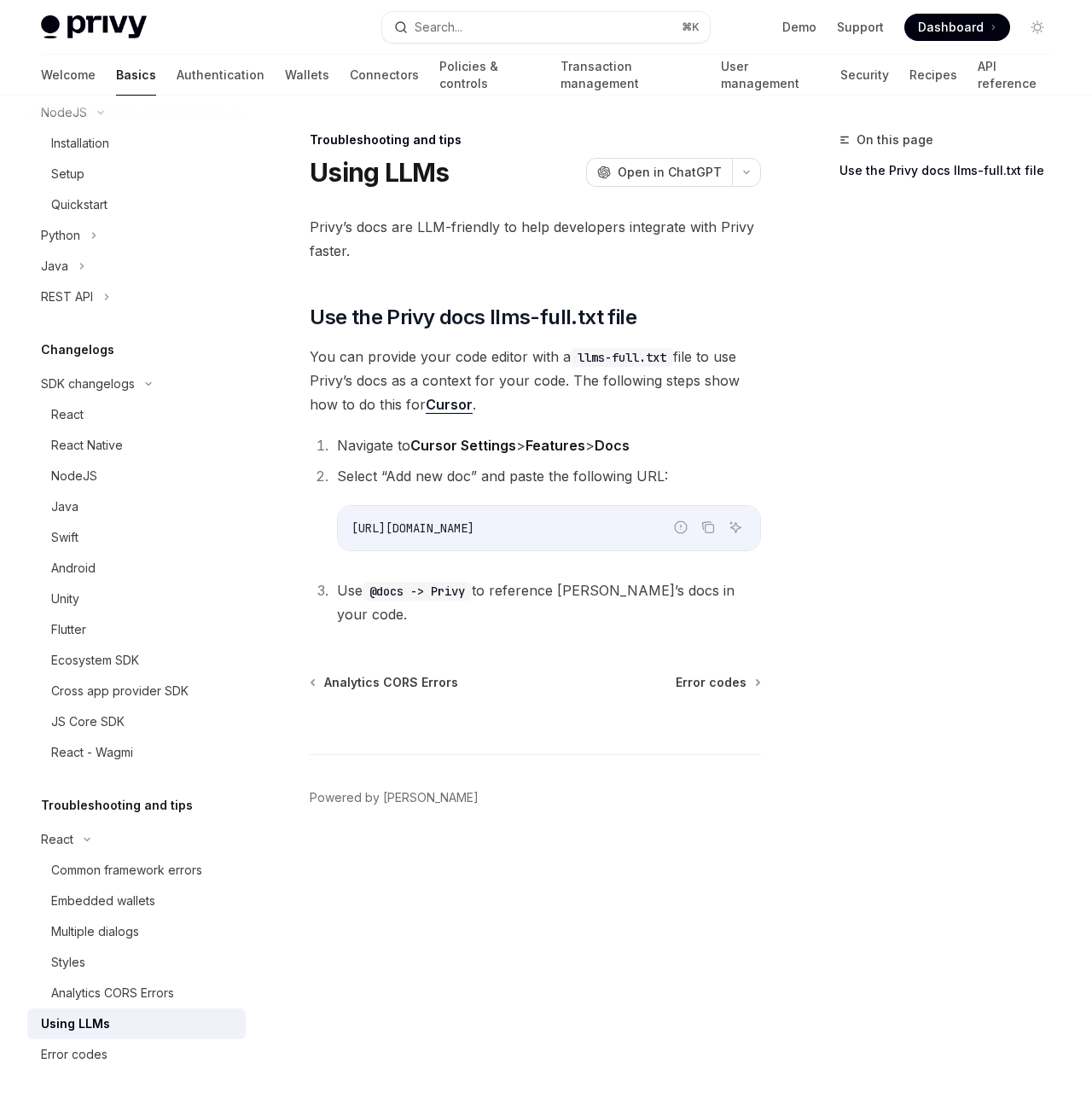
type textarea "*"
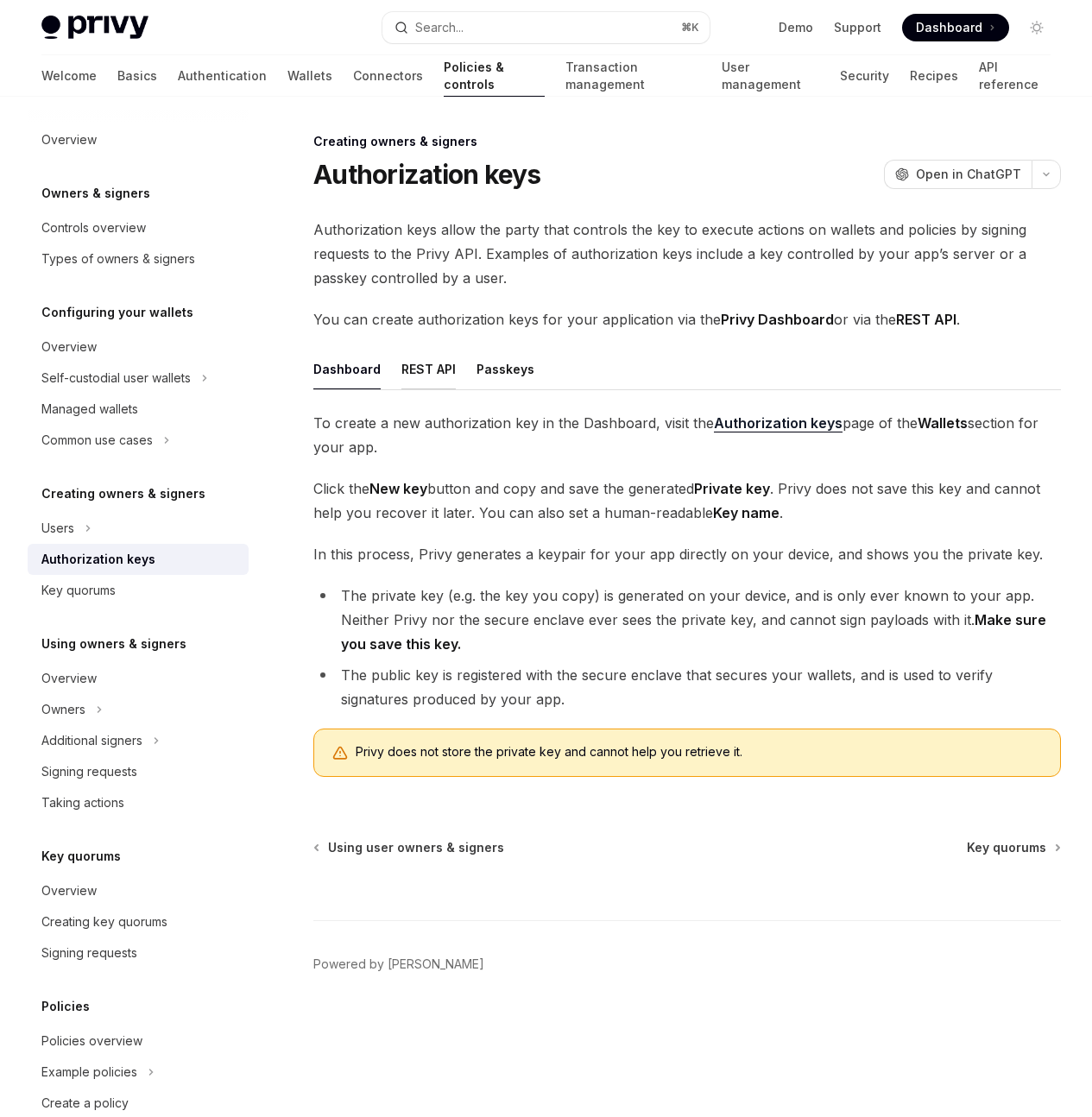
click at [428, 389] on button "REST API" at bounding box center [428, 369] width 55 height 40
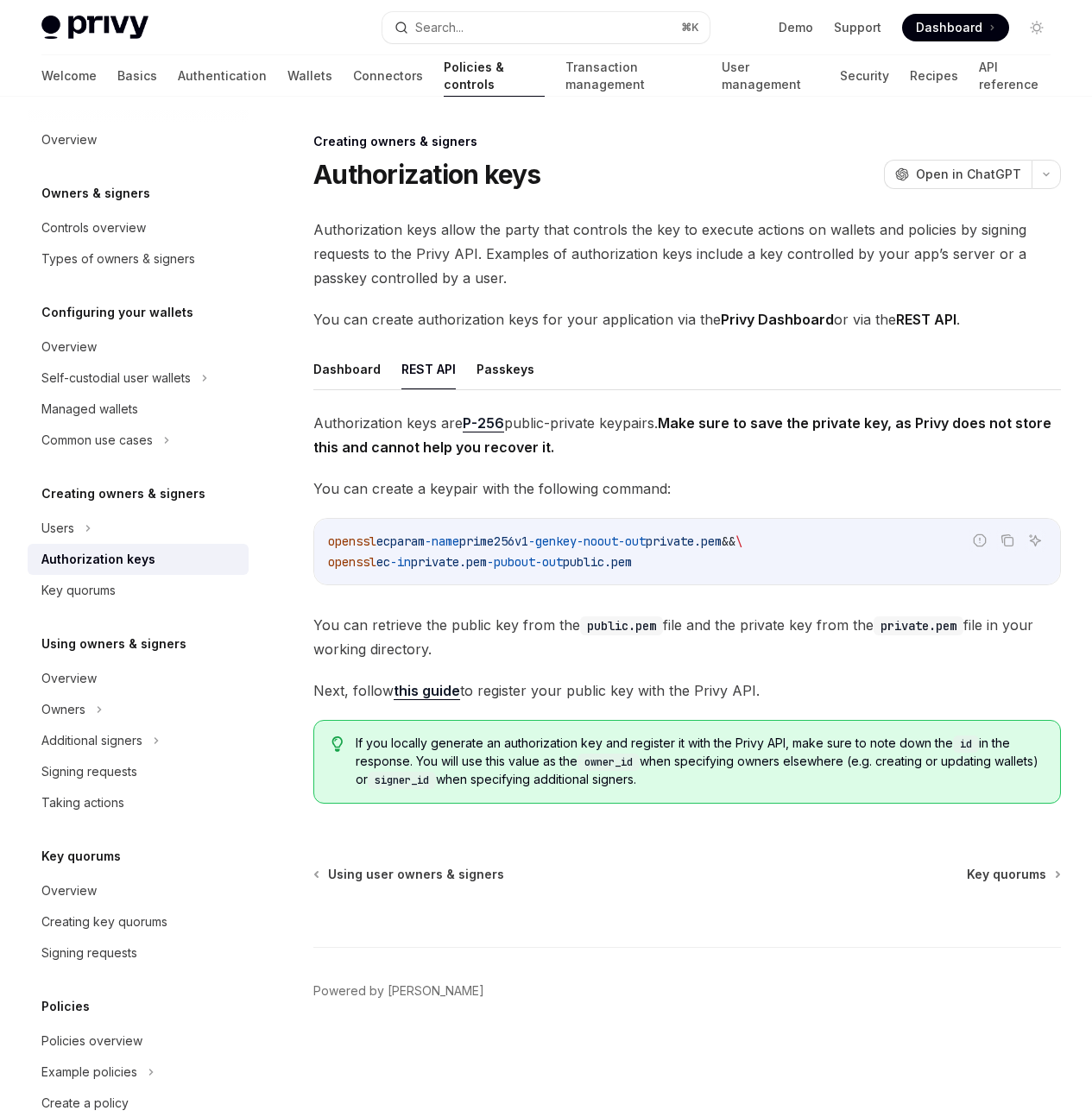
scroll to position [93, 0]
click at [418, 682] on link "this guide" at bounding box center [427, 691] width 66 height 18
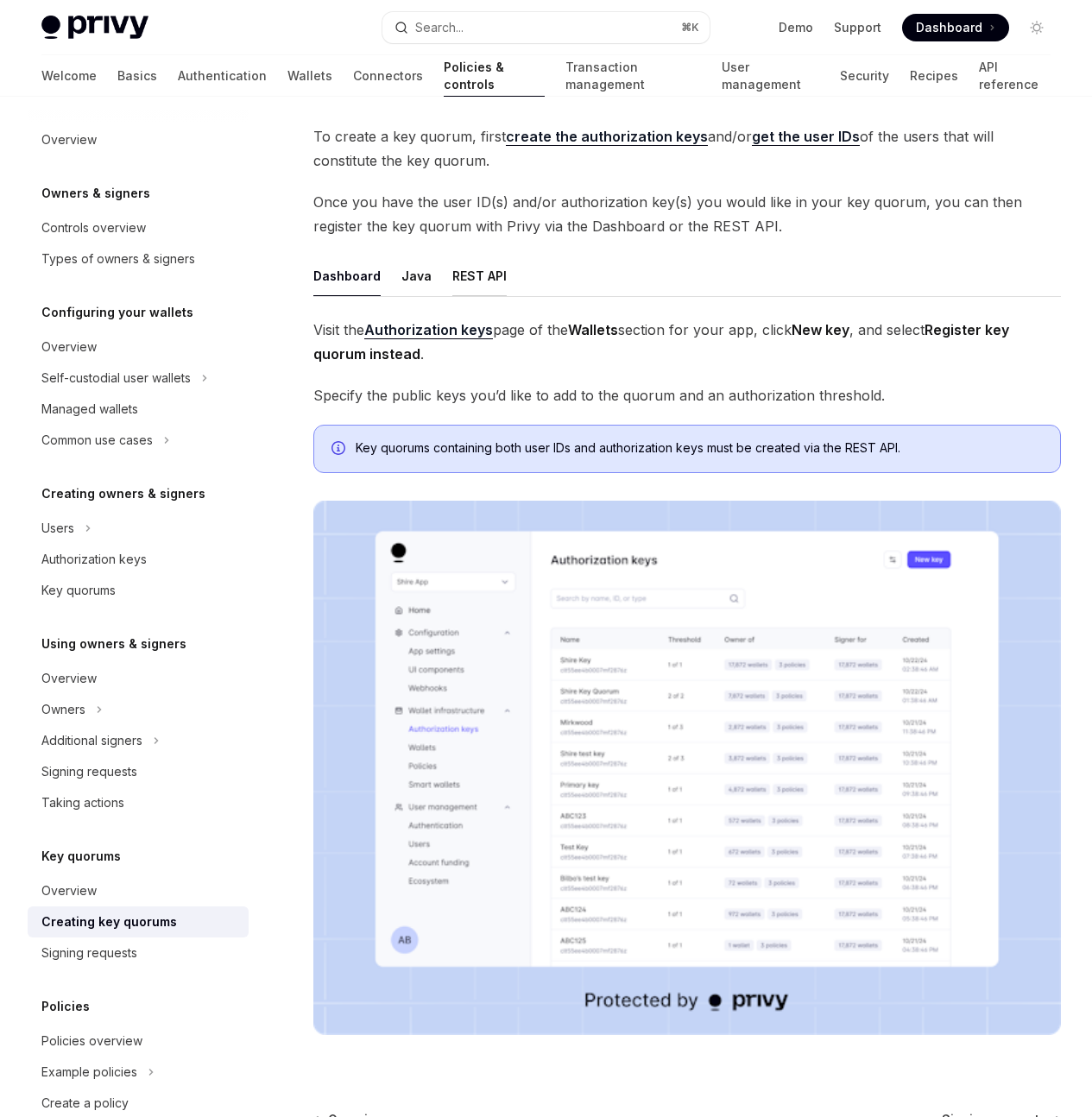
click at [485, 296] on button "REST API" at bounding box center [479, 275] width 55 height 40
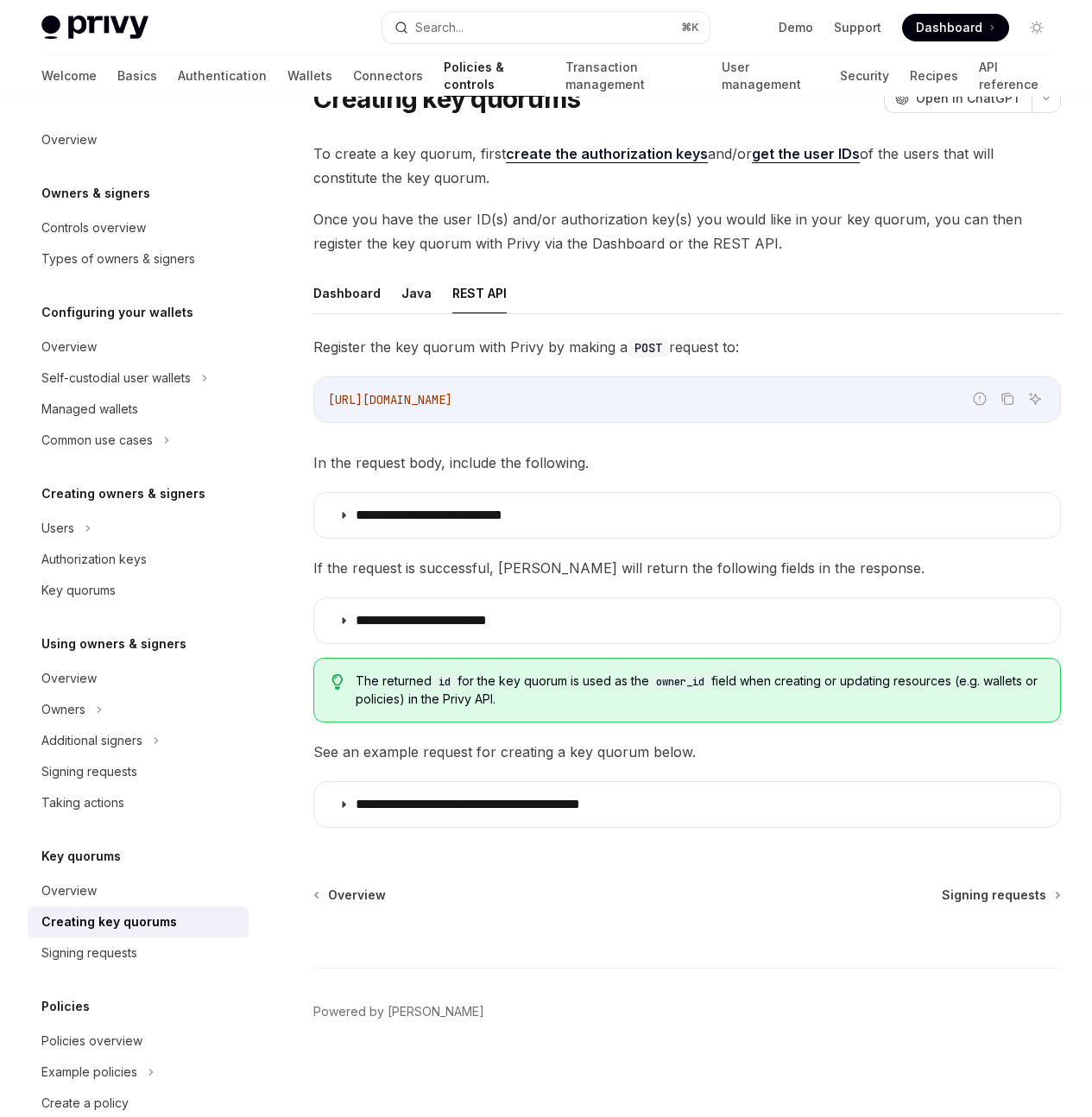
click at [494, 579] on div "**********" at bounding box center [686, 586] width 747 height 503
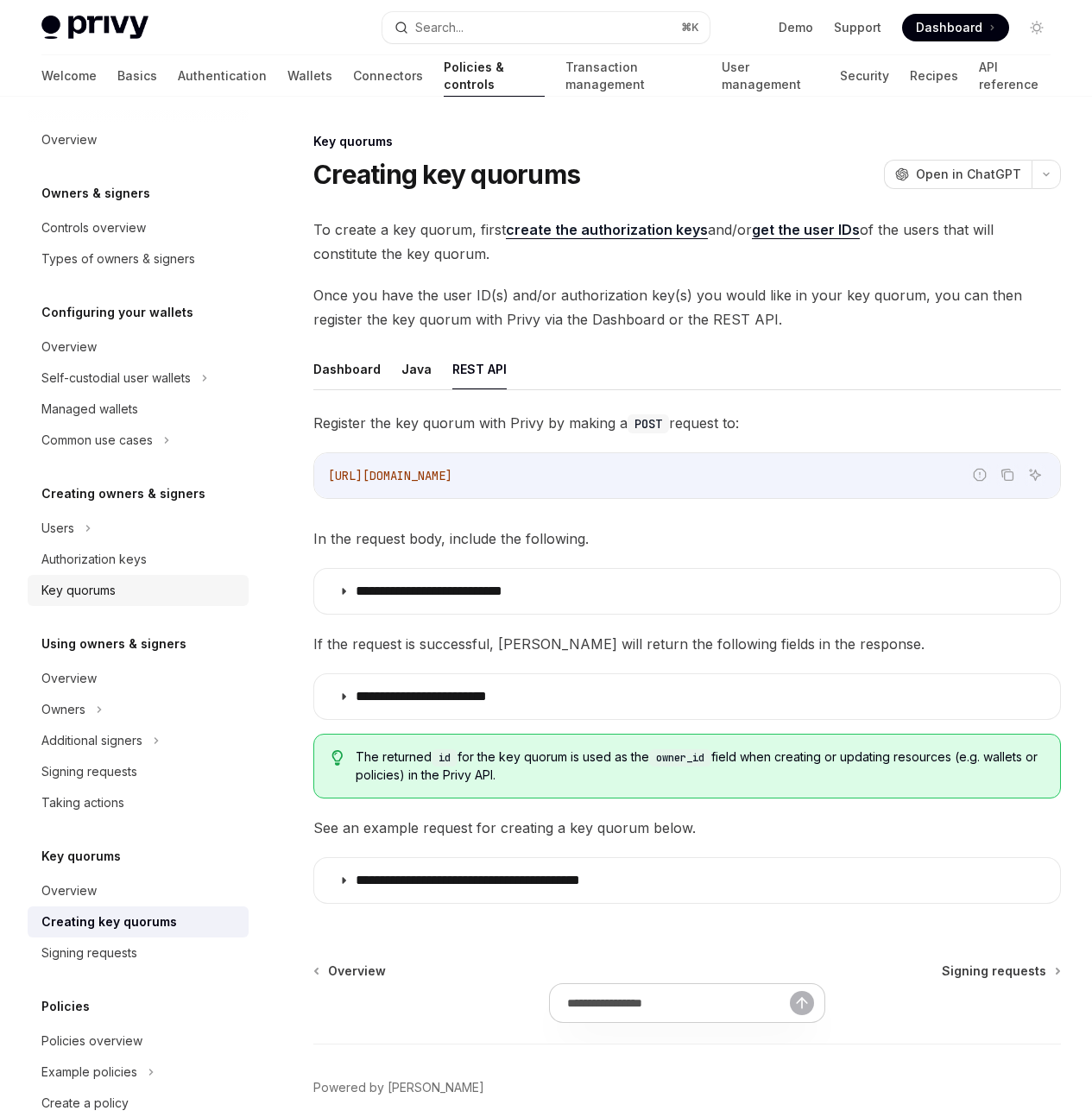
click at [149, 600] on div "Key quorums" at bounding box center [139, 589] width 197 height 21
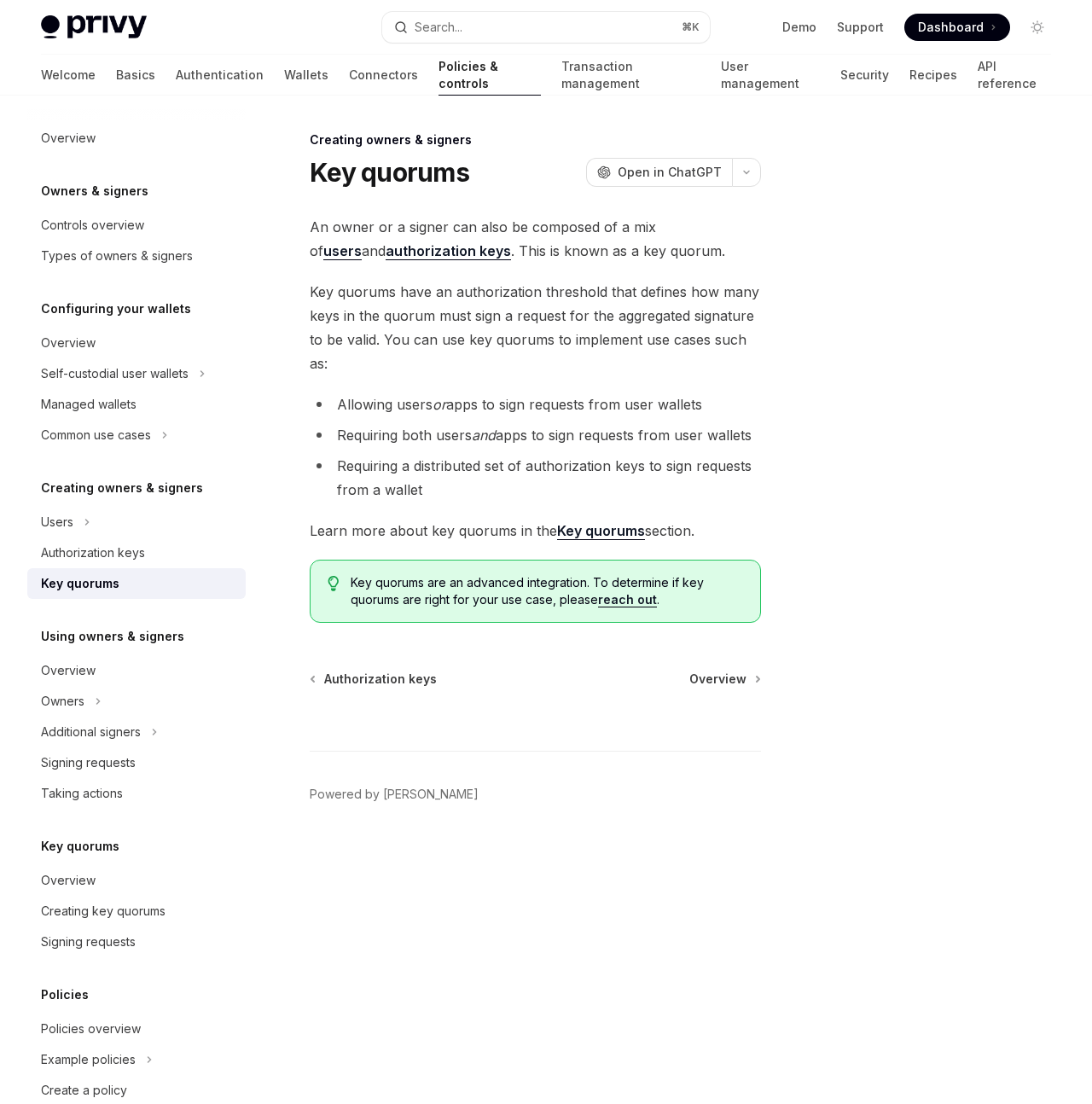
click at [916, 106] on div "Creating owners & signers Key quorums OpenAI Open in ChatGPT OpenAI Open in Cha…" at bounding box center [546, 599] width 1038 height 1008
click at [978, 63] on link "API reference" at bounding box center [1014, 75] width 74 height 41
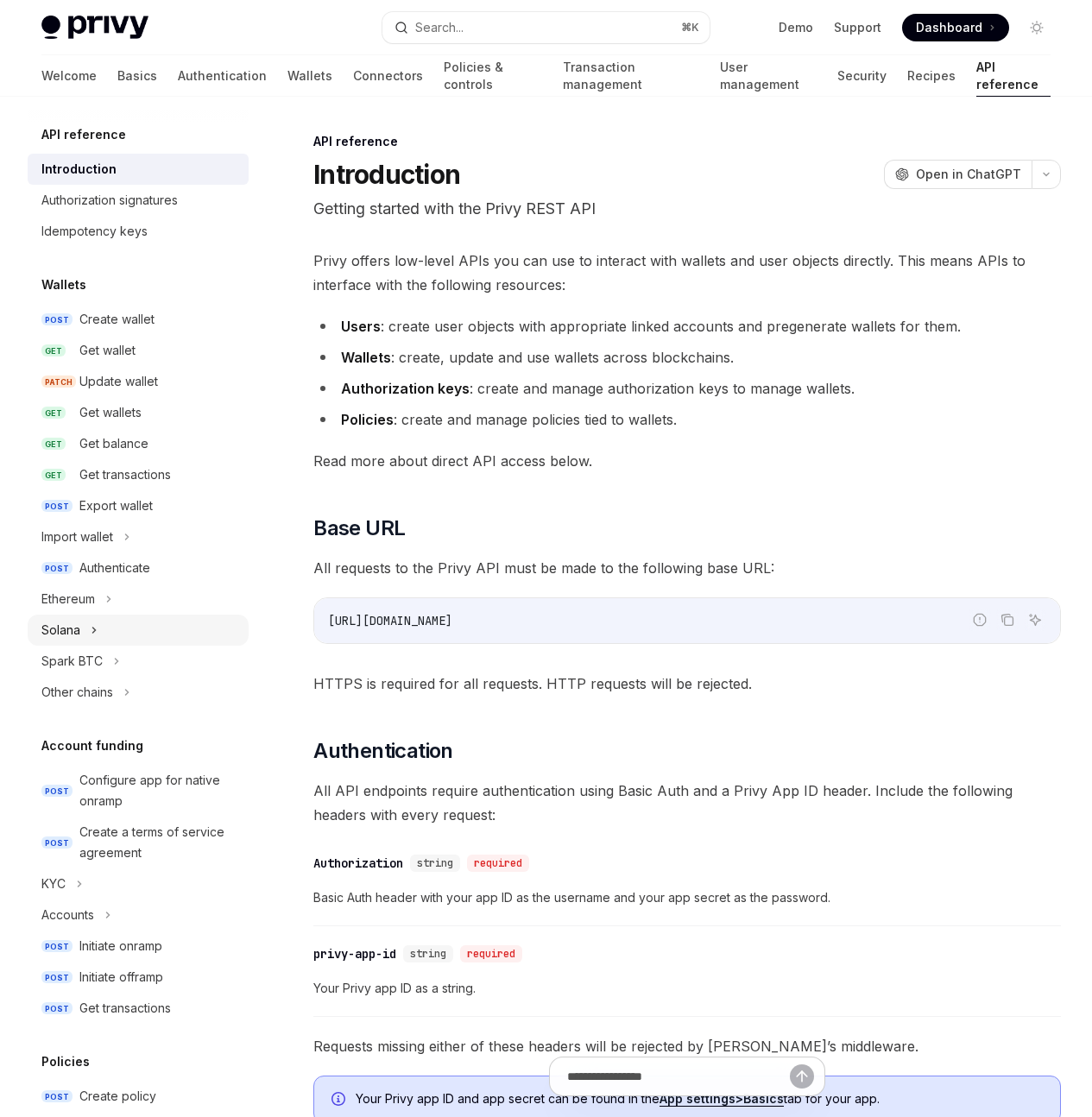
scroll to position [697, 0]
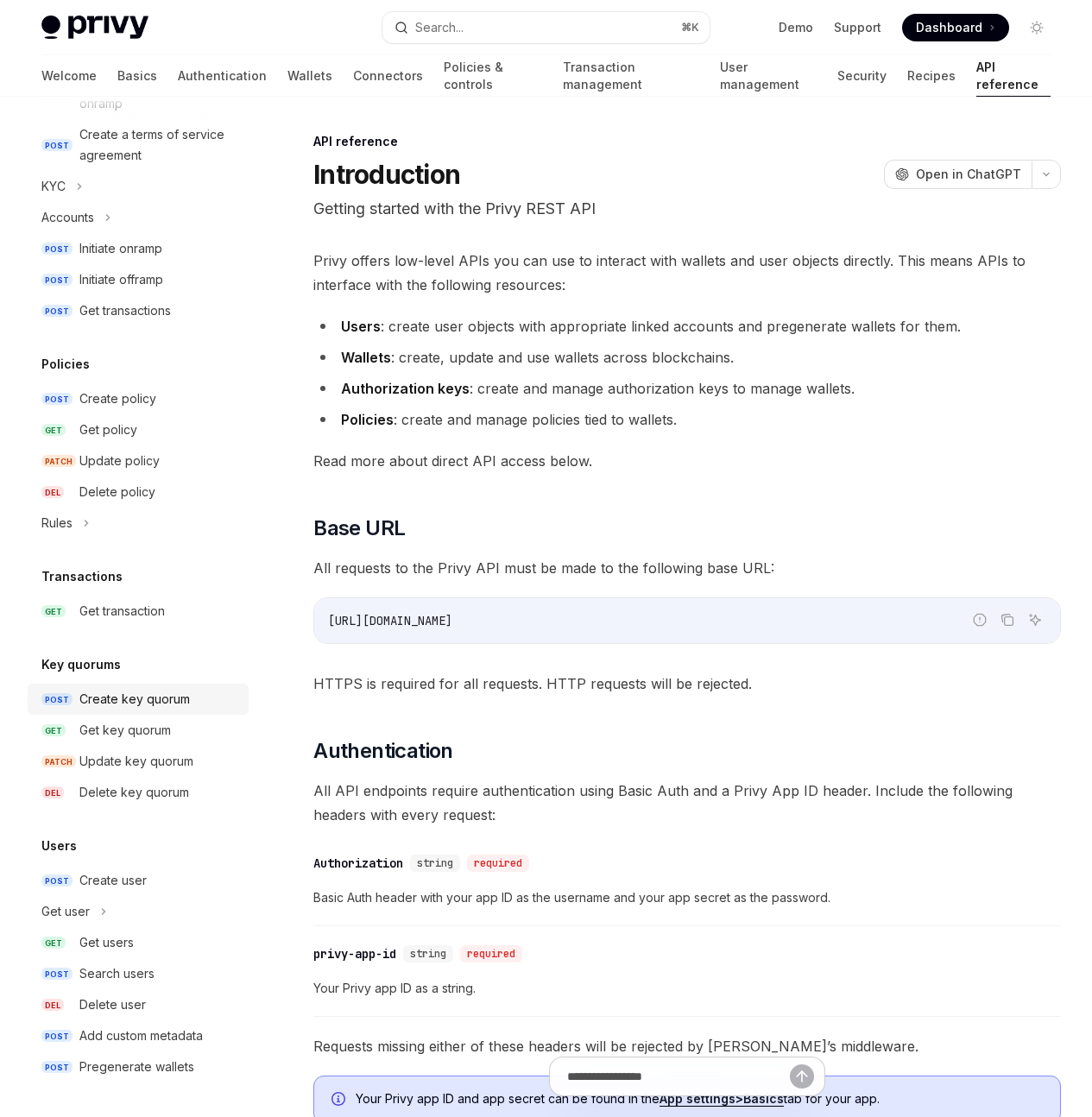
click at [131, 699] on div "Create key quorum" at bounding box center [135, 699] width 110 height 21
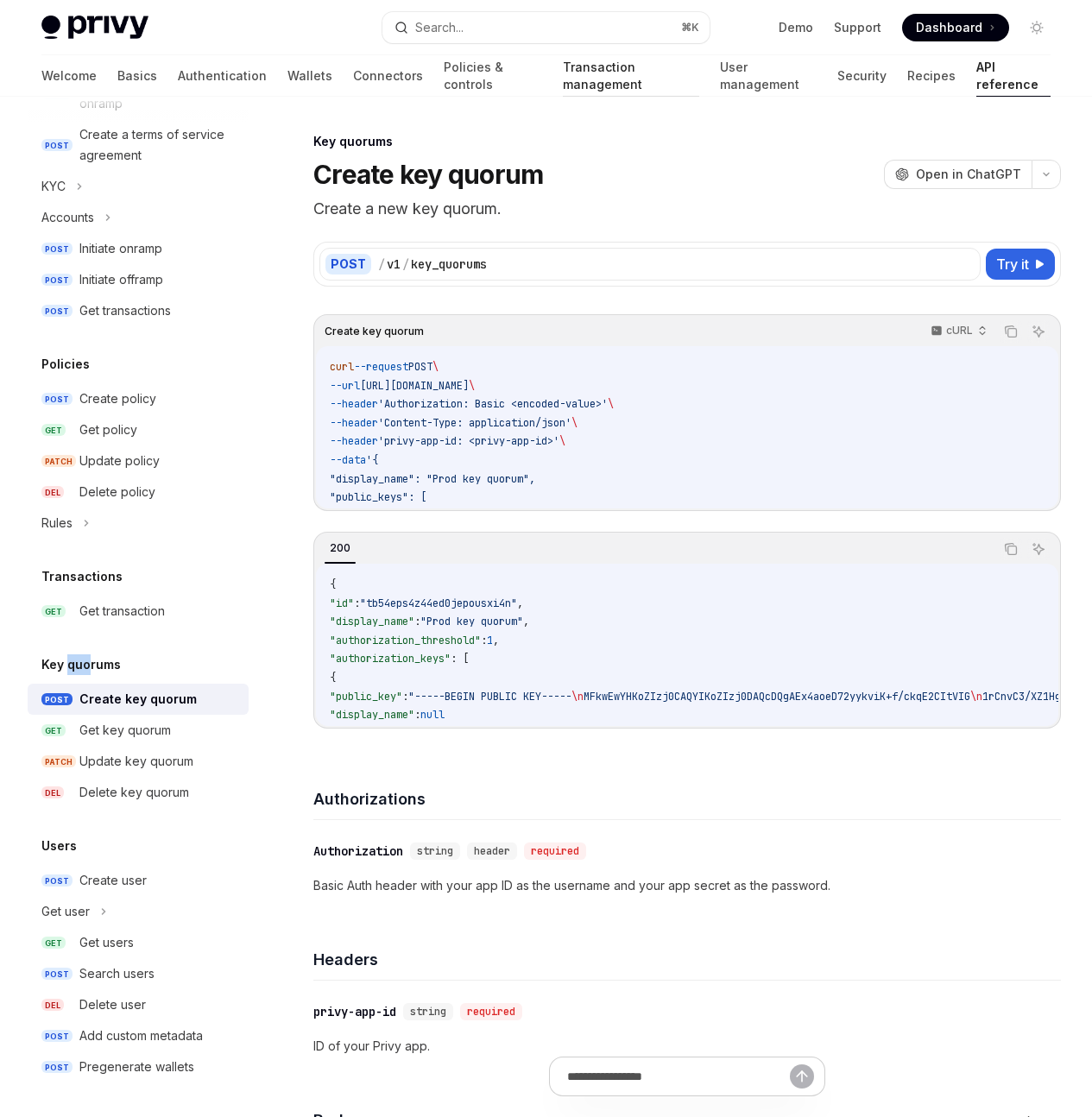
click at [563, 89] on link "Transaction management" at bounding box center [631, 76] width 136 height 41
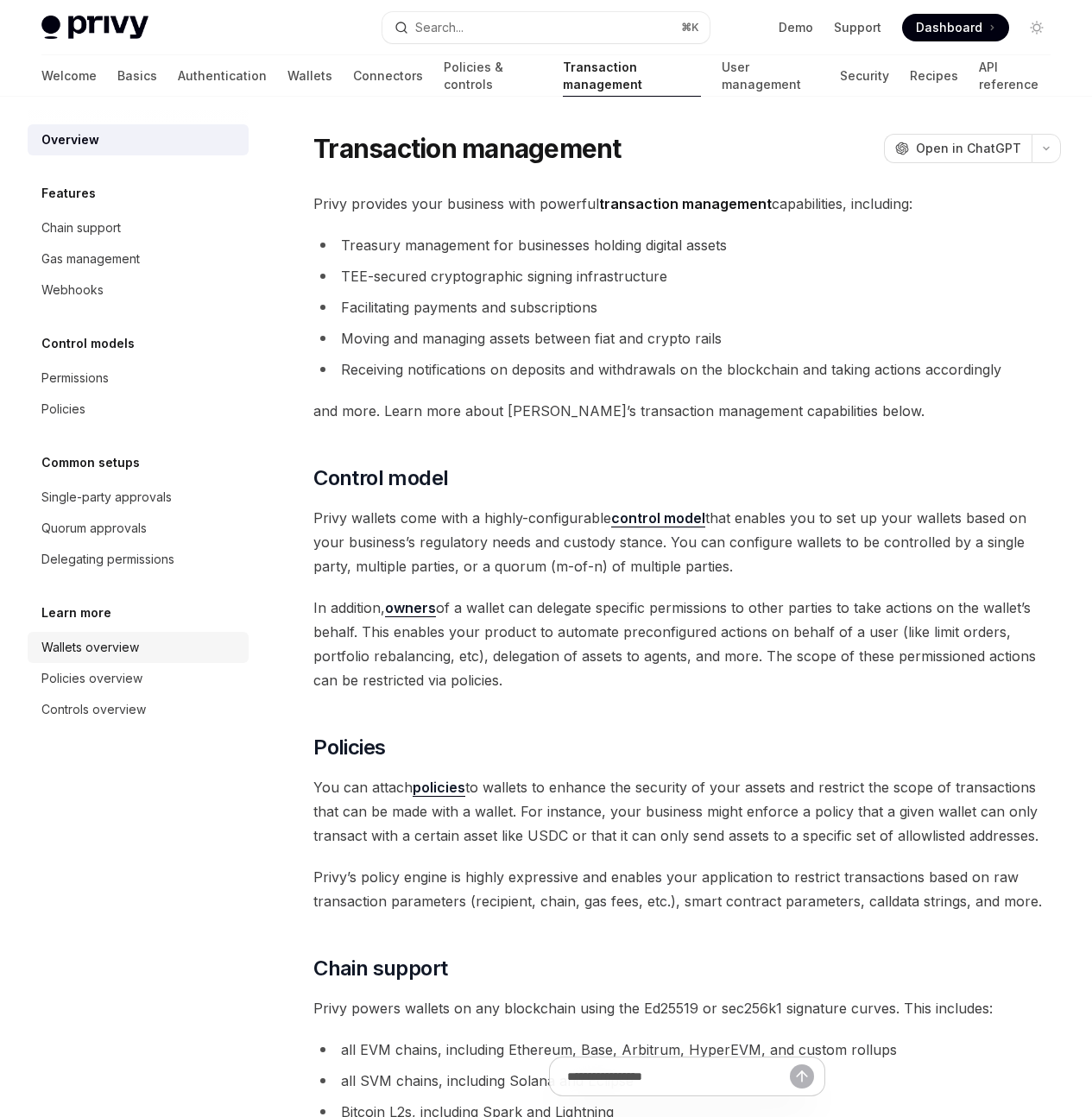
click at [191, 651] on div "Wallets overview" at bounding box center [139, 647] width 197 height 21
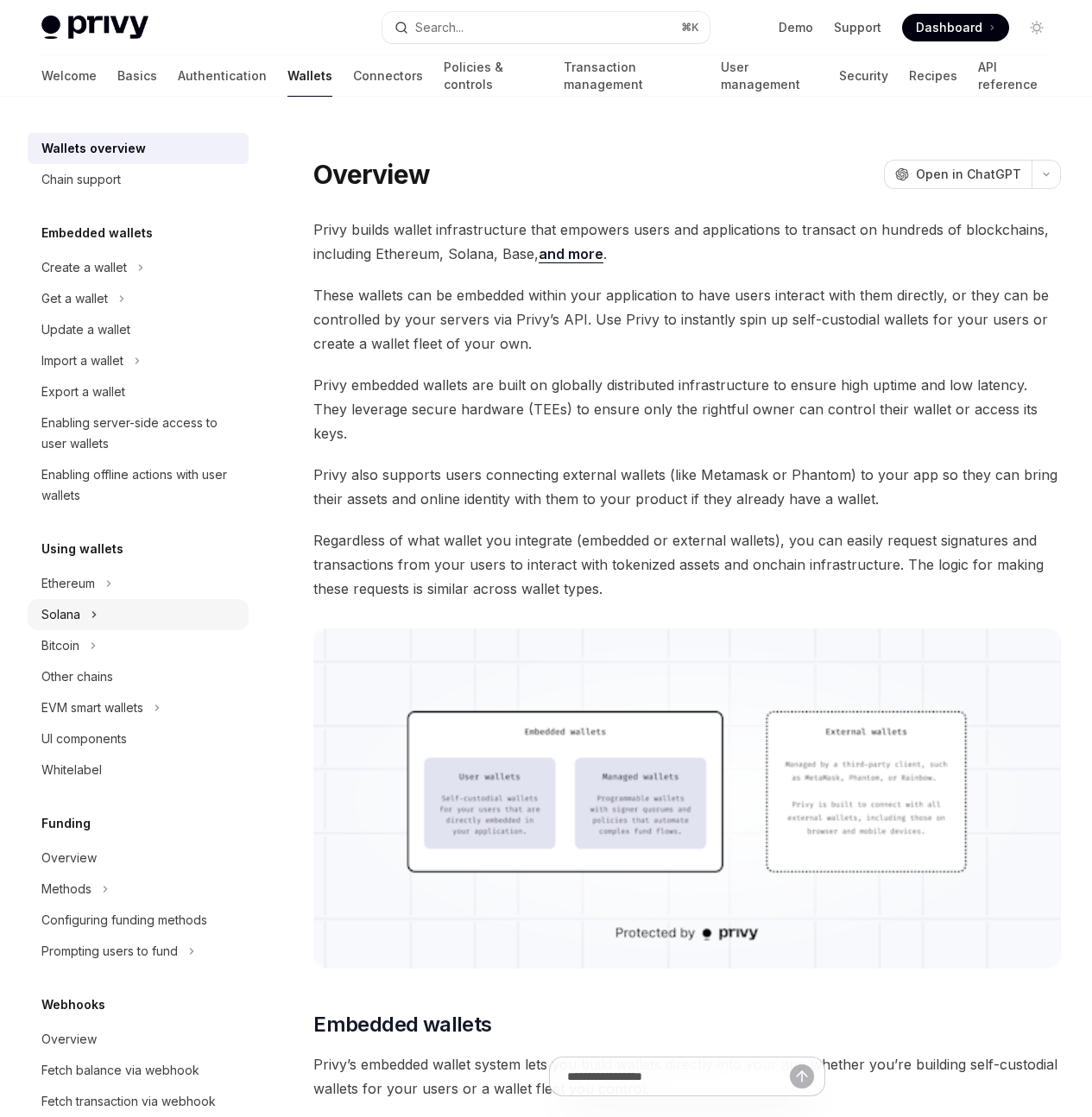
click at [182, 612] on div "Solana" at bounding box center [138, 615] width 221 height 31
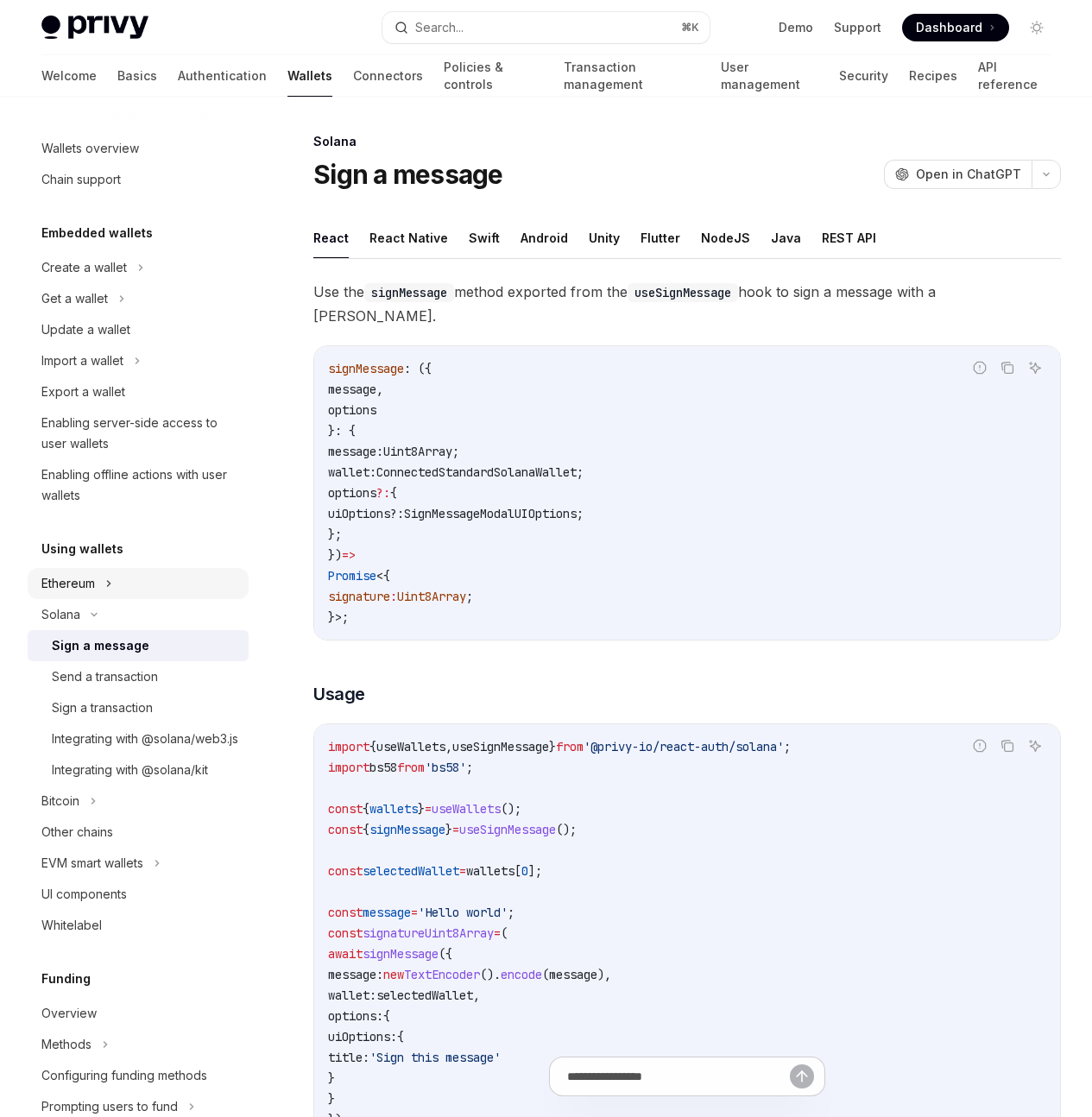
click at [181, 589] on div "Ethereum" at bounding box center [138, 583] width 221 height 31
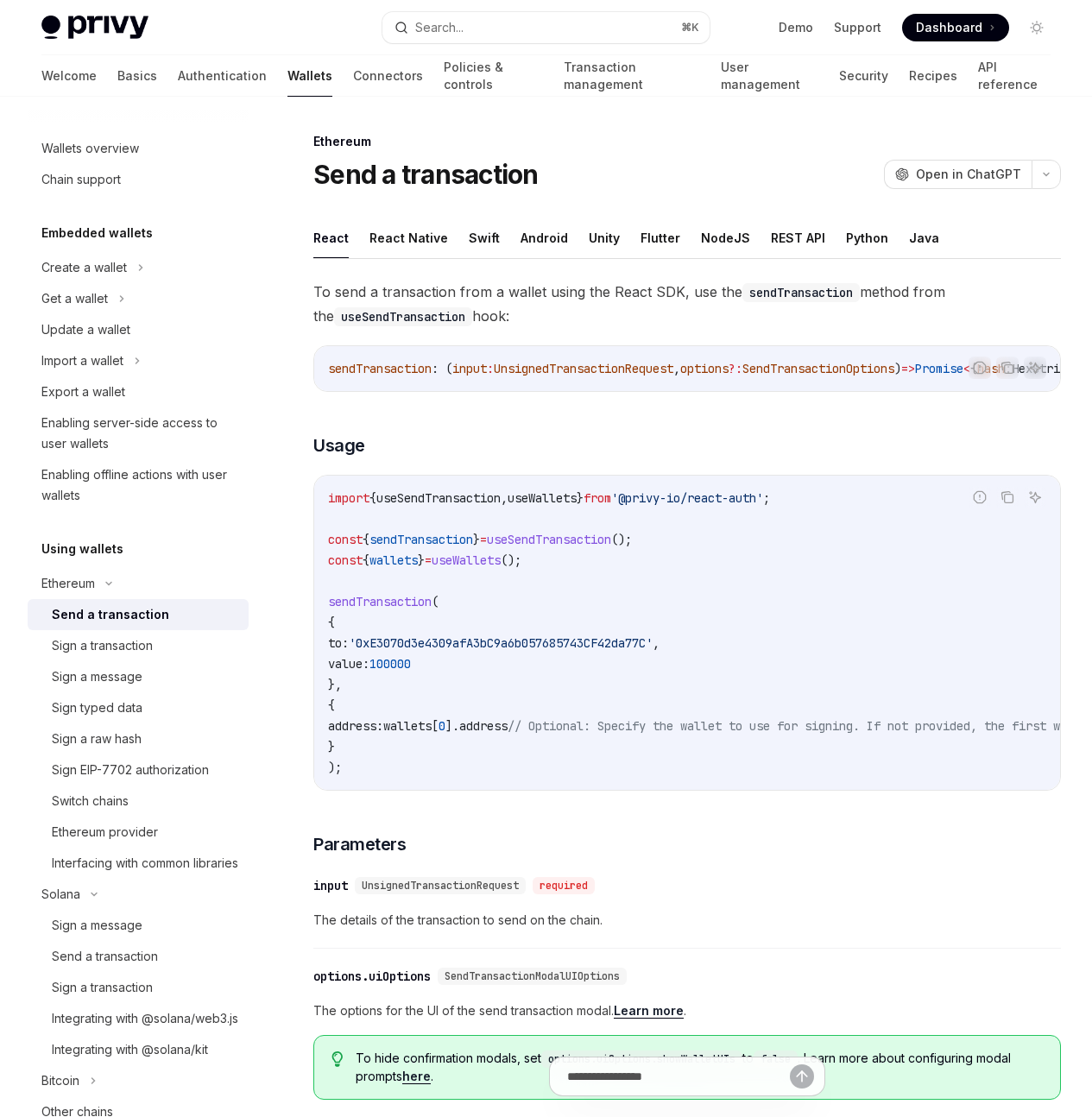
click at [168, 616] on div "Send a transaction" at bounding box center [145, 614] width 187 height 21
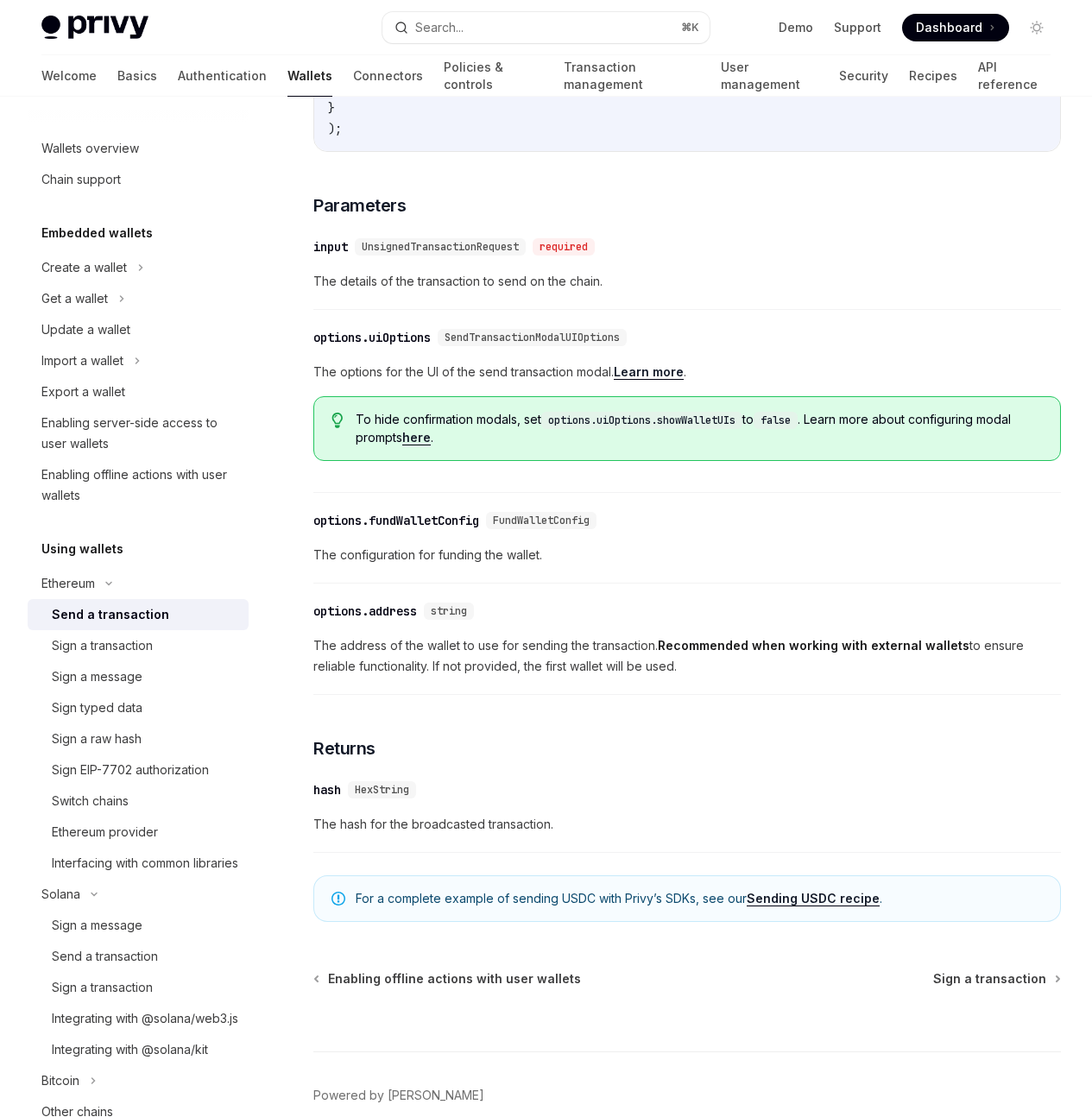
scroll to position [704, 0]
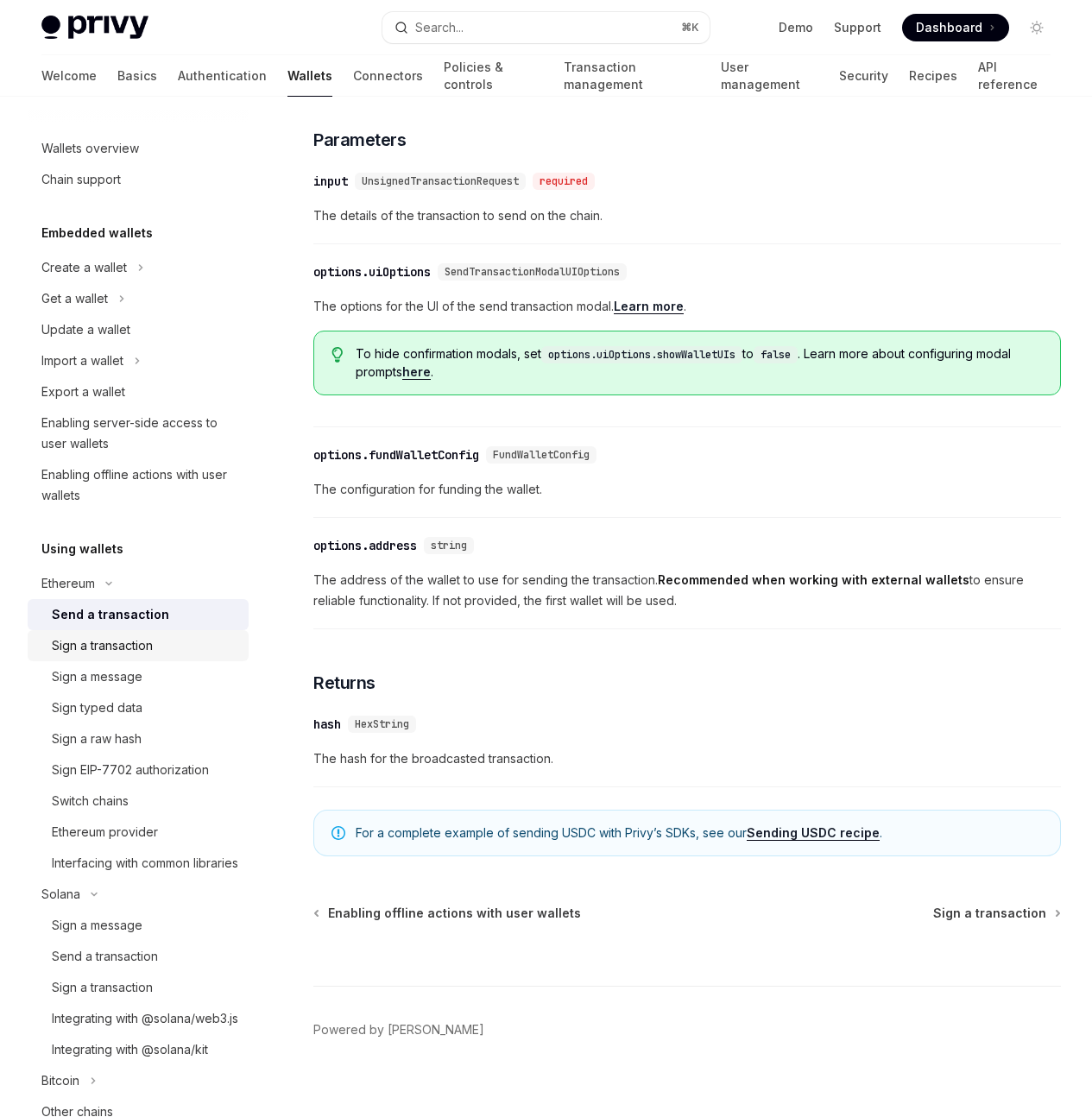
click at [160, 658] on link "Sign a transaction" at bounding box center [138, 645] width 221 height 31
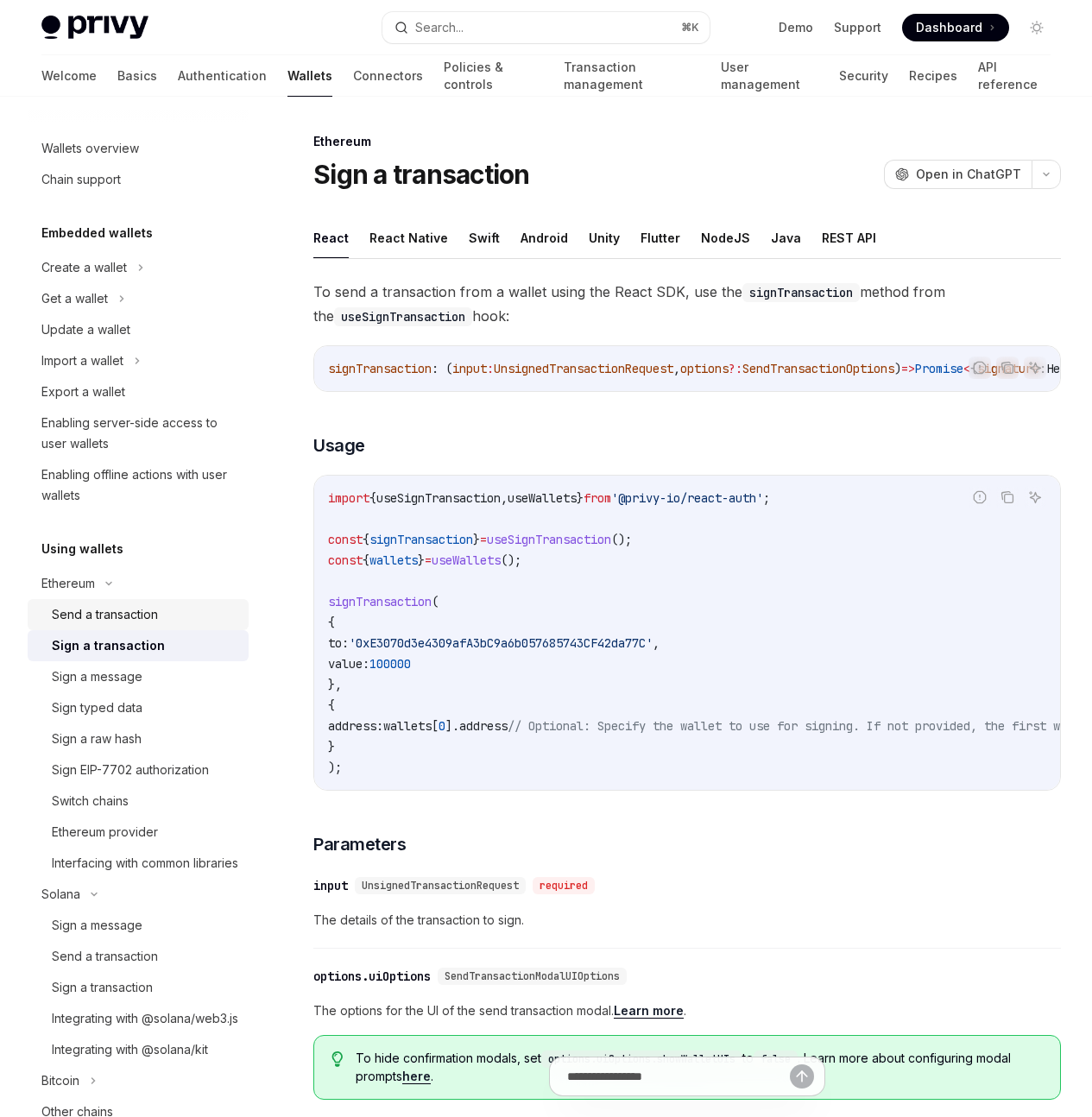
click at [162, 627] on link "Send a transaction" at bounding box center [138, 615] width 221 height 31
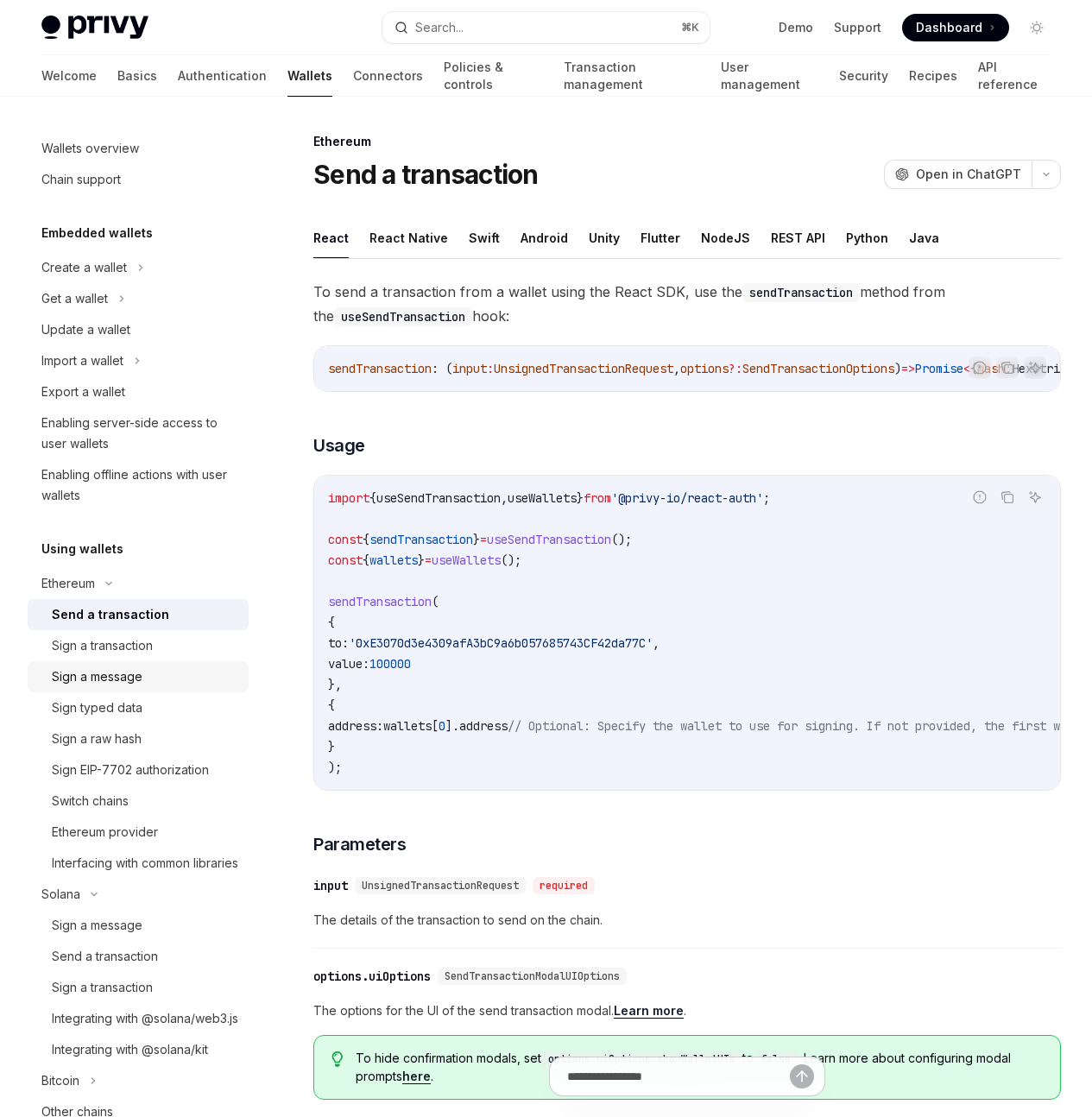
click at [143, 685] on div "Sign a message" at bounding box center [145, 676] width 187 height 21
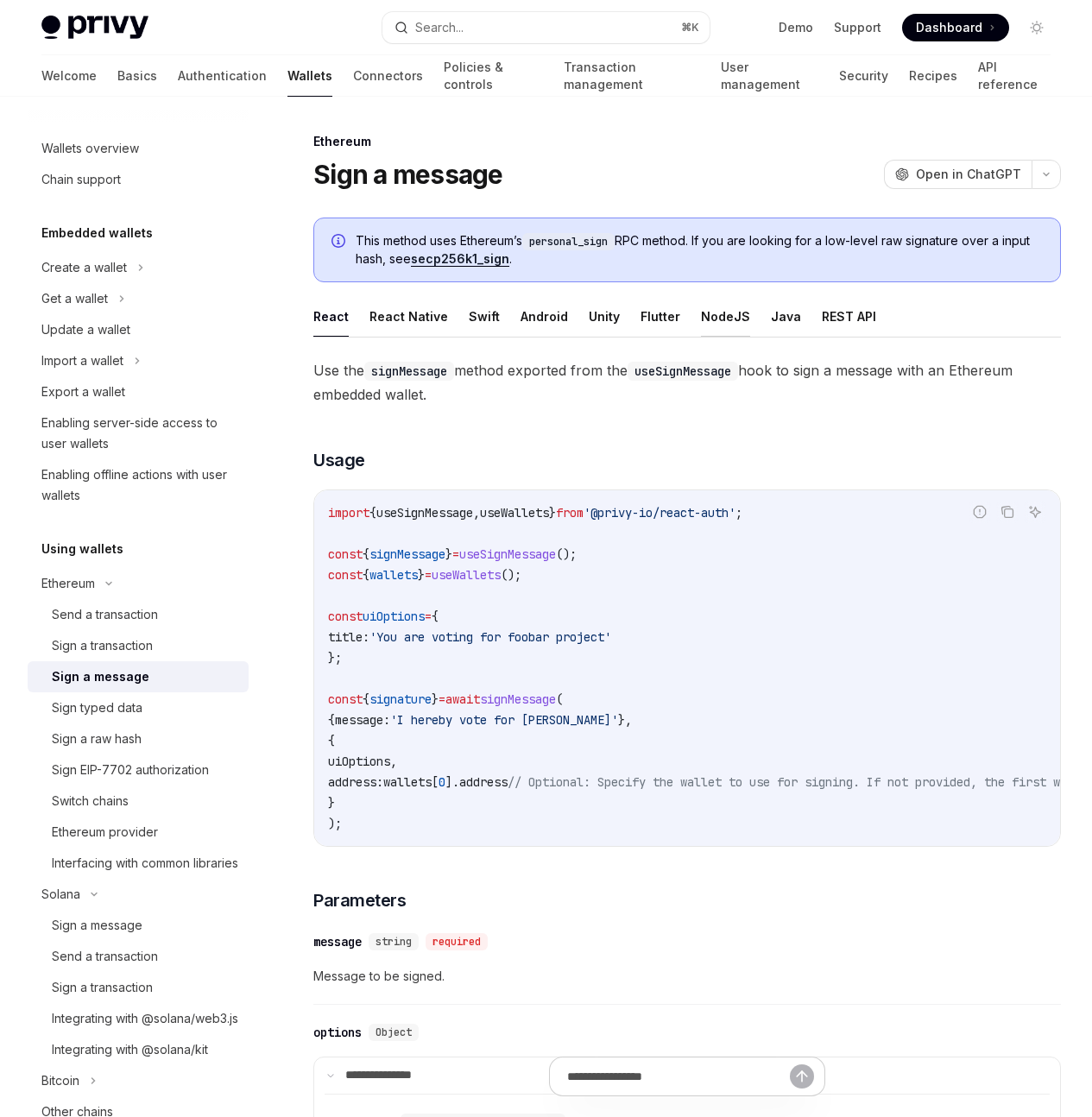
click at [729, 327] on button "NodeJS" at bounding box center [725, 316] width 49 height 40
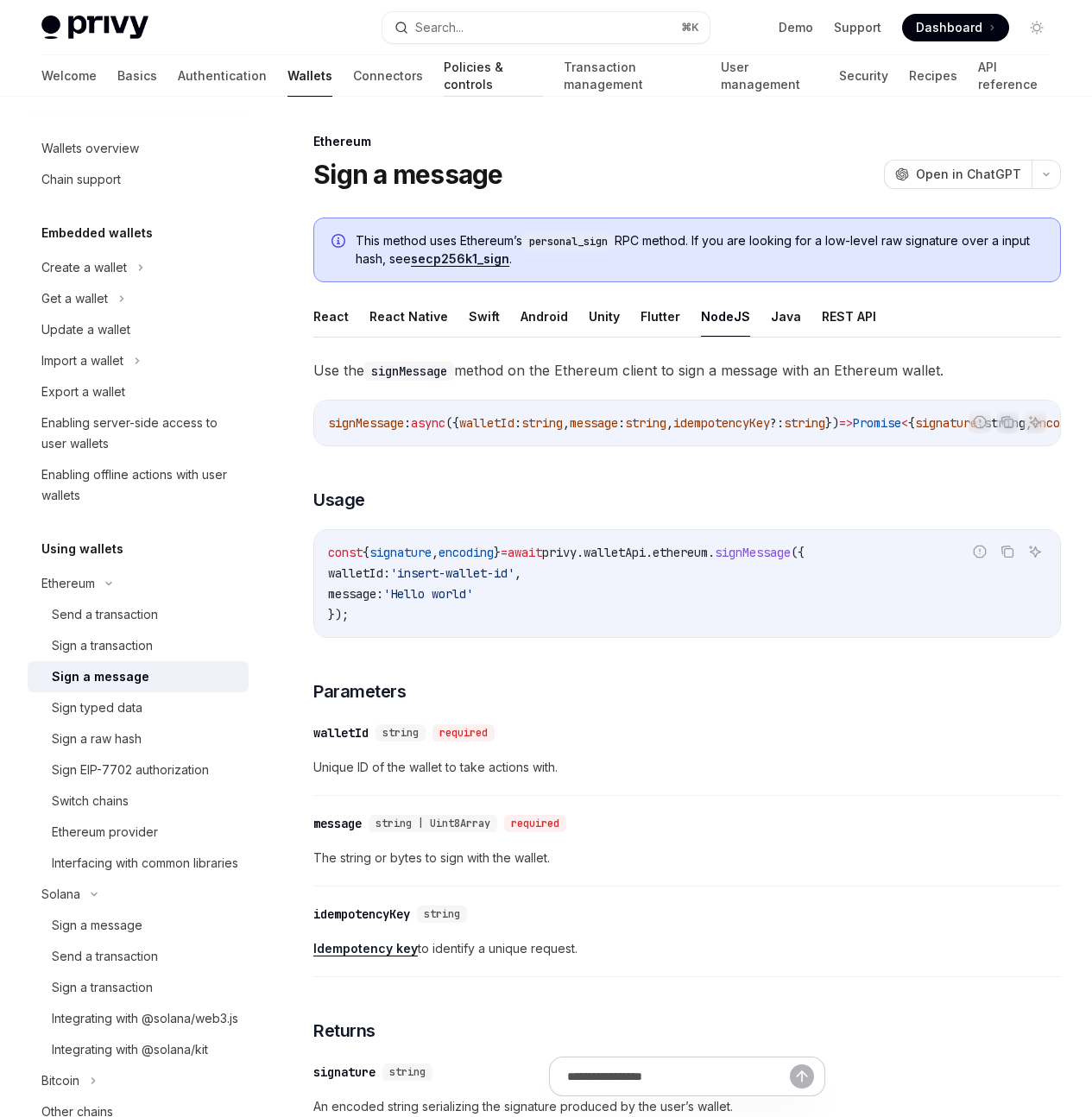
click at [443, 76] on link "Policies & controls" at bounding box center [493, 76] width 100 height 41
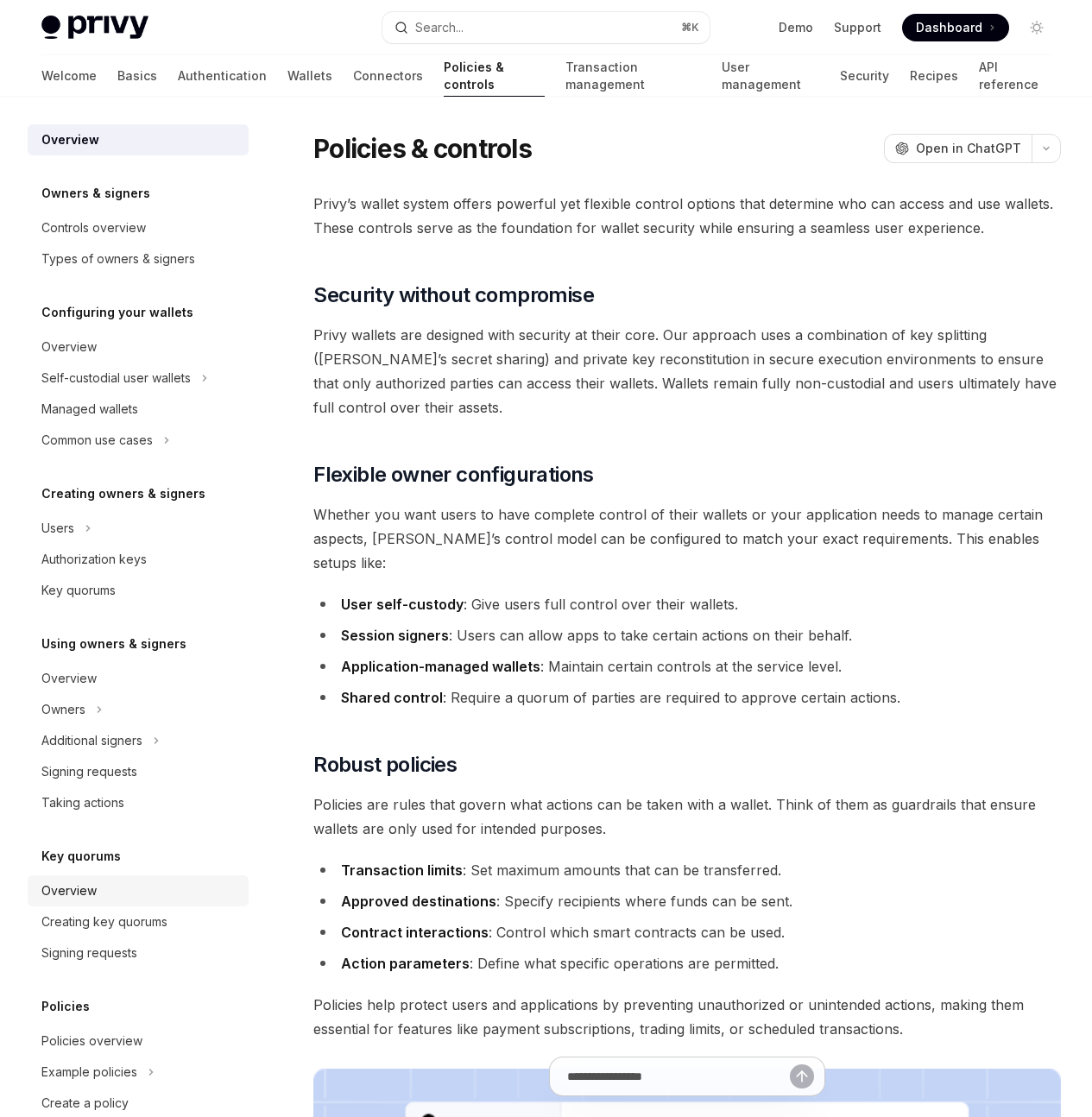
click at [143, 893] on div "Overview" at bounding box center [139, 890] width 197 height 21
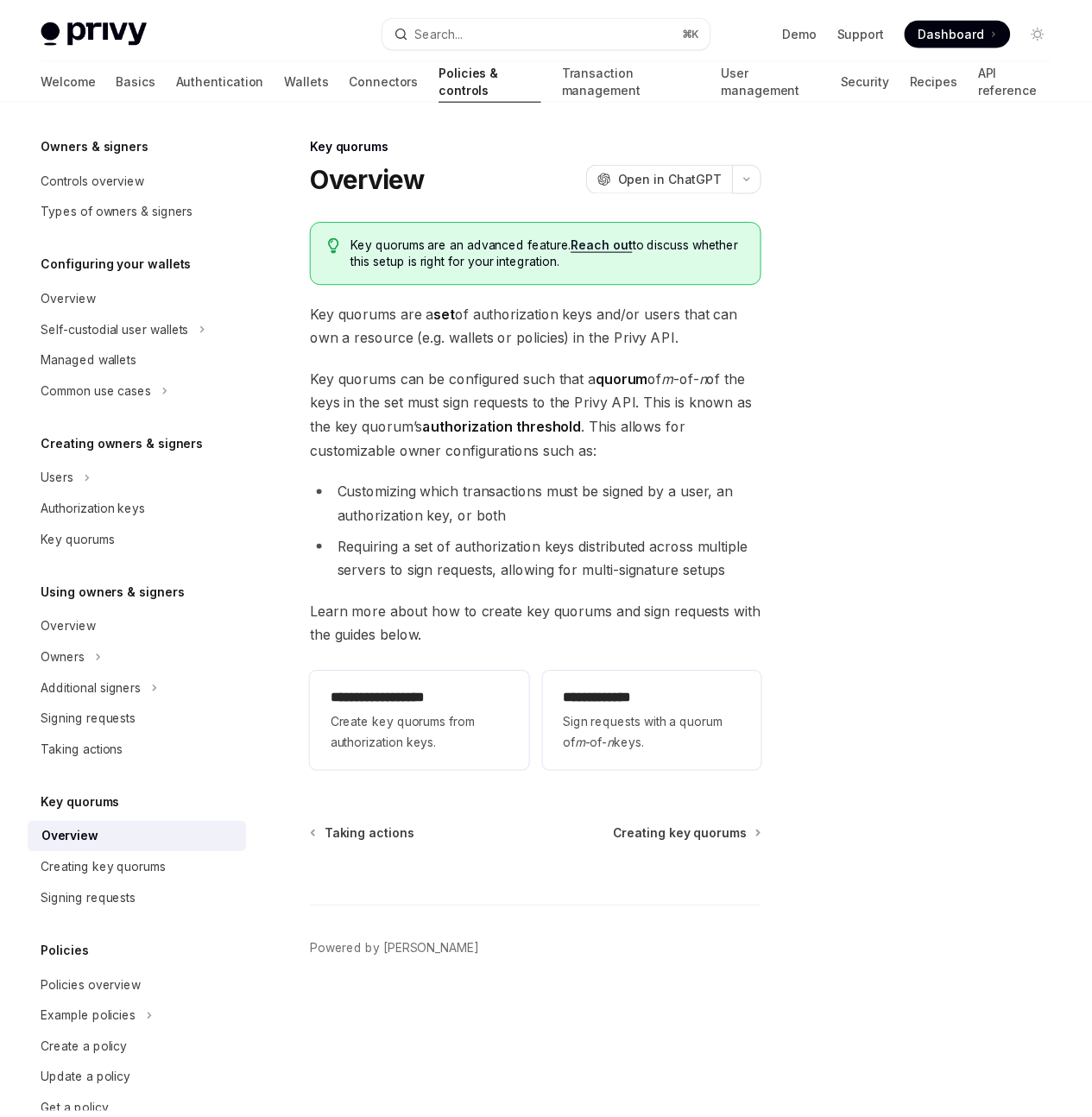
scroll to position [99, 0]
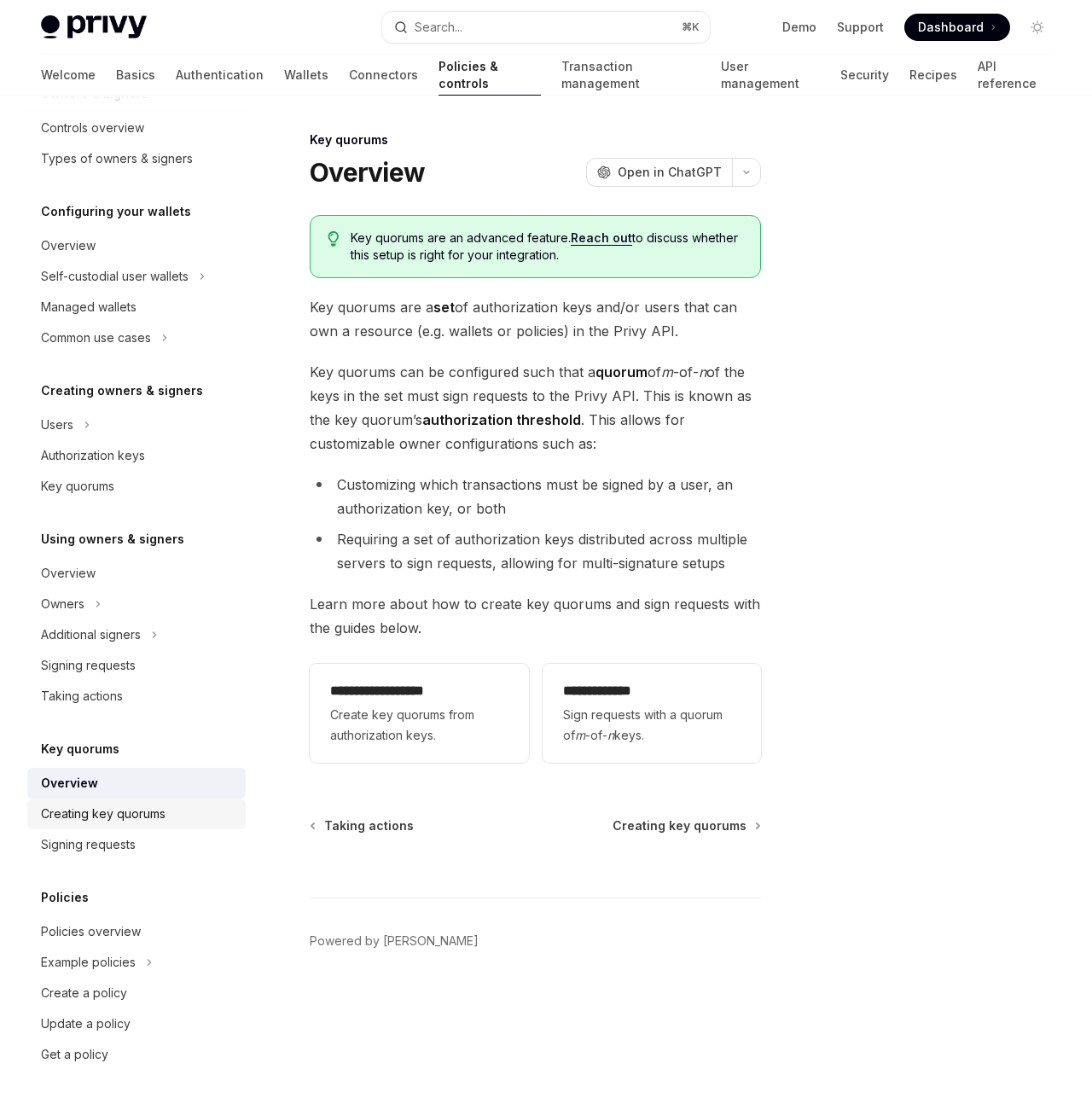
click at [158, 817] on div "Creating key quorums" at bounding box center [103, 813] width 124 height 20
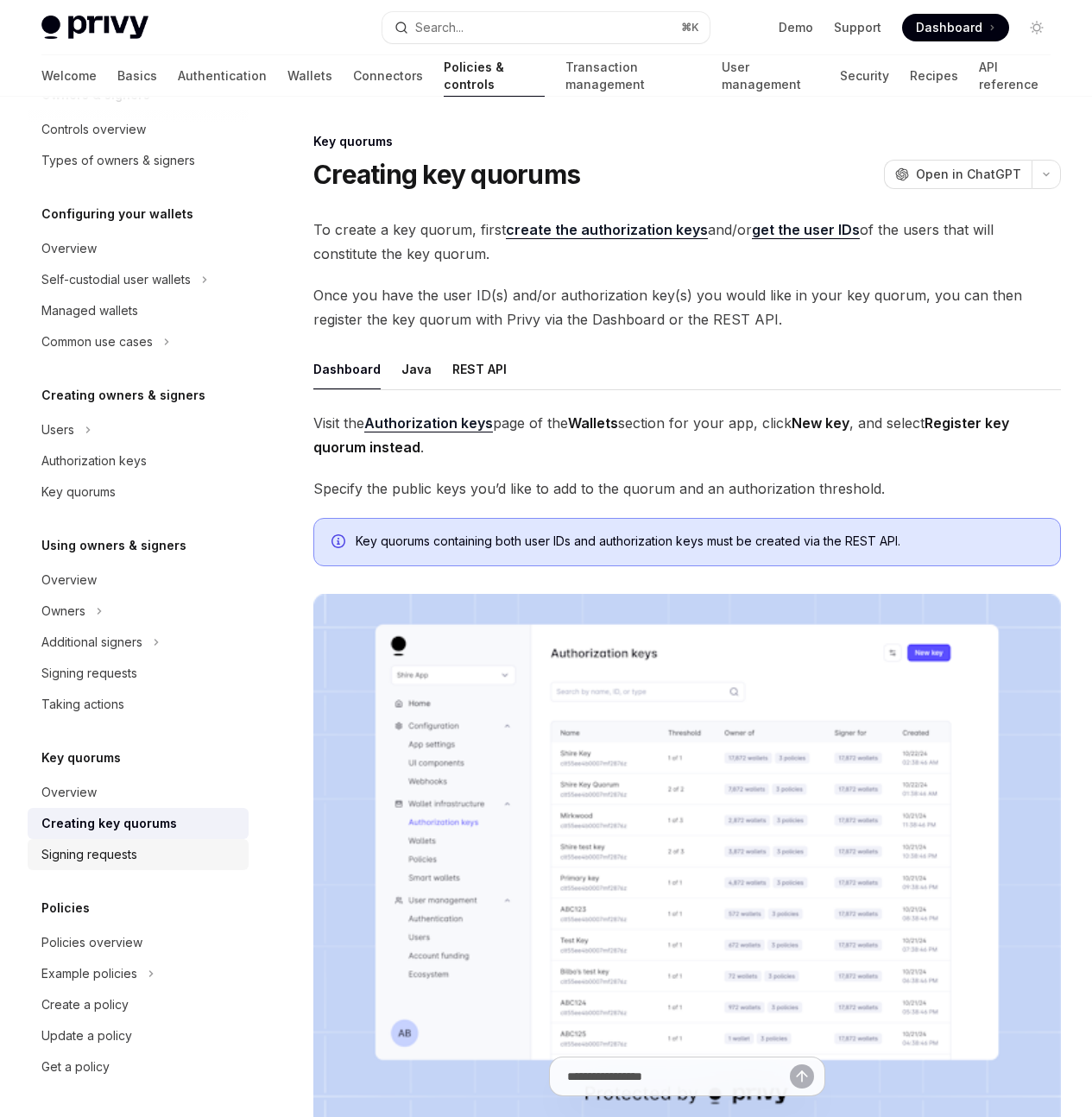
click at [155, 855] on div "Signing requests" at bounding box center [139, 854] width 197 height 21
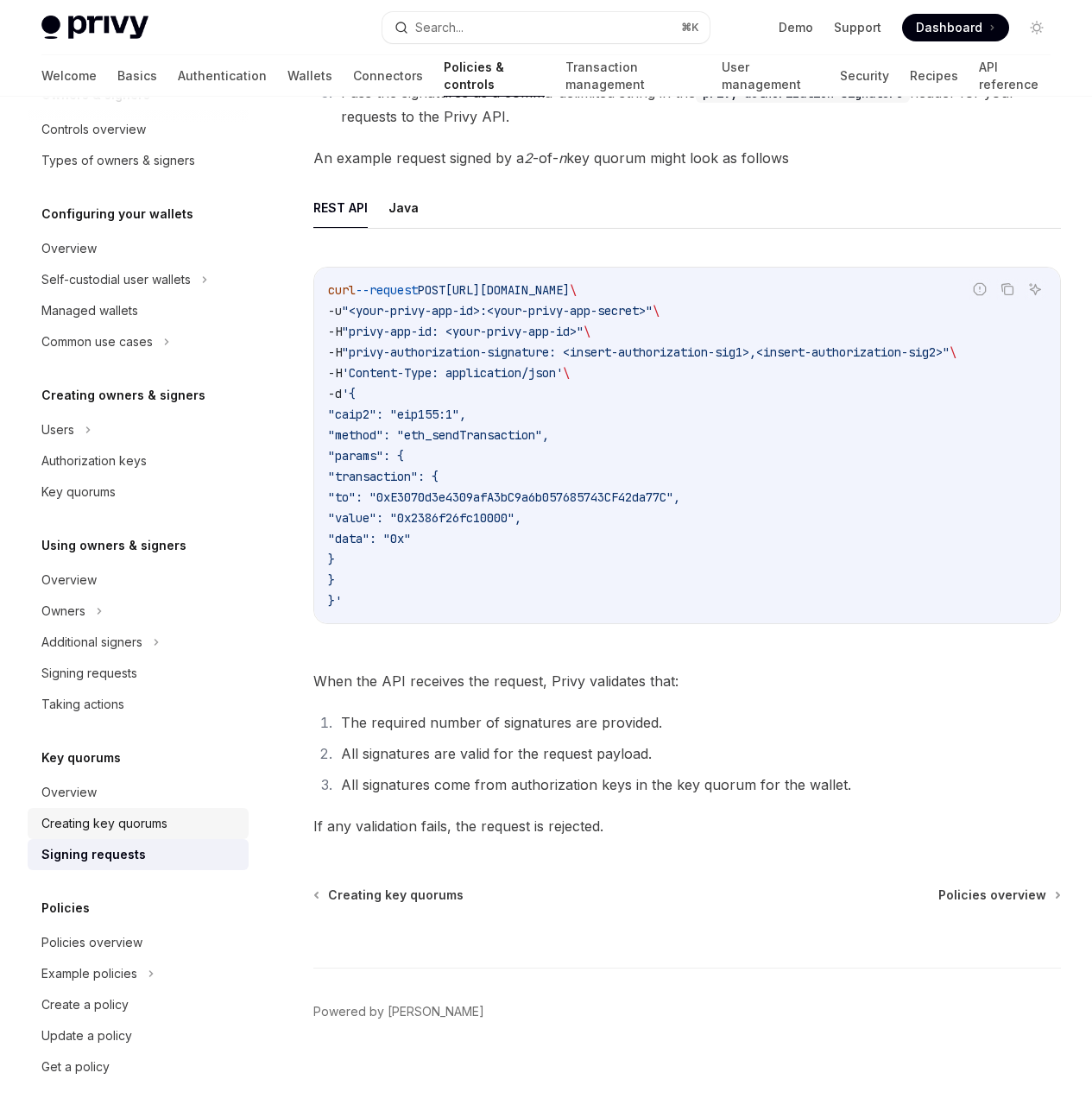
click at [125, 820] on div "Creating key quorums" at bounding box center [104, 823] width 126 height 21
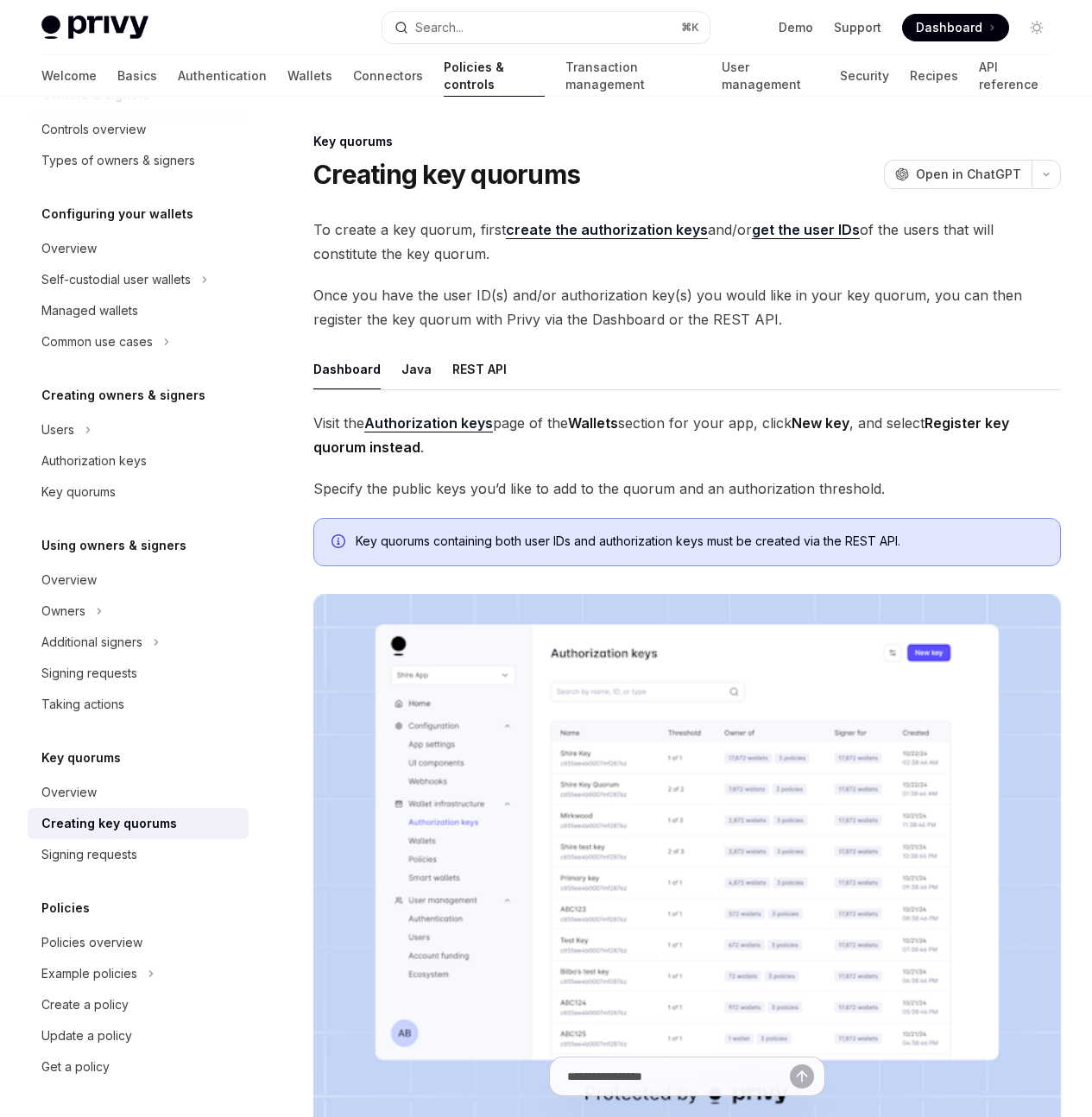
scroll to position [37, 0]
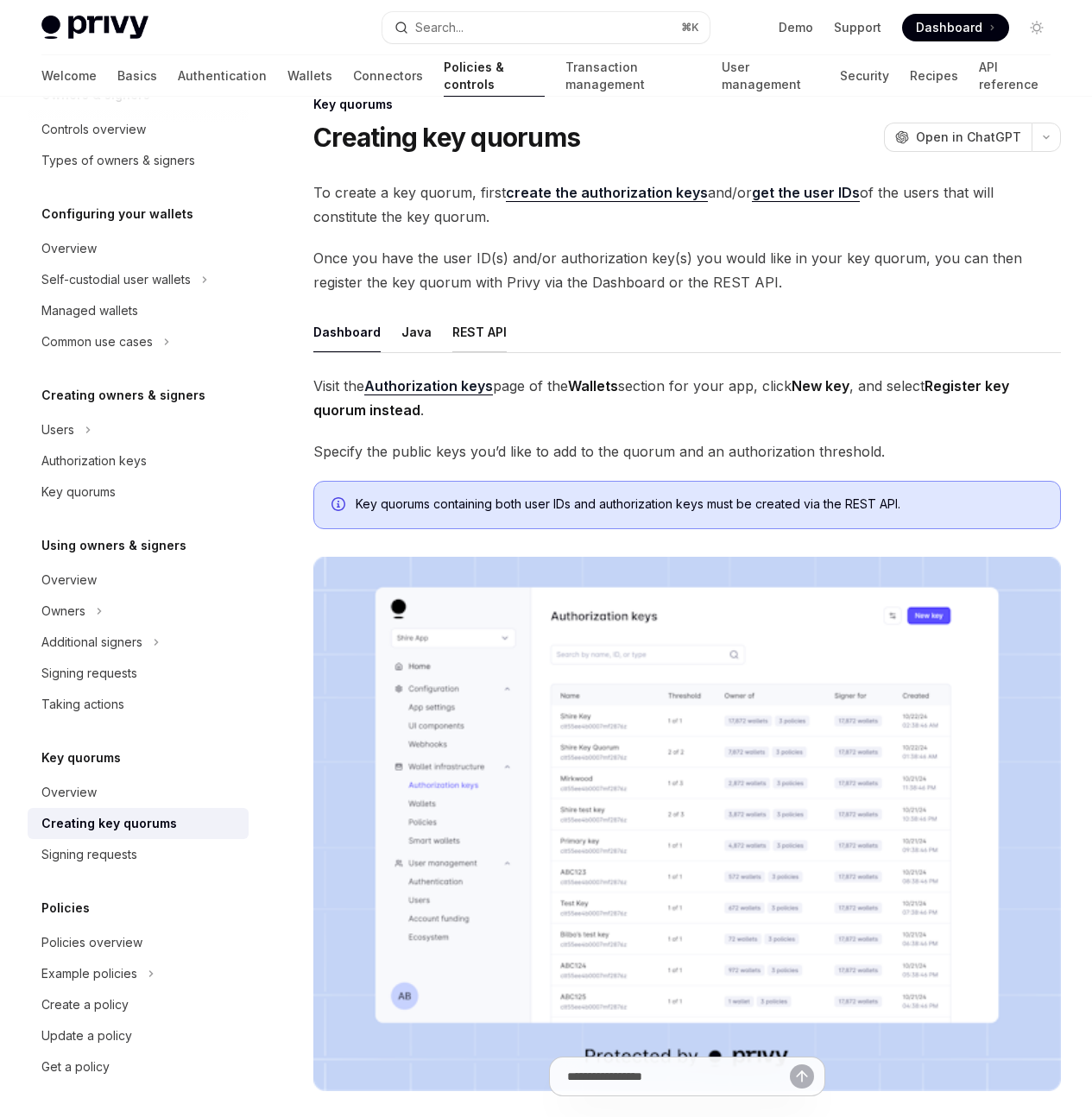
click at [495, 352] on button "REST API" at bounding box center [479, 331] width 55 height 40
type textarea "*"
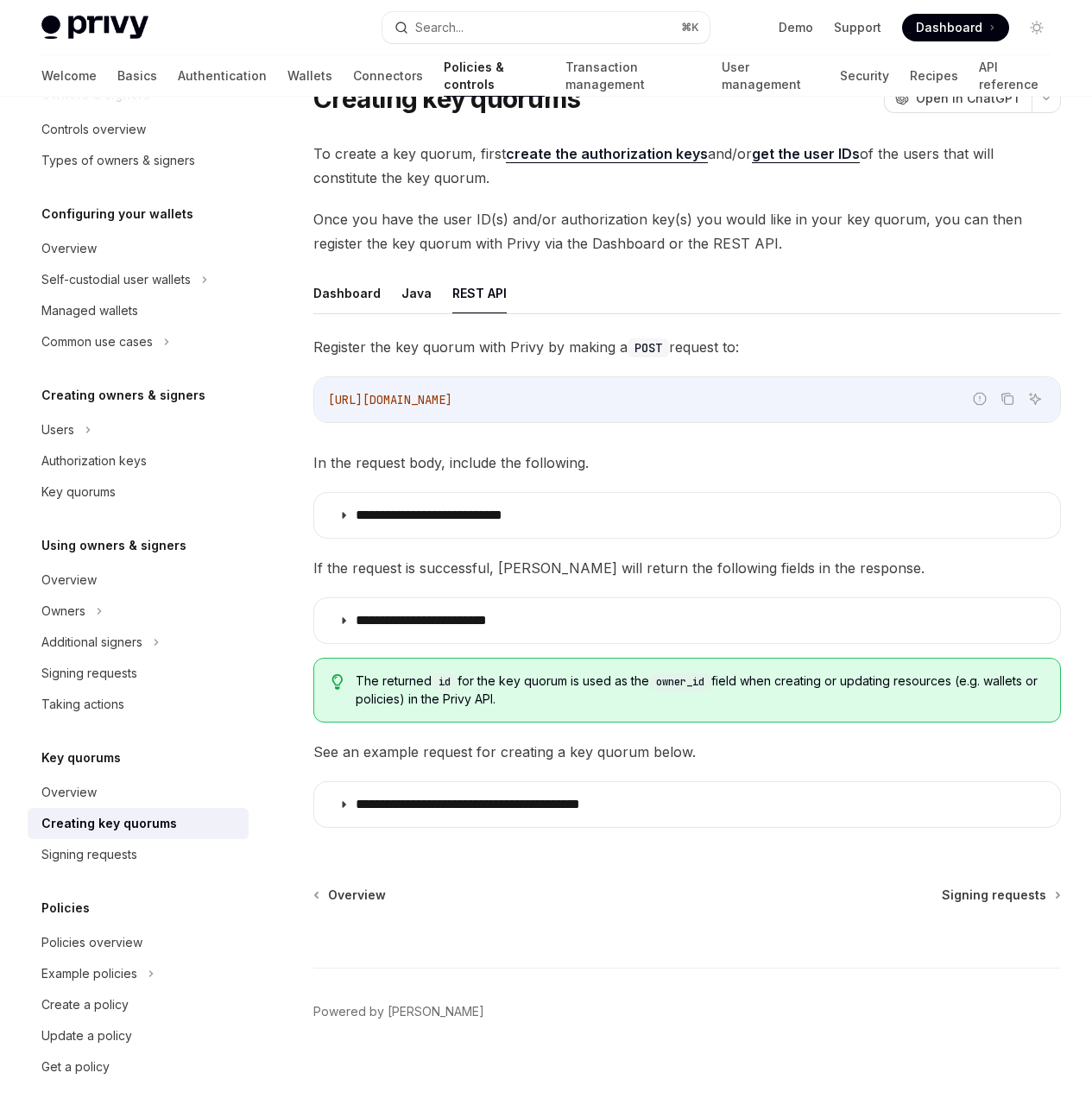
scroll to position [172, 0]
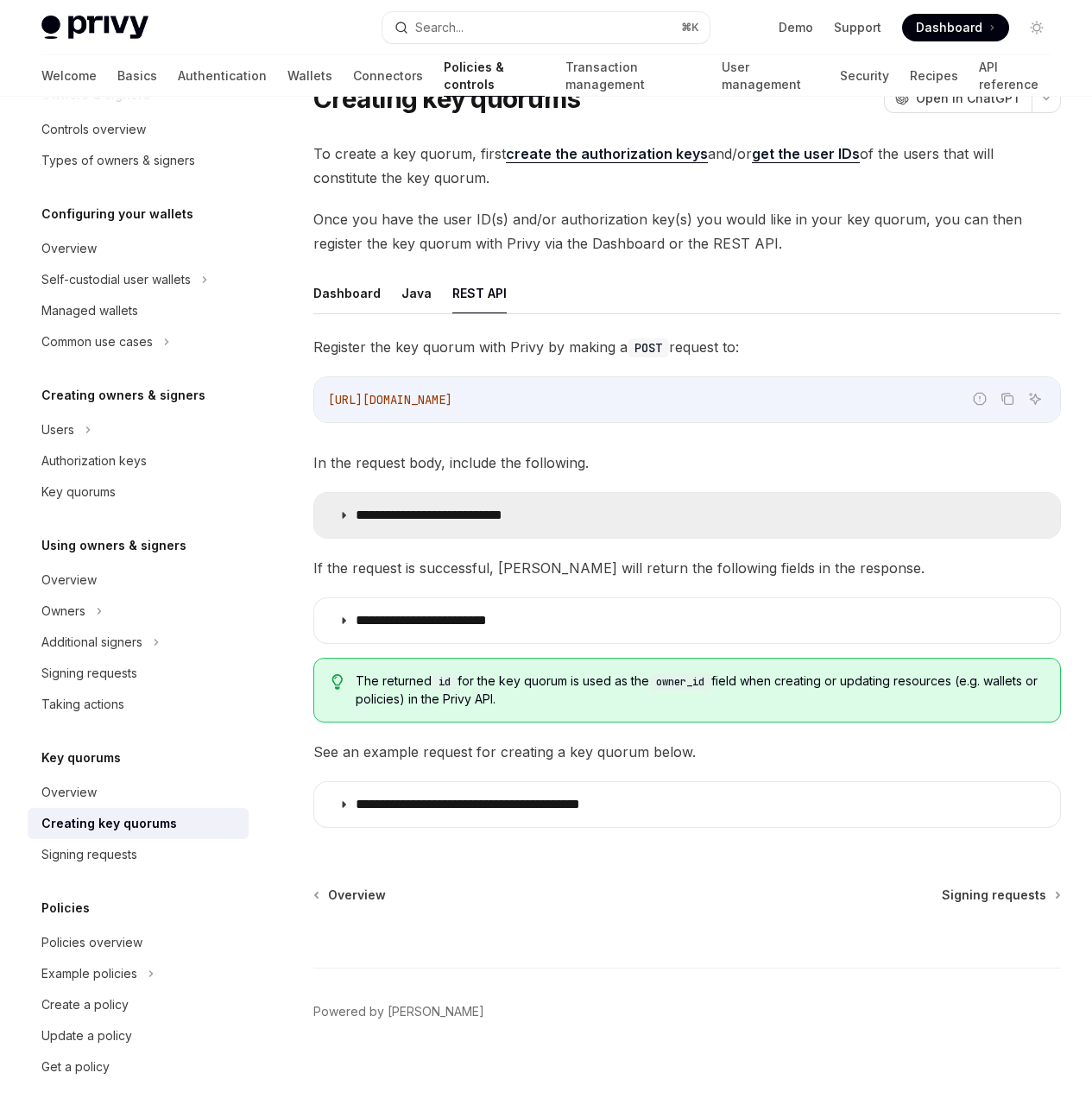
click at [590, 493] on summary "**********" at bounding box center [686, 515] width 746 height 45
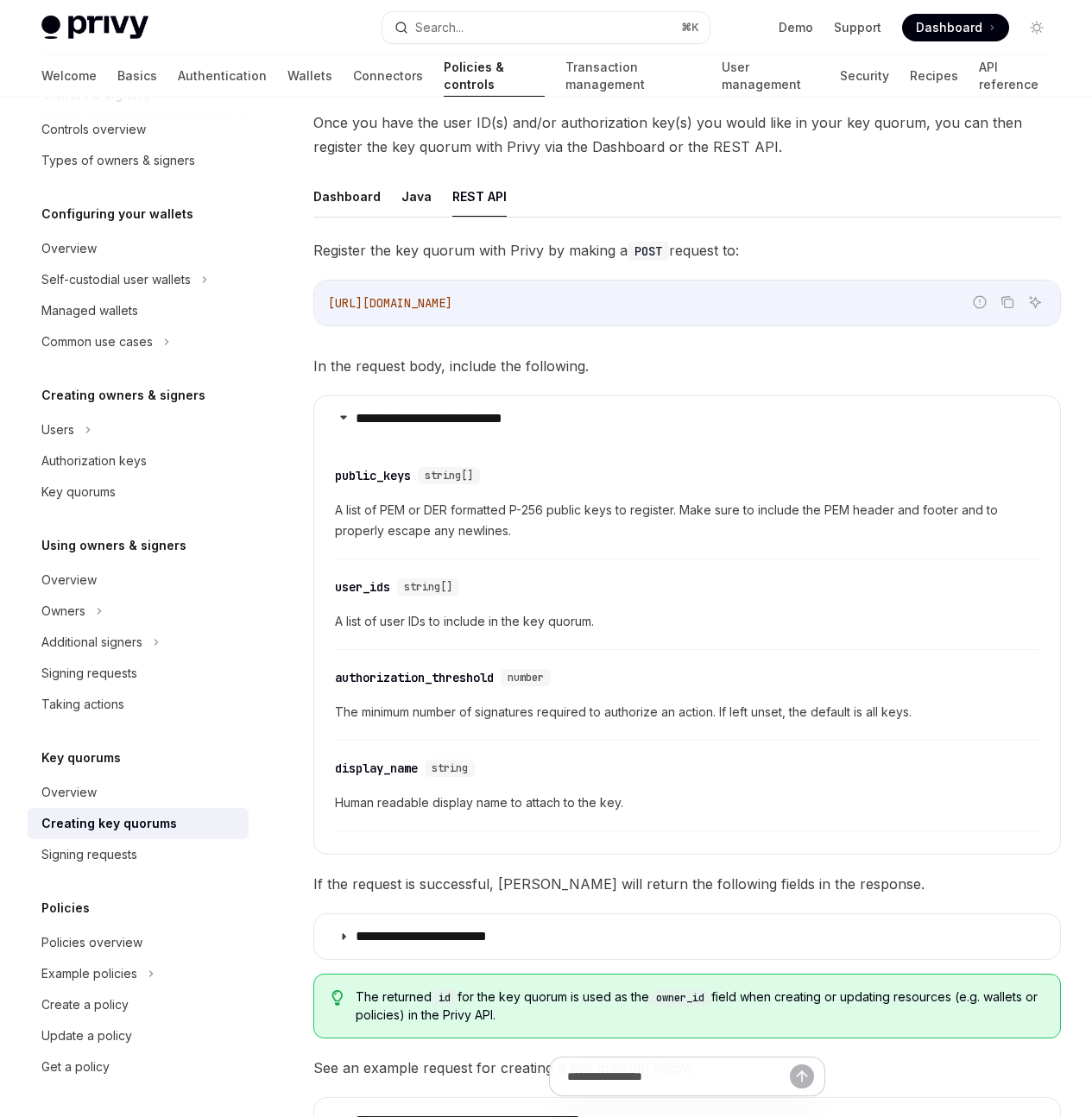
scroll to position [626, 0]
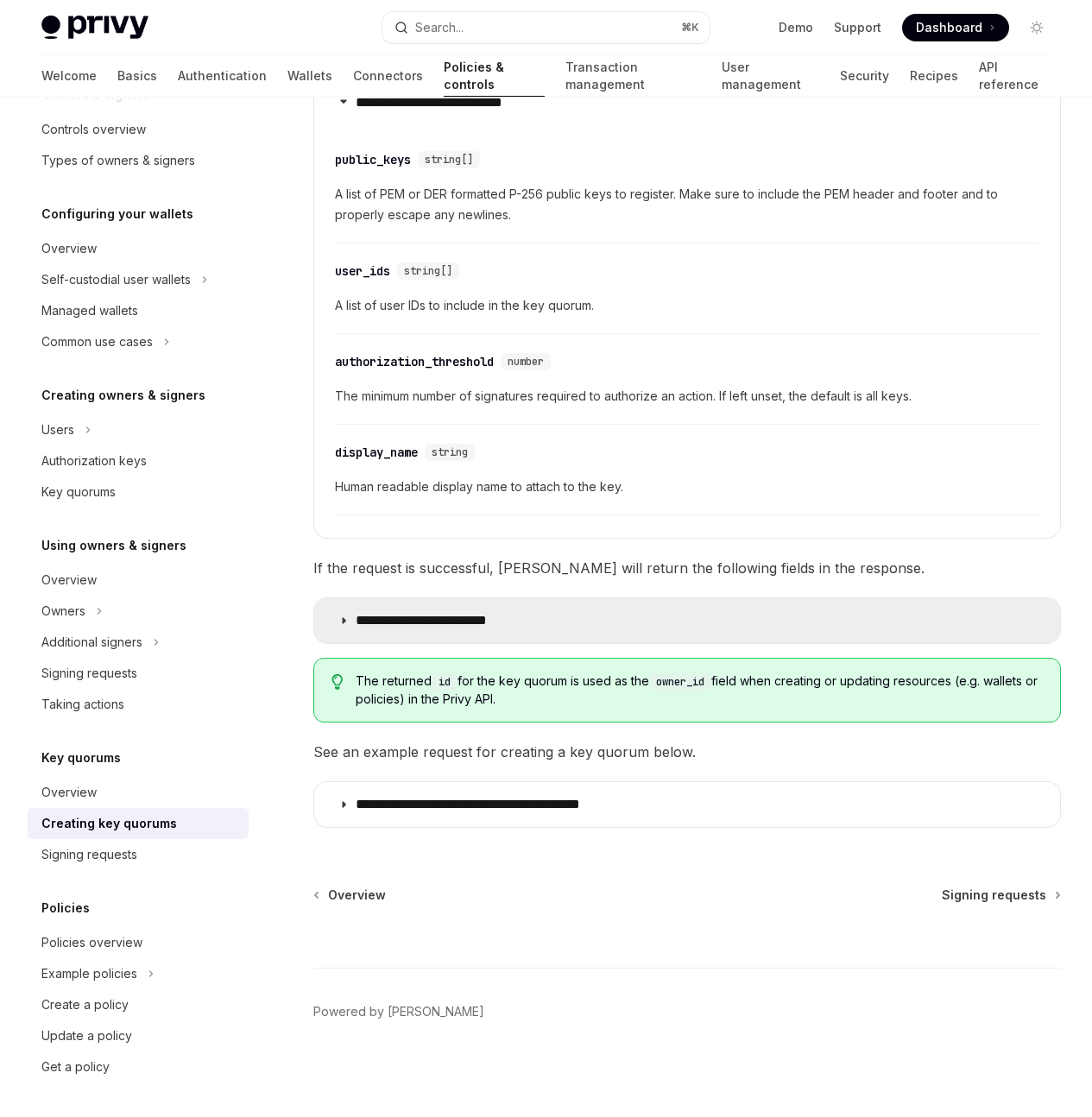
click at [539, 602] on summary "**********" at bounding box center [686, 621] width 746 height 45
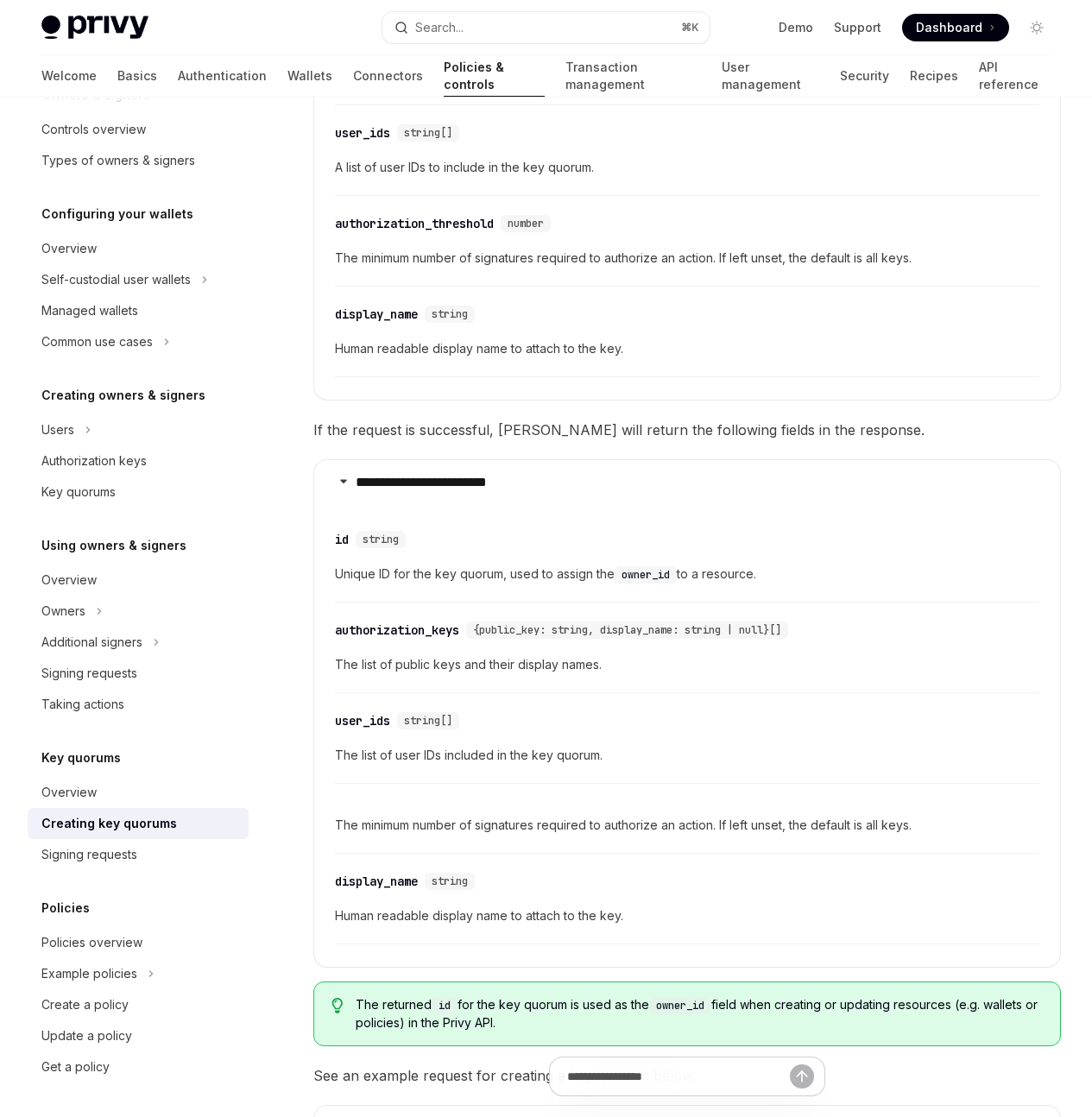
scroll to position [1121, 0]
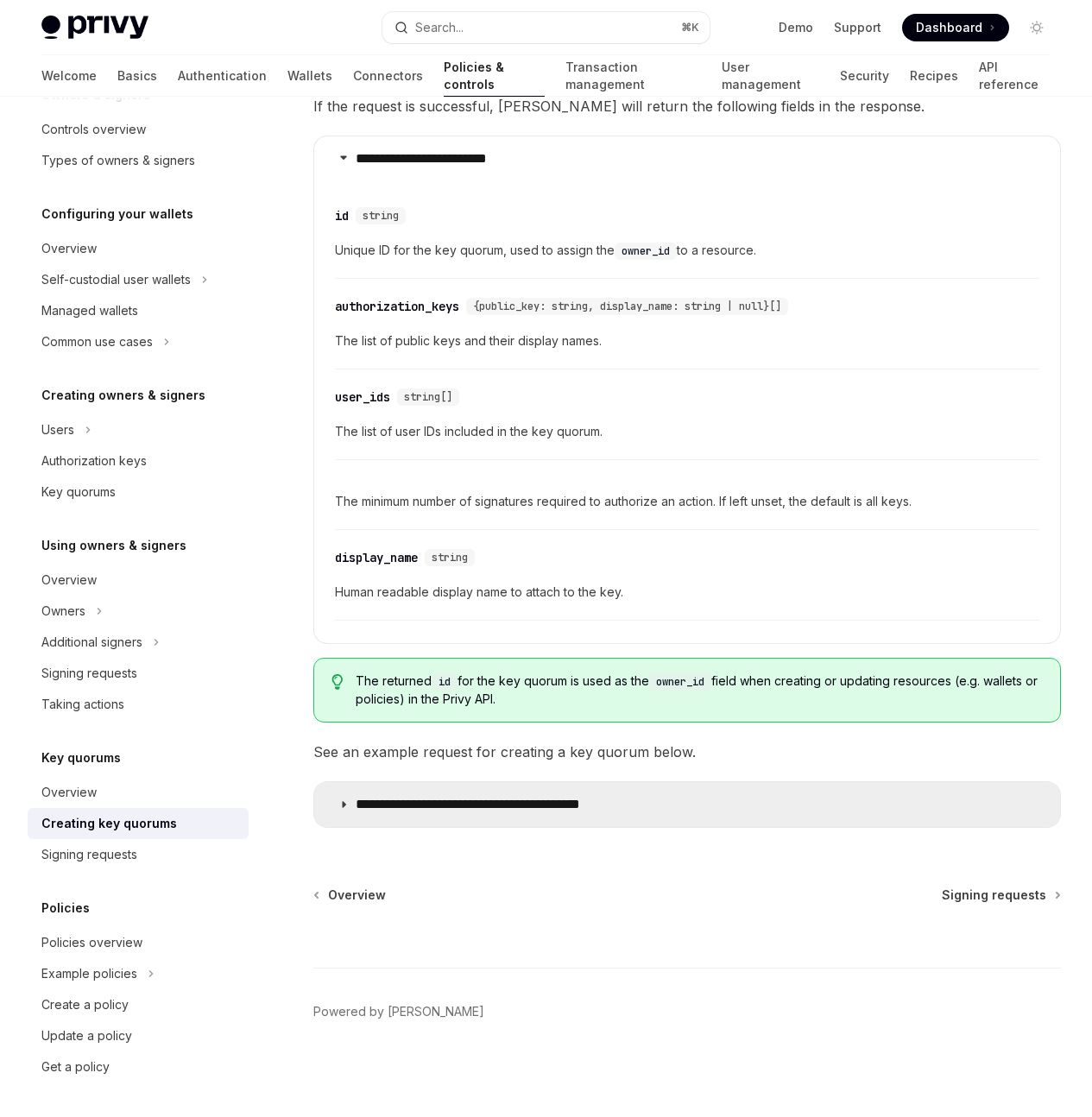
click at [524, 813] on p "**********" at bounding box center [508, 804] width 306 height 17
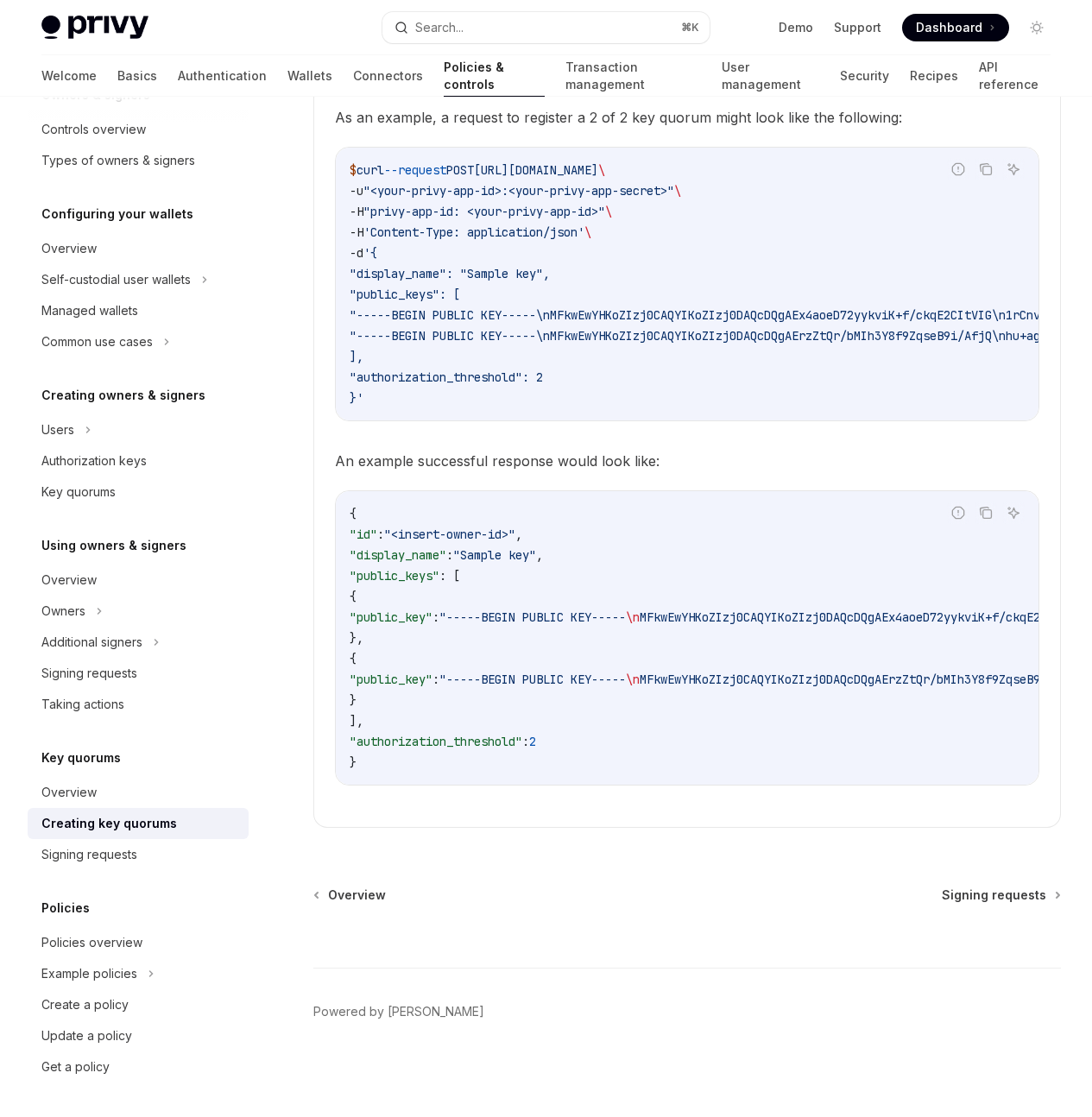
drag, startPoint x: 382, startPoint y: 435, endPoint x: 574, endPoint y: 423, distance: 192.4
click at [691, 420] on div "$ curl --request POST https://api.privy.io/v1/key_quorums \ -u "<your-privy-app…" at bounding box center [686, 284] width 703 height 273
